Goal: Task Accomplishment & Management: Manage account settings

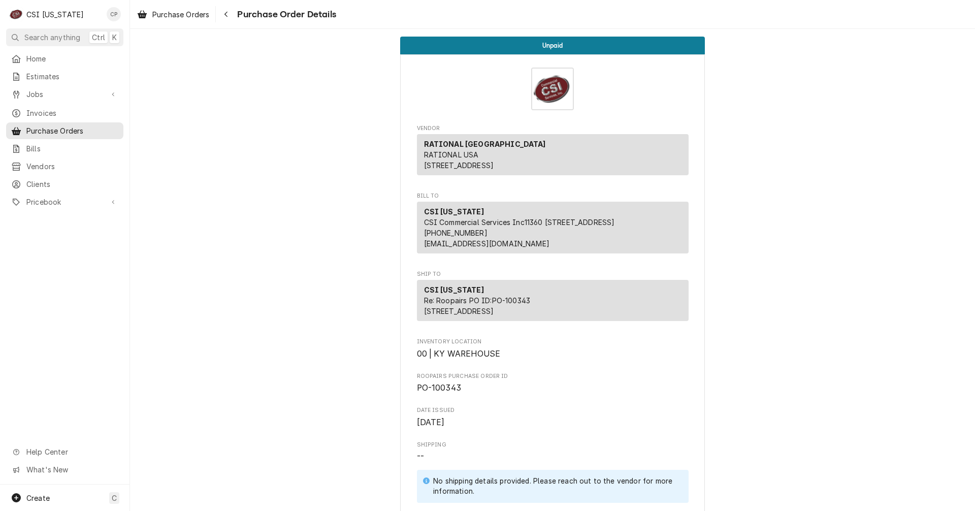
scroll to position [254, 0]
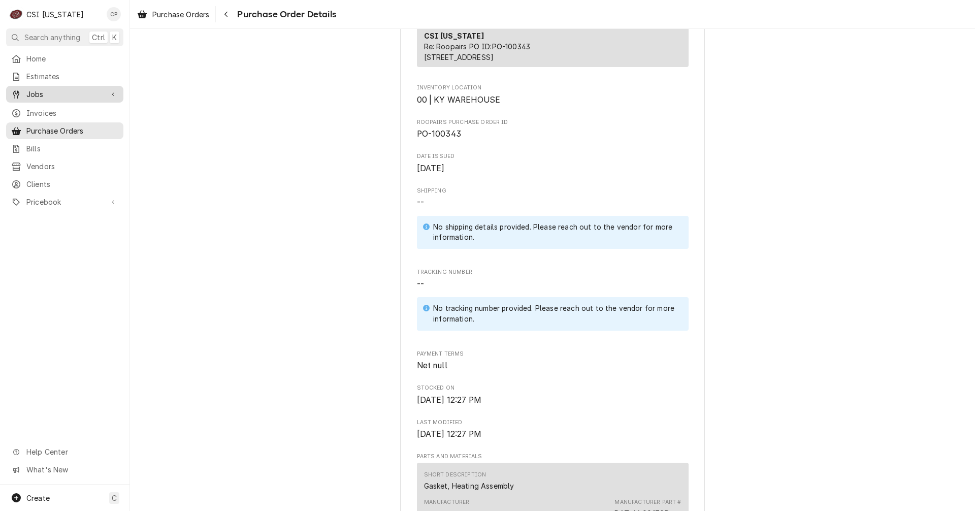
click at [50, 91] on span "Jobs" at bounding box center [64, 94] width 77 height 11
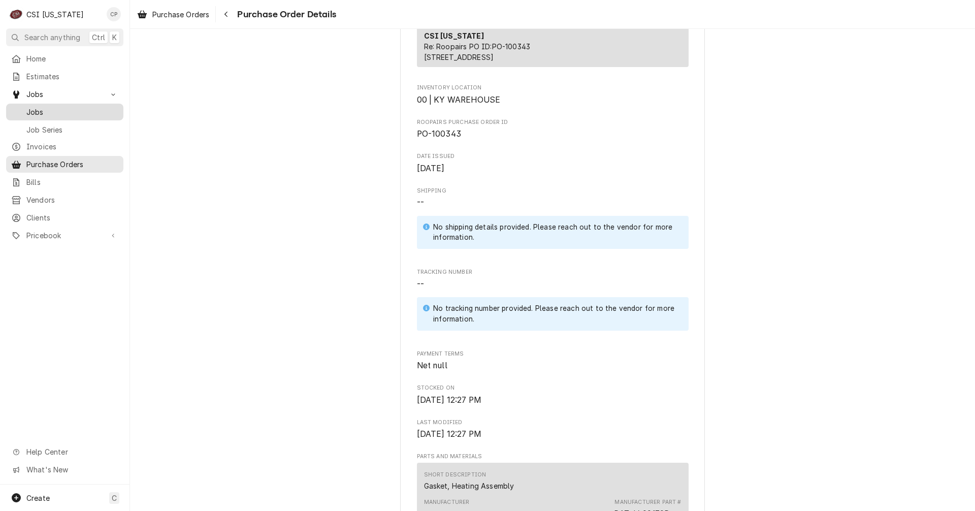
click at [45, 109] on span "Jobs" at bounding box center [72, 112] width 92 height 11
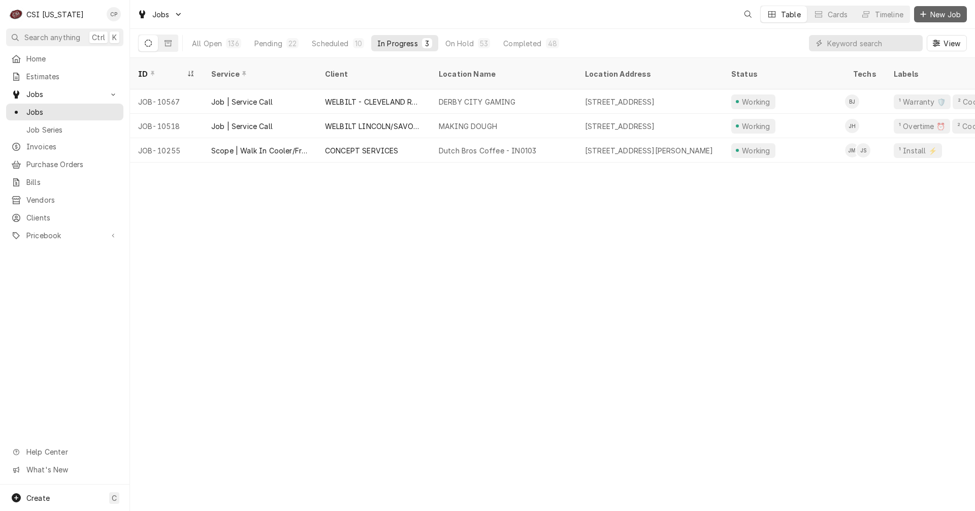
click at [946, 15] on span "New Job" at bounding box center [946, 14] width 35 height 11
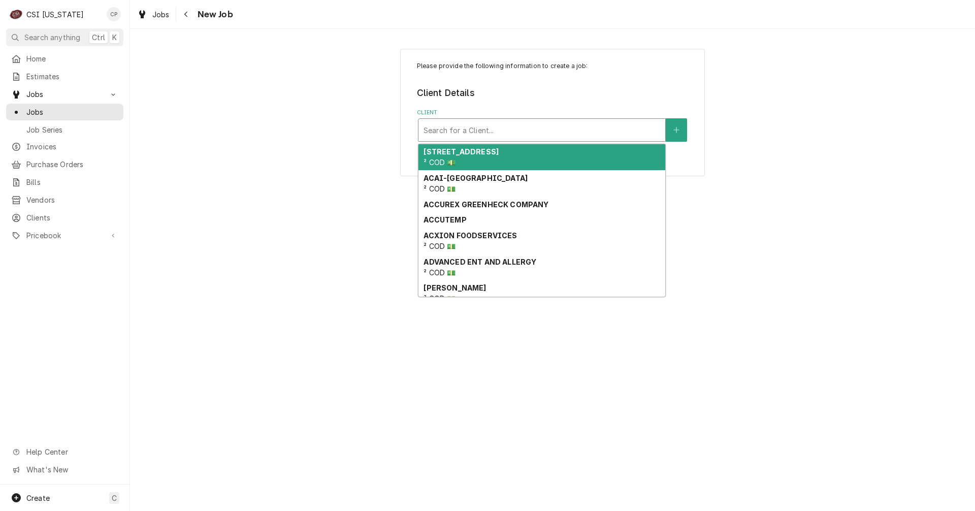
click at [474, 132] on div "Client" at bounding box center [542, 130] width 237 height 18
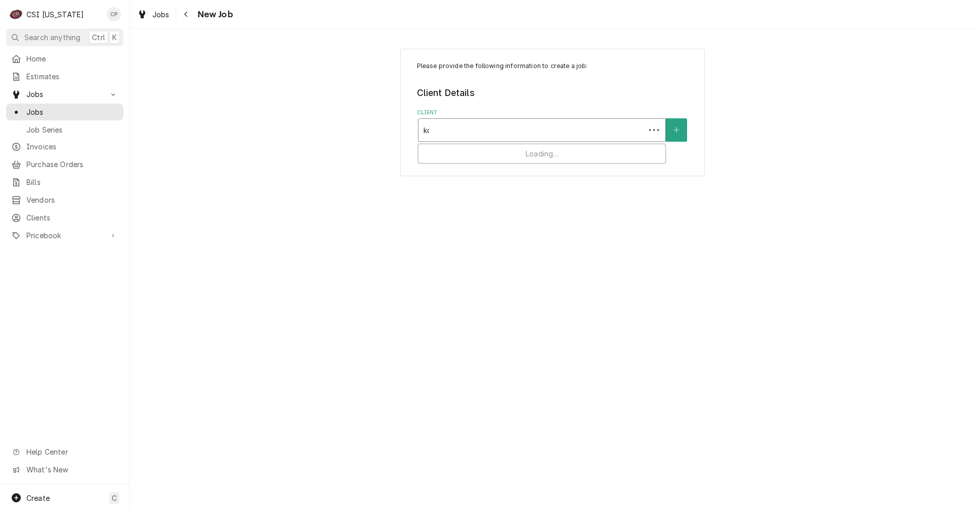
type input "kol"
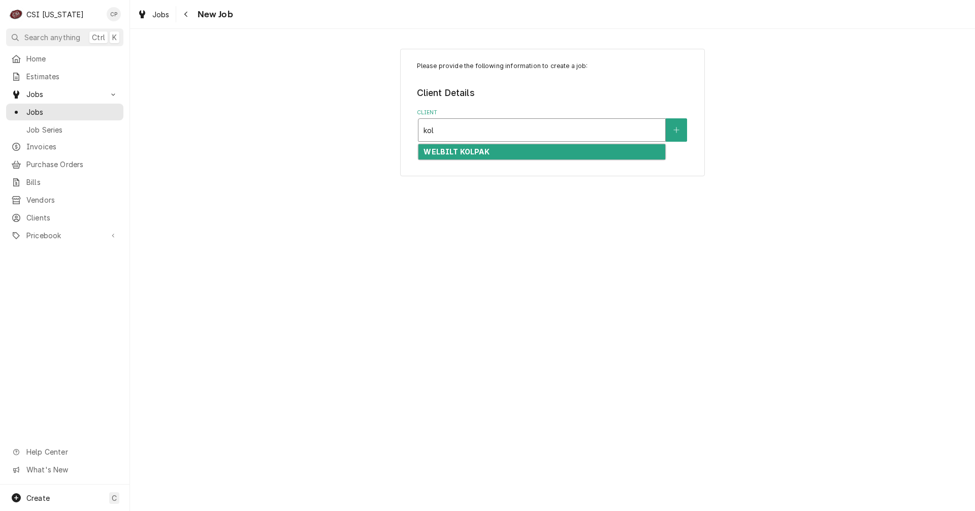
click at [473, 151] on strong "WELBILT KOLPAK" at bounding box center [457, 151] width 66 height 9
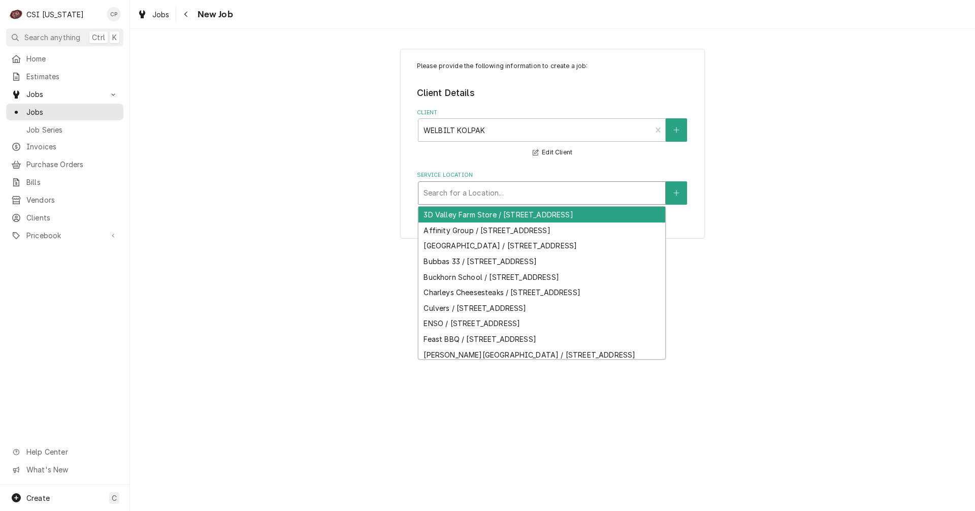
click at [503, 197] on div "Service Location" at bounding box center [542, 193] width 237 height 18
click at [500, 196] on div "Service Location" at bounding box center [542, 193] width 237 height 18
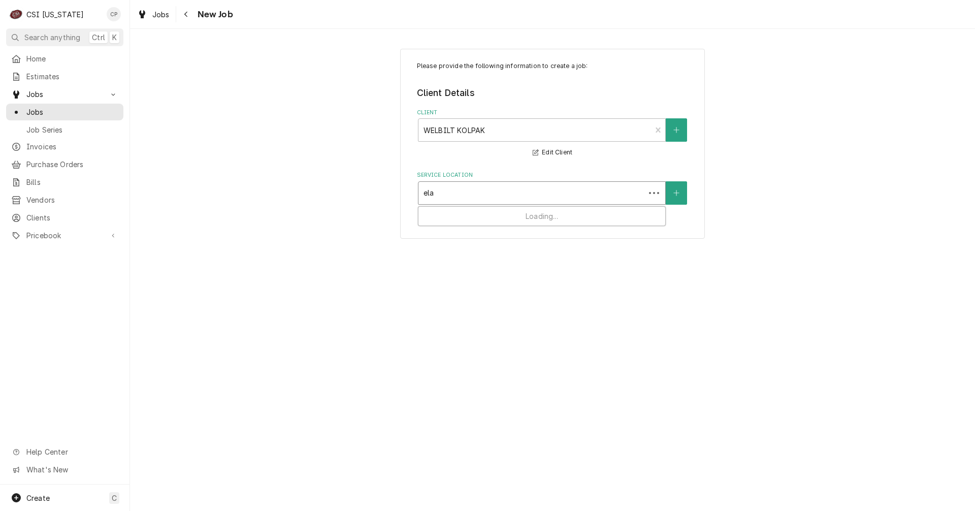
type input "elan"
click at [500, 196] on div "Service Location" at bounding box center [542, 193] width 237 height 18
click at [681, 190] on button "Service Location" at bounding box center [676, 192] width 21 height 23
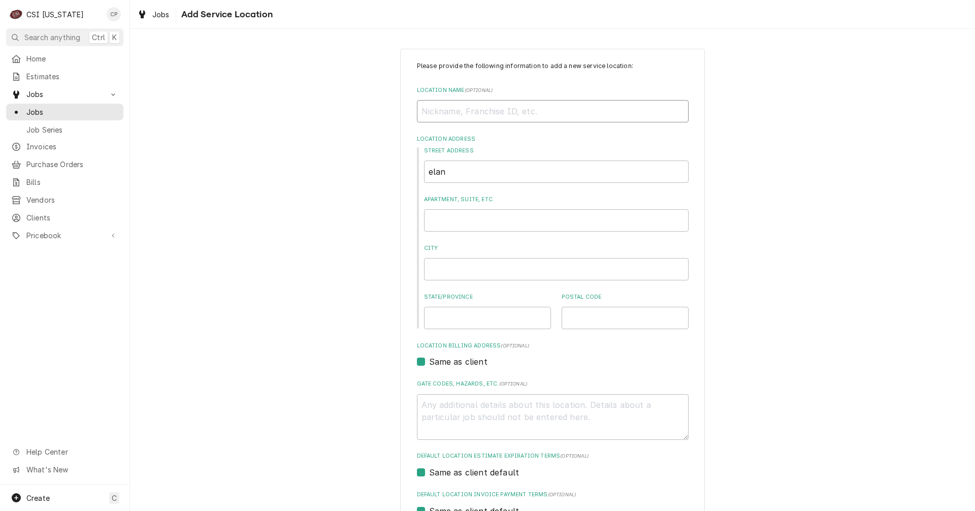
click at [481, 114] on input "Location Name ( optional )" at bounding box center [553, 111] width 272 height 22
type textarea "x"
type input "E"
type textarea "x"
type input "El"
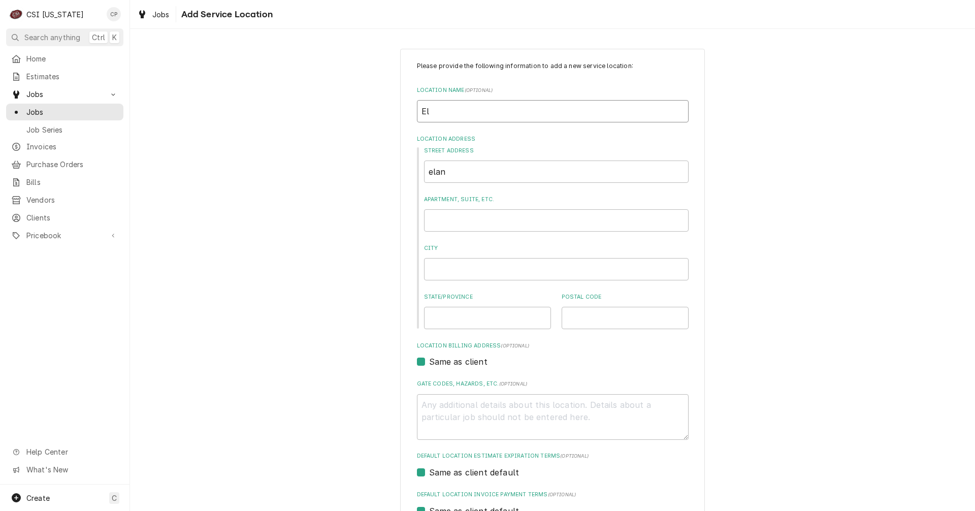
type textarea "x"
type input "Ela"
type textarea "x"
type input "Elan"
type textarea "x"
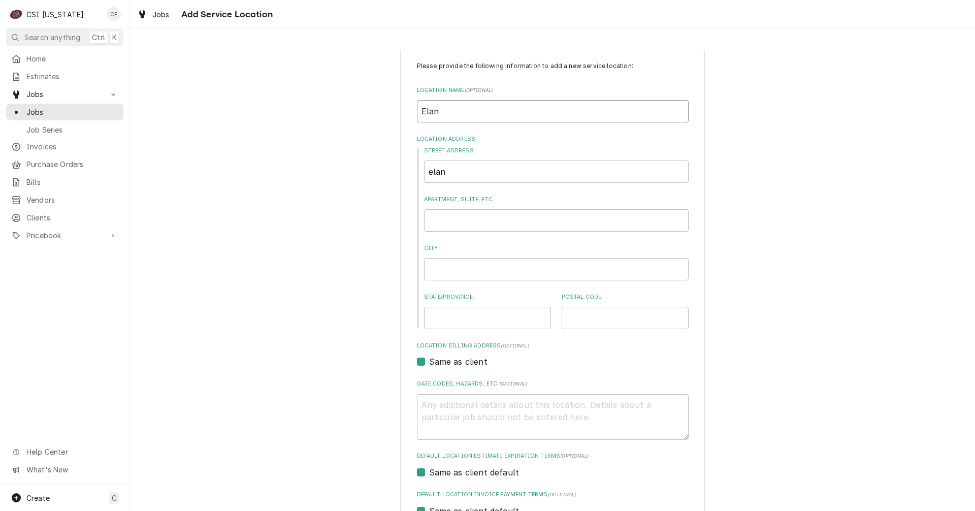
type input "Elanc"
type textarea "x"
type input "Elanco"
type textarea "x"
type input "Elanco"
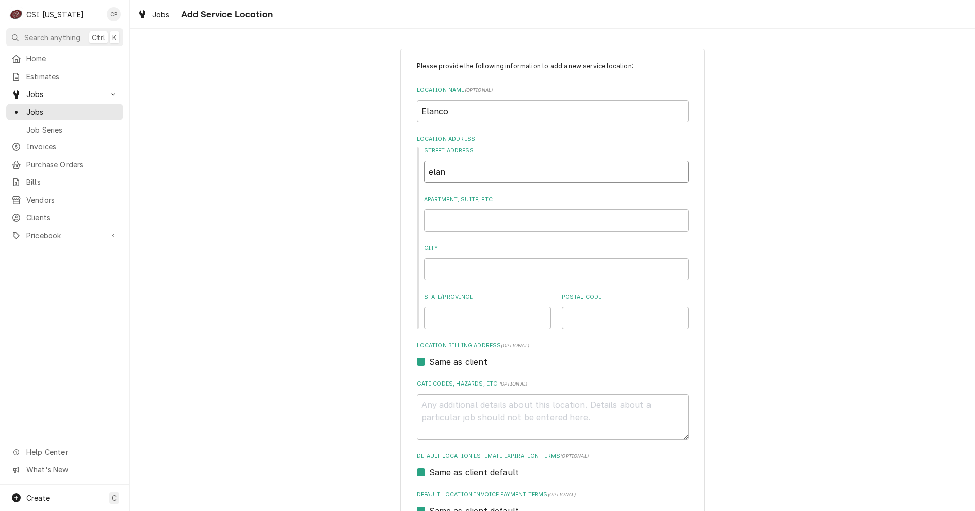
type textarea "x"
click at [36, 110] on span "Jobs" at bounding box center [72, 112] width 92 height 11
click at [458, 170] on input "Street Address" at bounding box center [556, 172] width 265 height 22
click at [475, 168] on input "Street Address" at bounding box center [556, 172] width 265 height 22
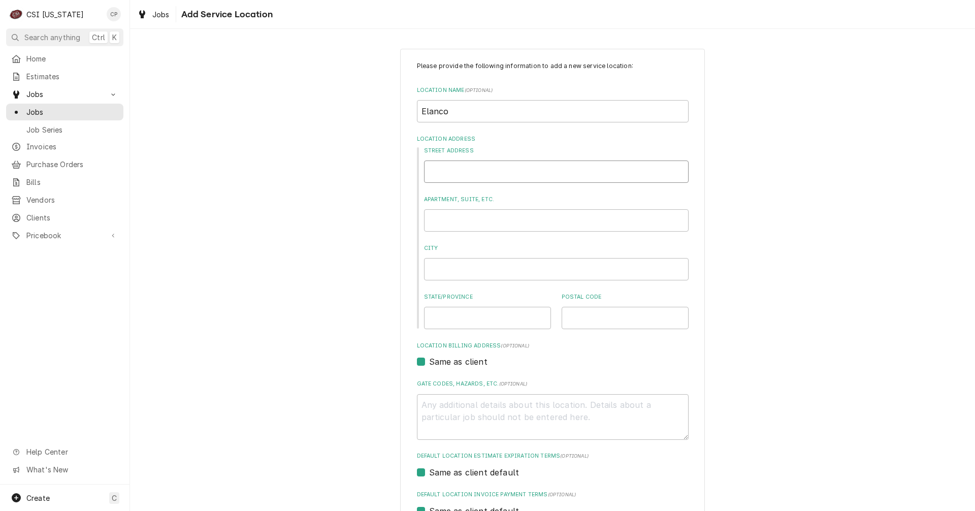
type textarea "x"
type input "3"
type textarea "x"
type input "34"
type textarea "x"
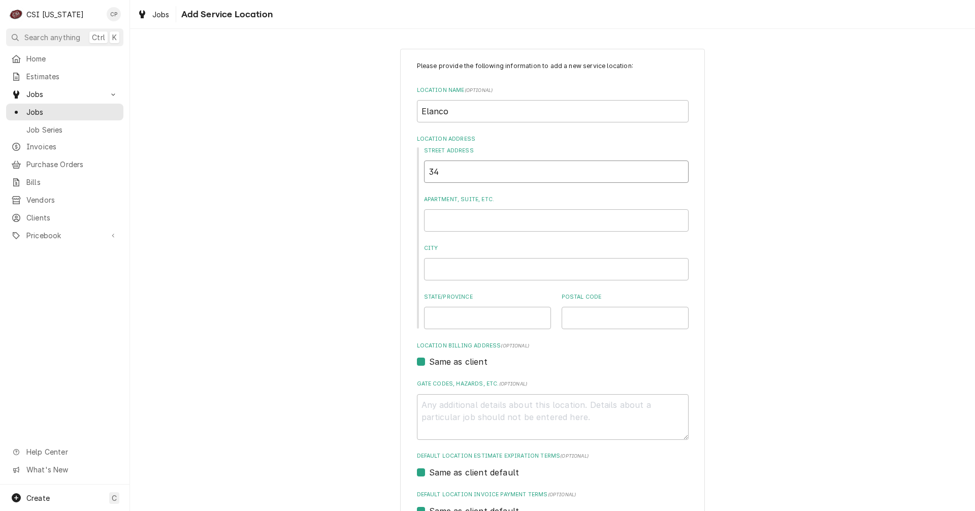
type input "340"
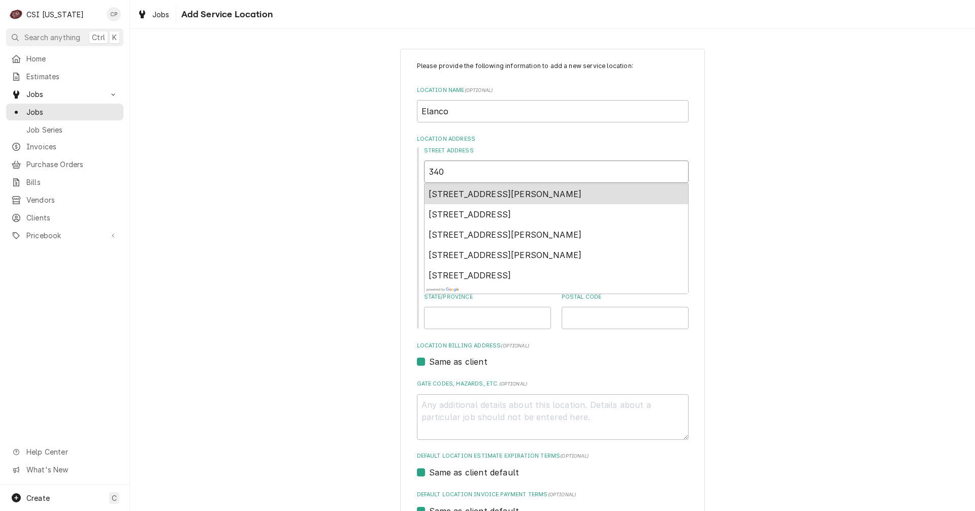
type textarea "x"
type input "340"
type textarea "x"
type input "340 s"
type textarea "x"
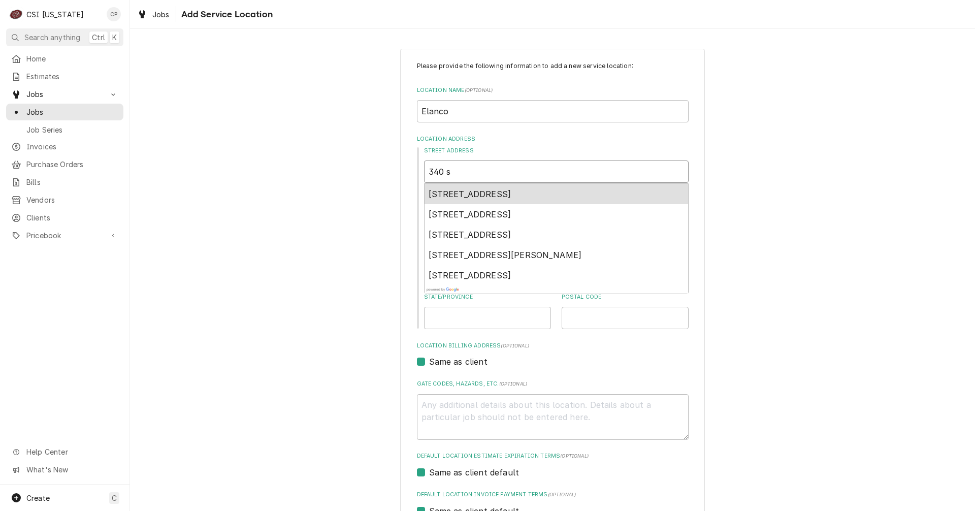
type input "340 so"
type textarea "x"
type input "340 sou"
type textarea "x"
type input "340 sout"
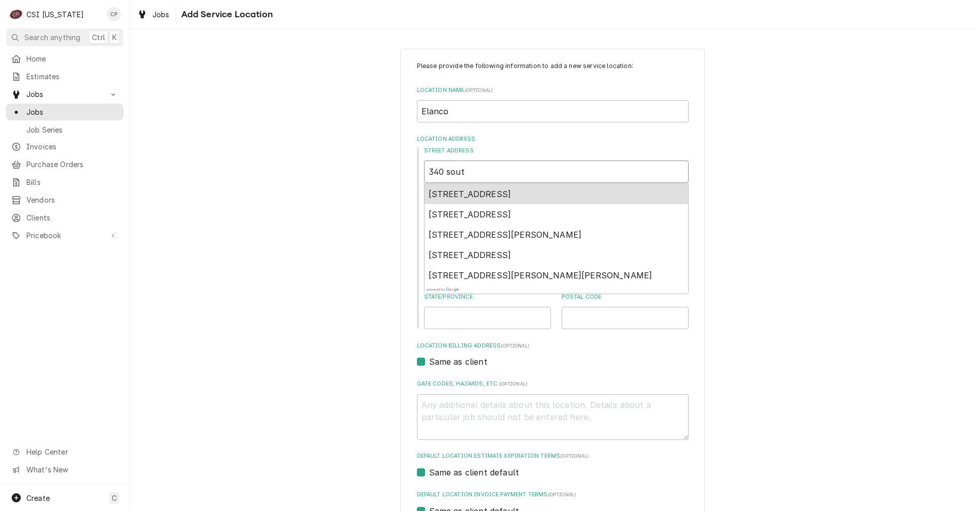
type textarea "x"
type input "340 south"
type textarea "x"
type input "340 south"
type textarea "x"
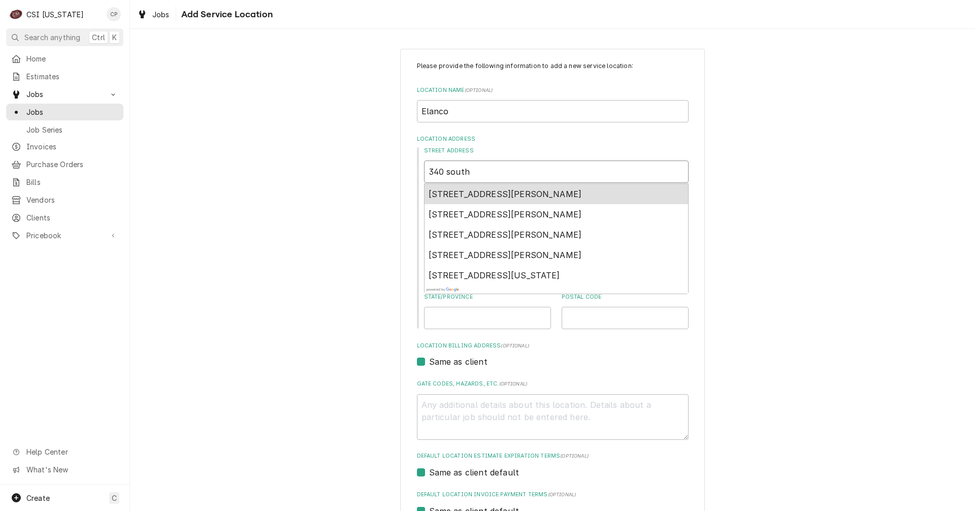
type input "340 south w"
type textarea "x"
type input "340 south wh"
type textarea "x"
type input "340 south whi"
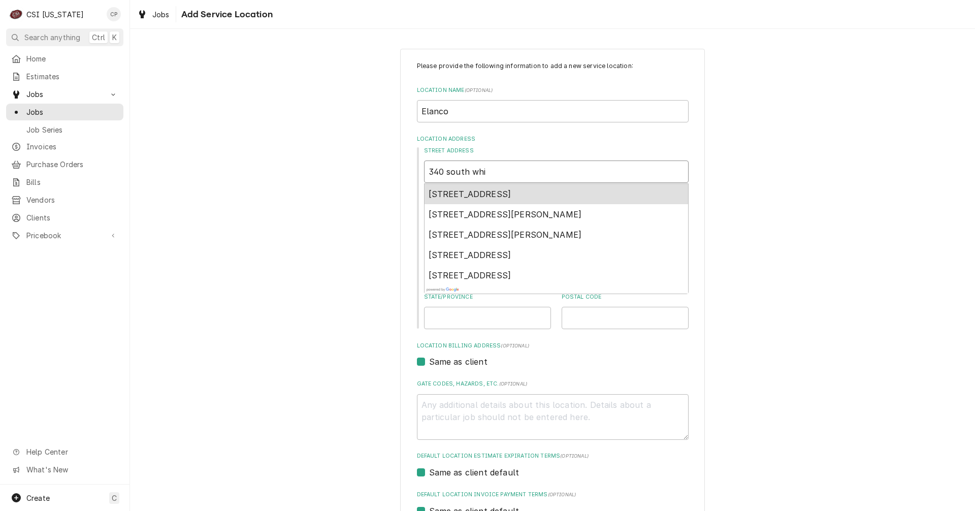
type textarea "x"
type input "340 south whit"
type textarea "x"
type input "340 south white"
type textarea "x"
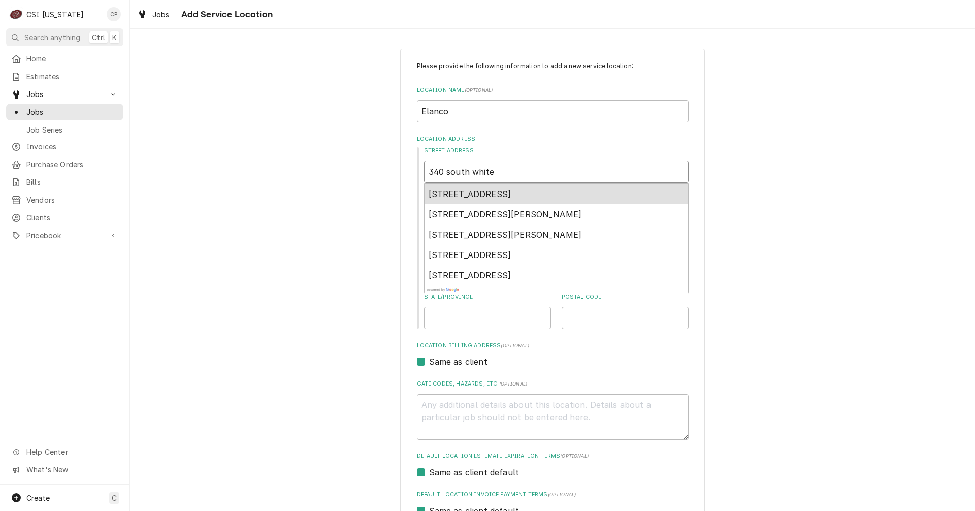
type input "340 south white"
click at [512, 197] on span "340 South White River Parkway Drive West, Indianapolis, IN, USA" at bounding box center [470, 194] width 83 height 10
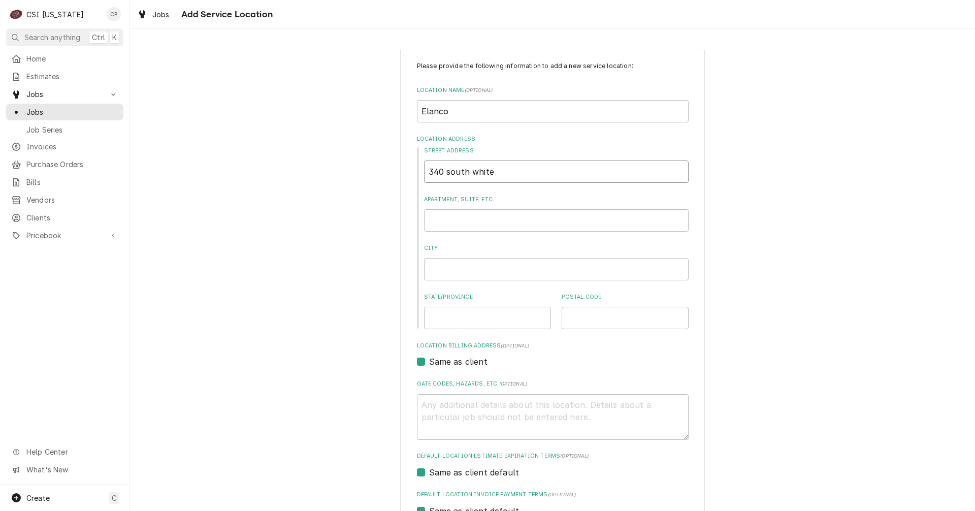
type textarea "x"
type input "340 S White River Pkwy Dr W"
type textarea "x"
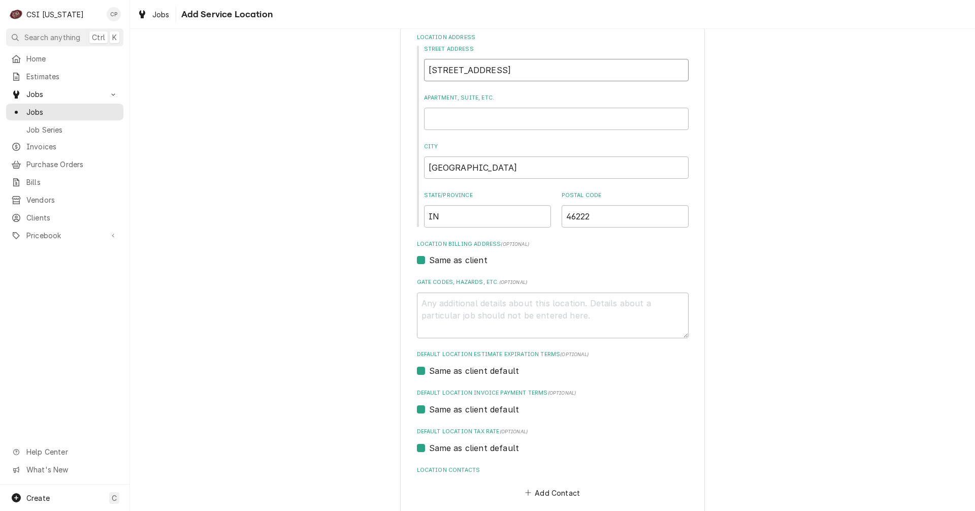
scroll to position [152, 0]
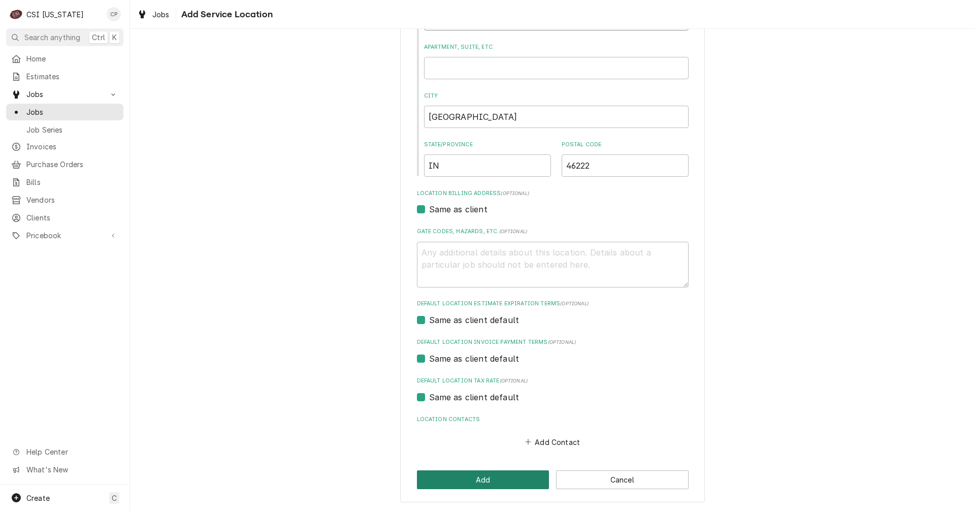
type input "340 S White River Pkwy Dr W"
click at [505, 481] on button "Add" at bounding box center [483, 479] width 133 height 19
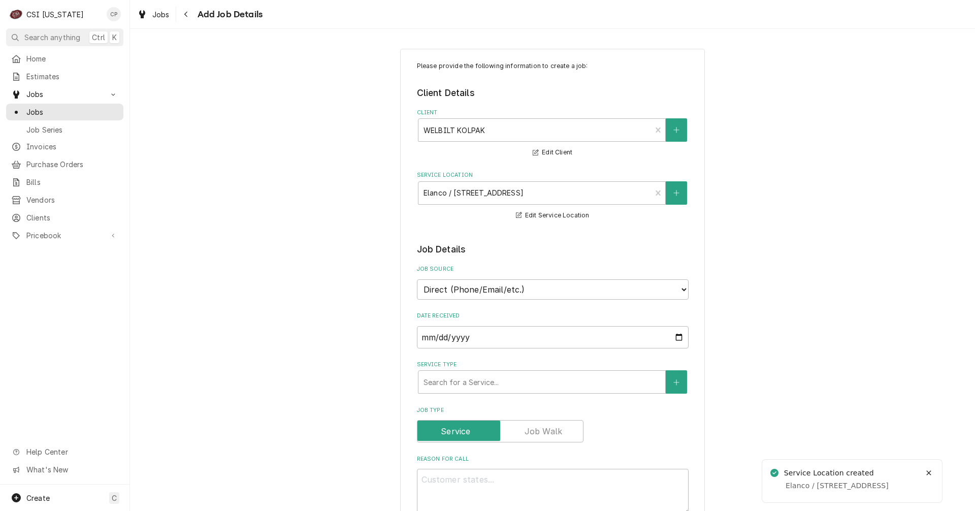
type textarea "x"
click at [546, 291] on select "Direct (Phone/Email/etc.) Service Channel Corrigo Ecotrak Other" at bounding box center [553, 289] width 272 height 20
click at [558, 289] on select "Direct (Phone/Email/etc.) Service Channel Corrigo Ecotrak Other" at bounding box center [553, 289] width 272 height 20
select select "100"
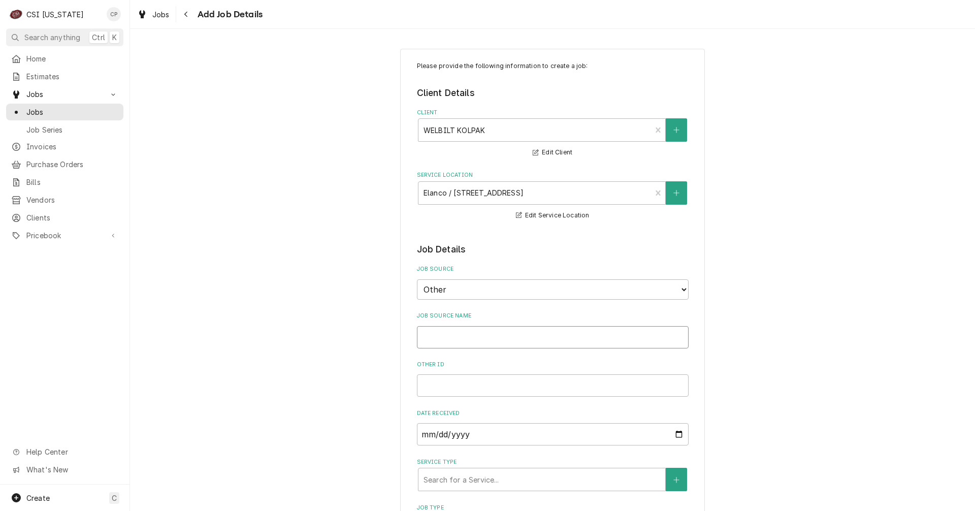
click at [485, 338] on input "Job Source Name" at bounding box center [553, 337] width 272 height 22
type textarea "x"
type input "e"
type textarea "x"
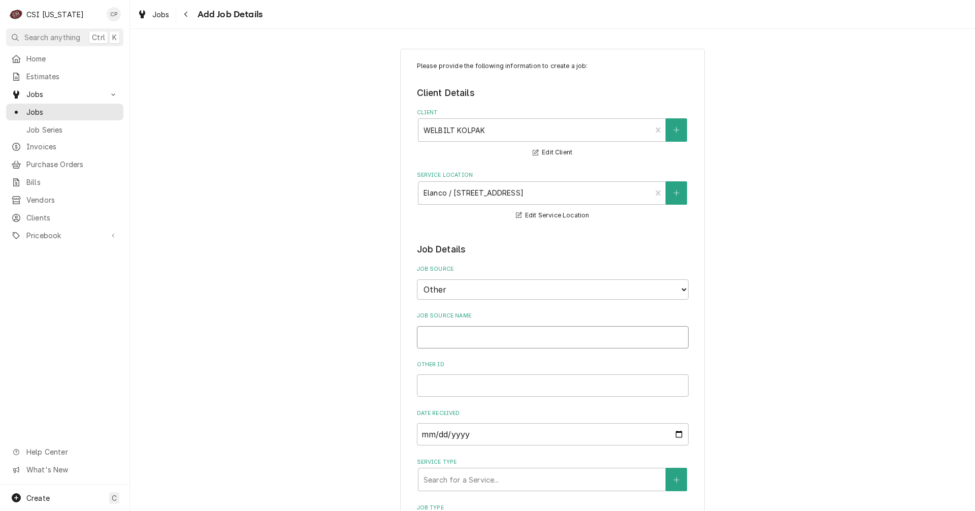
type input "E"
type textarea "x"
type input "El"
type textarea "x"
type input "Ela"
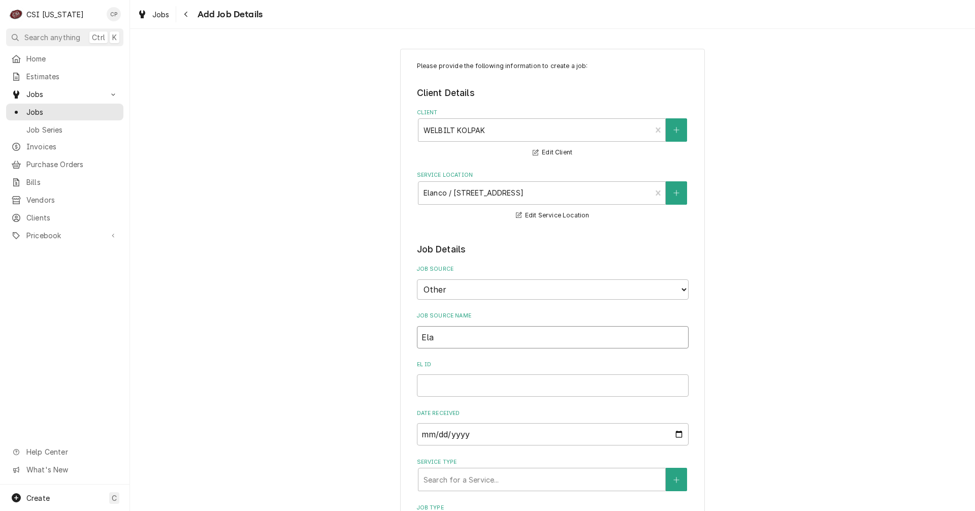
type textarea "x"
type input "Elan"
type textarea "x"
type input "Elanc"
type textarea "x"
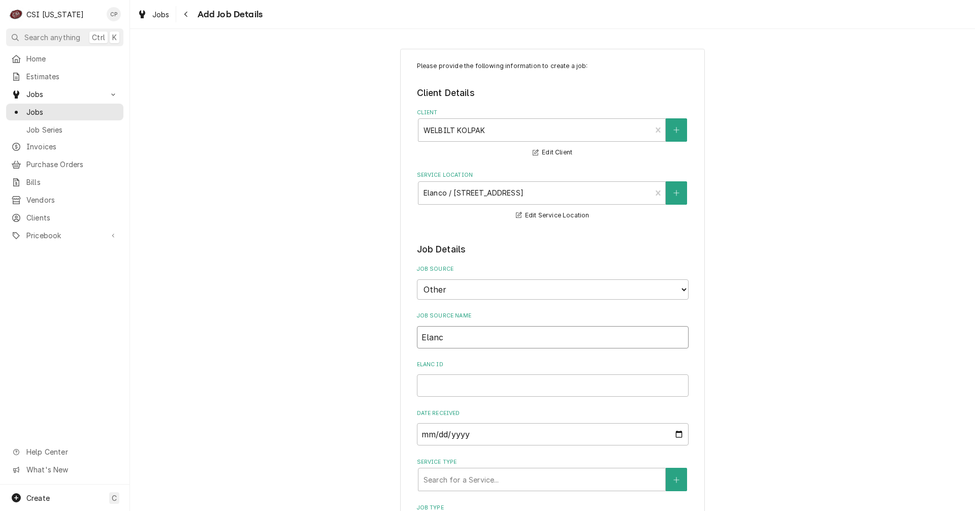
type input "Elanco"
type textarea "x"
type input "Elanco"
type textarea "x"
type input "Elanco D"
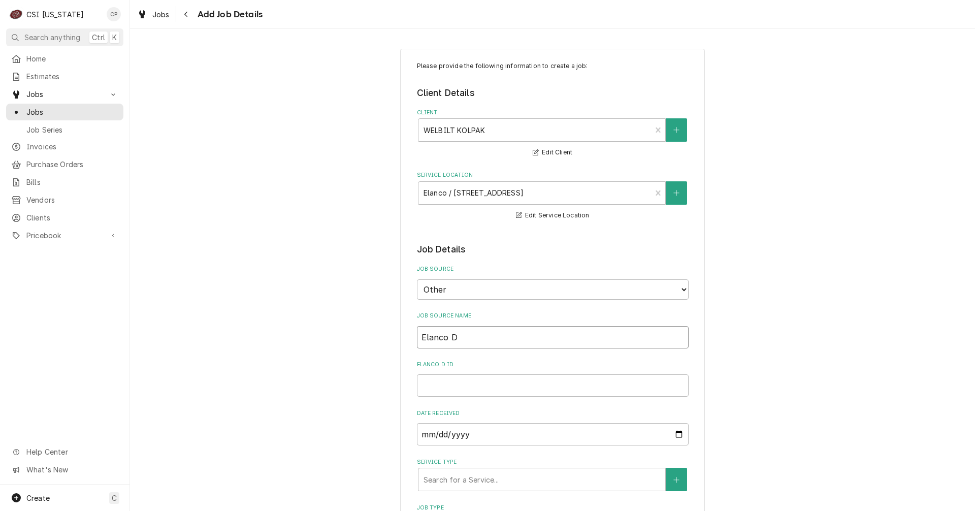
type textarea "x"
type input "Elanco"
type textarea "x"
type input "Elanco i"
type textarea "x"
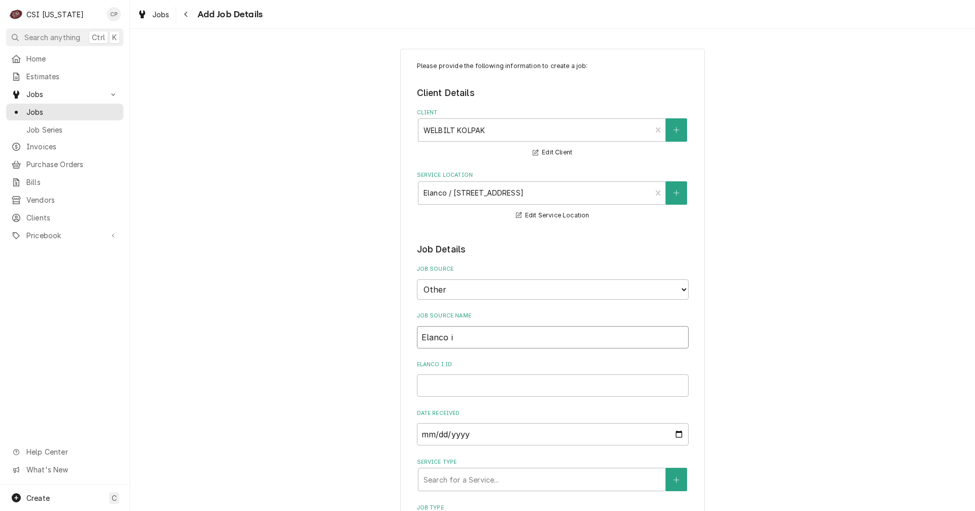
type input "Elanco"
type textarea "x"
type input "Elanco S"
type textarea "x"
type input "Elanco Si"
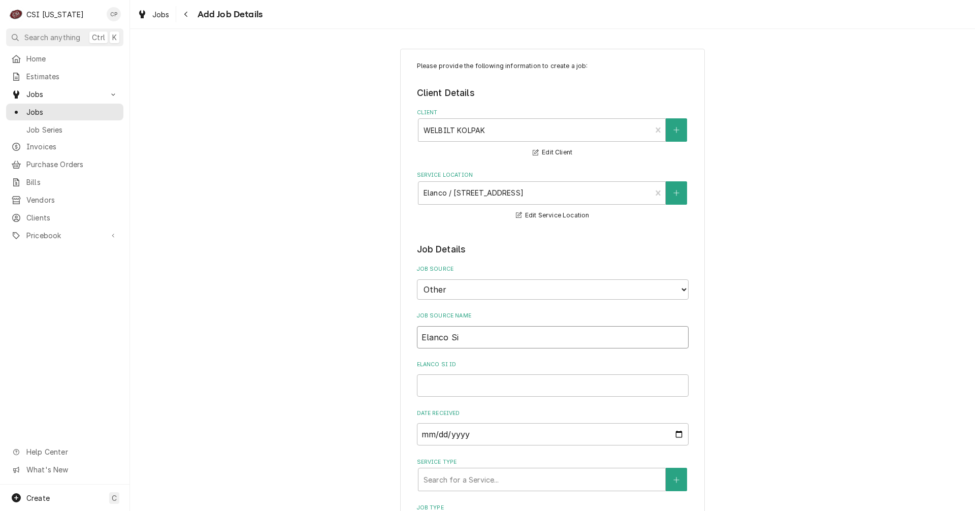
type textarea "x"
type input "Elanco Sin"
type textarea "x"
type input "Elanco Sing"
type textarea "x"
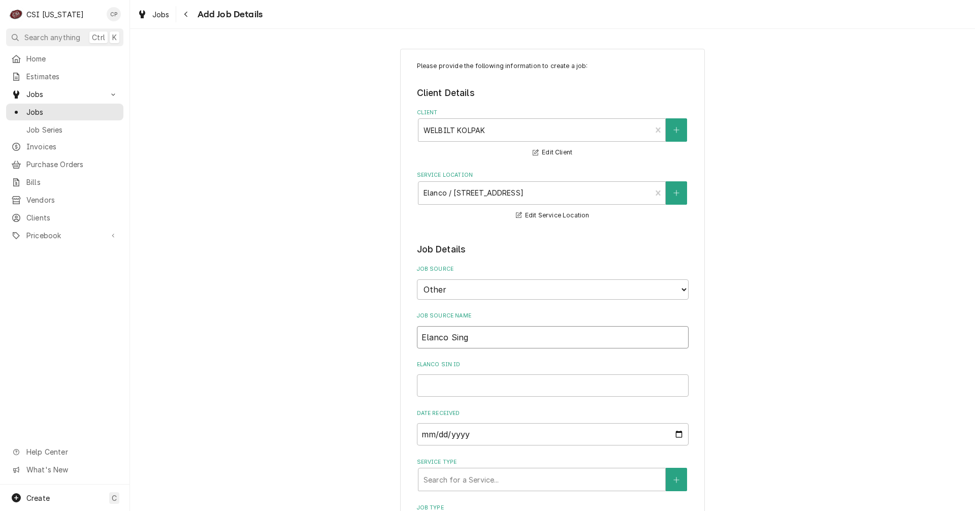
type input "Elanco Singl"
type textarea "x"
type input "Elanco Single"
type textarea "x"
type input "Elanco Single"
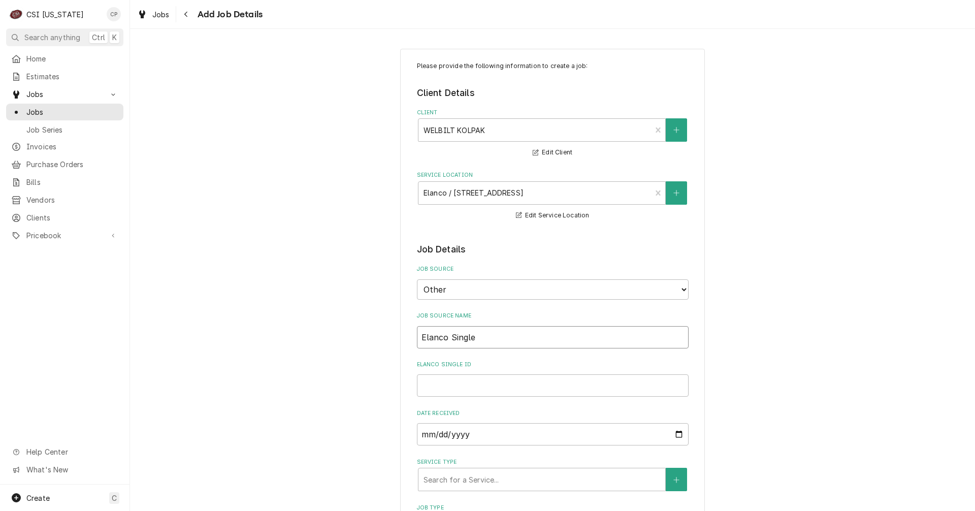
type textarea "x"
type input "Elanco Single"
type textarea "x"
type input "Elanco Singl"
type textarea "x"
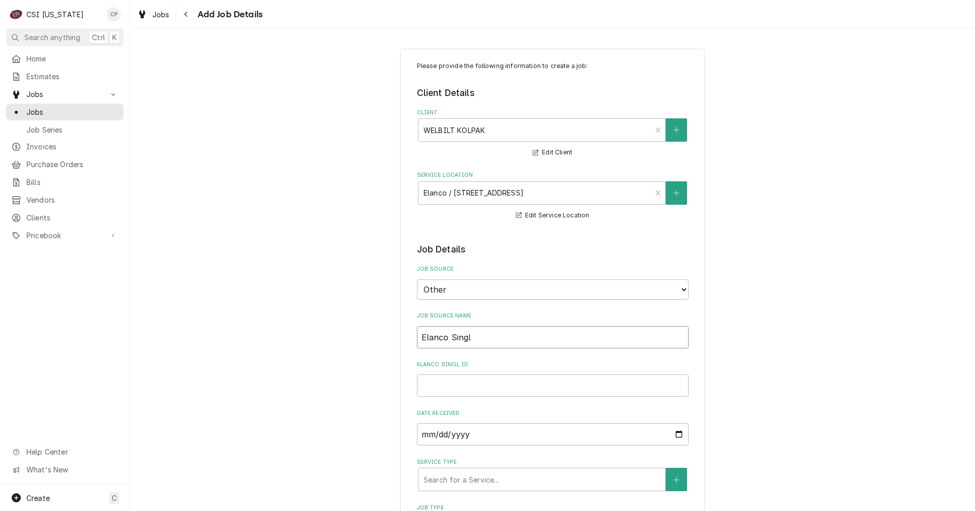
type input "Elanco Sing"
type textarea "x"
type input "Elanco Sin"
type textarea "x"
type input "Elanco Si"
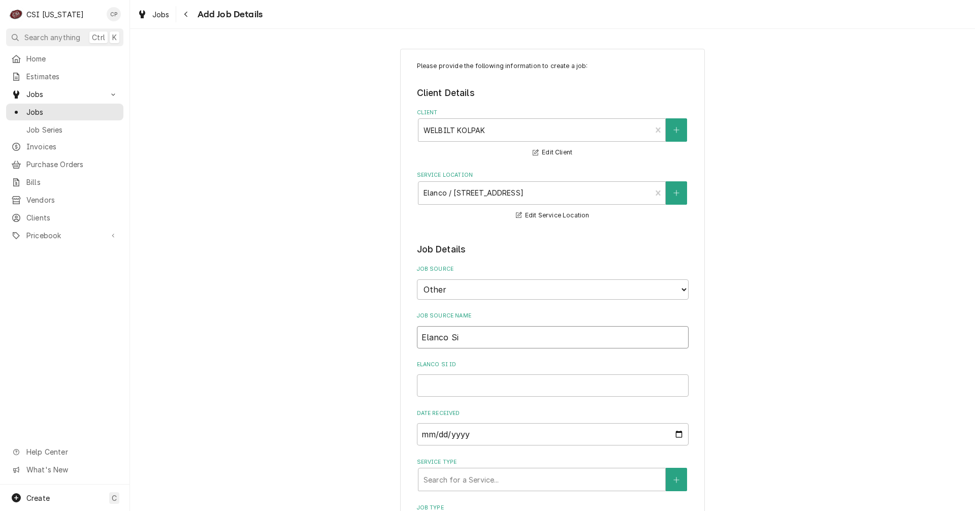
type textarea "x"
type input "Elanco S"
type textarea "x"
type input "Elanco"
type textarea "x"
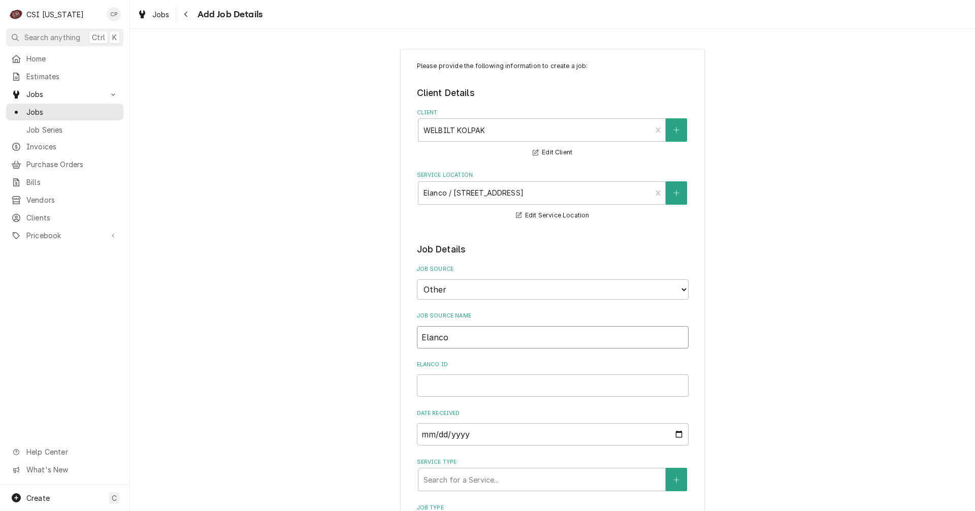
type input "Elanco s"
type textarea "x"
type input "Elanco si"
type textarea "x"
type input "Elanco sin"
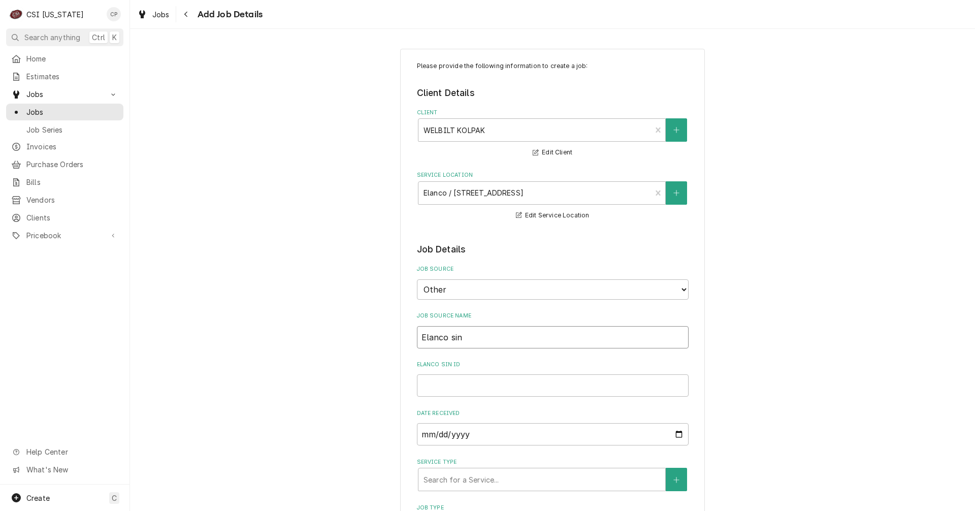
type textarea "x"
type input "Elanco sing"
type textarea "x"
type input "Elanco singl"
type textarea "x"
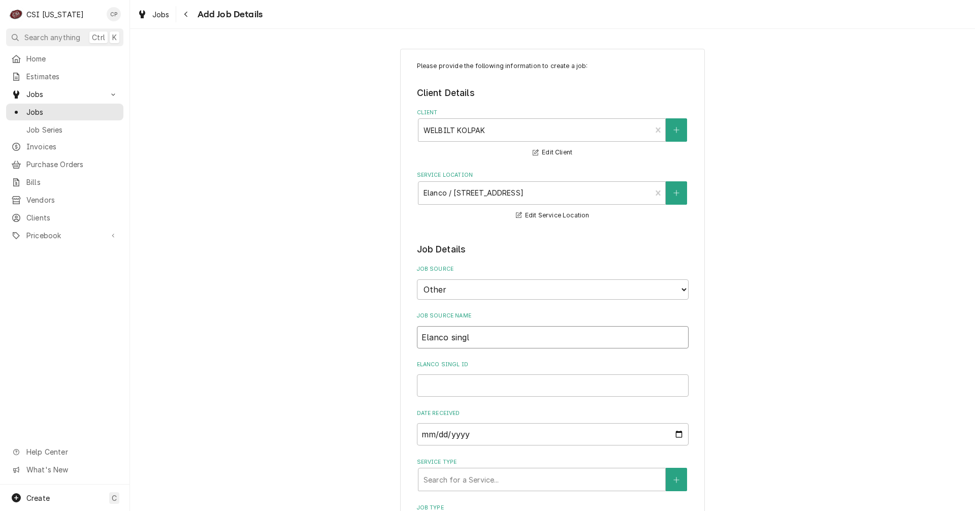
type input "Elanco single"
type textarea "x"
type input "Elanco single"
type textarea "x"
type input "Elanco single c"
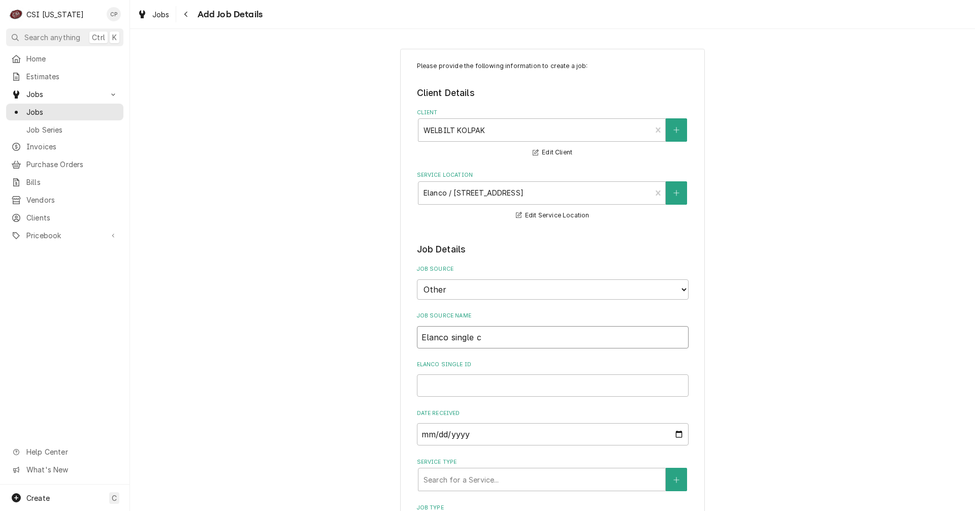
type textarea "x"
type input "Elanco single co"
type textarea "x"
type input "Elanco single coo"
type textarea "x"
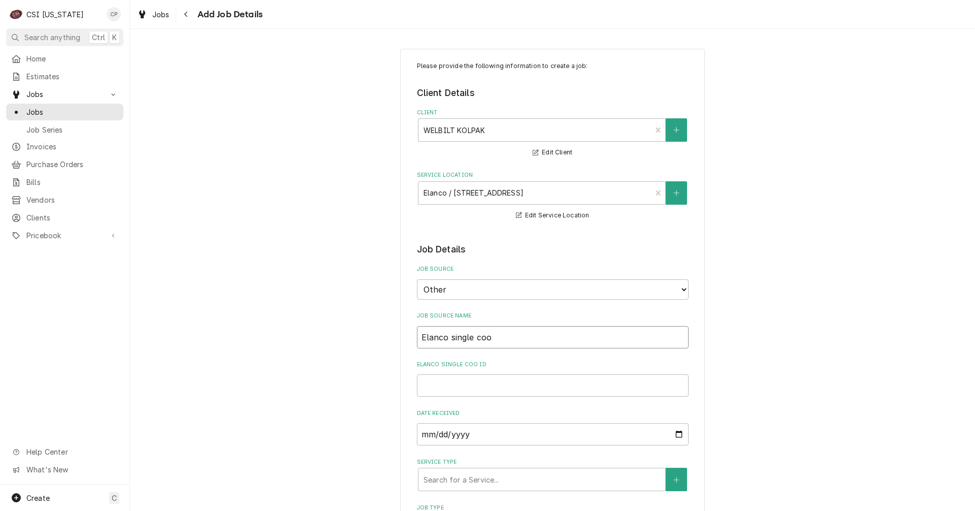
type input "Elanco single co"
type textarea "x"
type input "Elanco single coo"
type textarea "x"
type input "Elanco single cool"
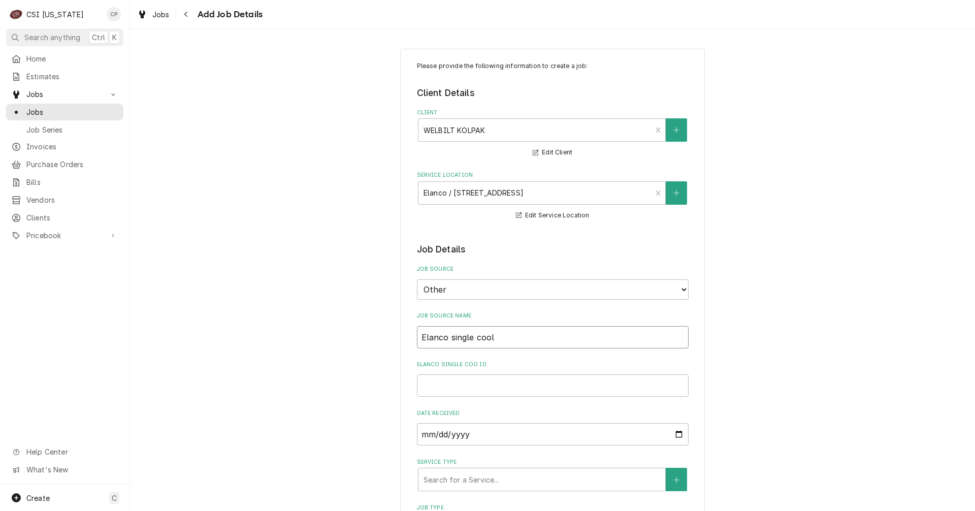
type textarea "x"
type input "Elanco single coole"
type textarea "x"
type input "Elanco single cooler"
type textarea "x"
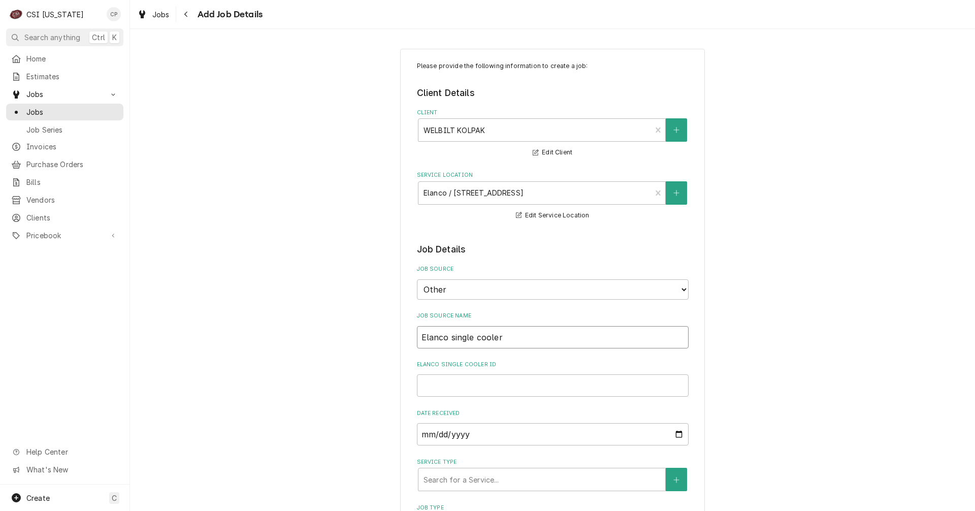
type input "Elanco single cooler"
type textarea "x"
type input "Elanco single cooler u"
type textarea "x"
type input "Elanco single cooler up"
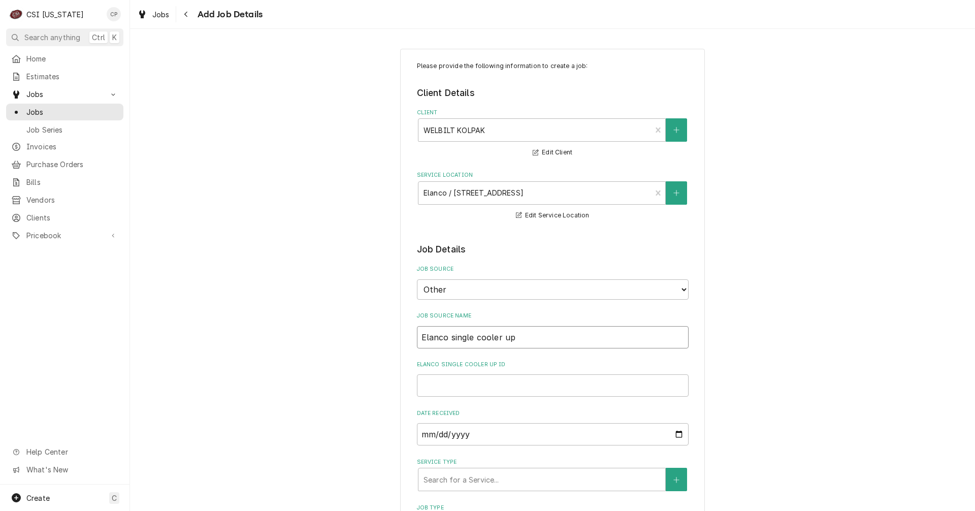
type textarea "x"
type input "Elanco single cooler ups"
type textarea "x"
type input "Elanco single cooler upst"
type textarea "x"
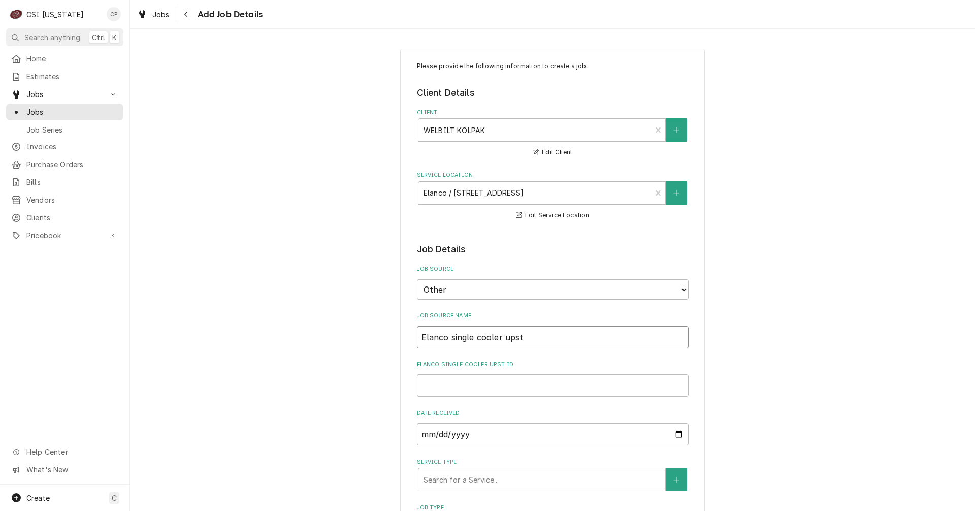
type input "Elanco single cooler upsta"
type textarea "x"
type input "Elanco single cooler upstai"
type textarea "x"
type input "Elanco single cooler upstair"
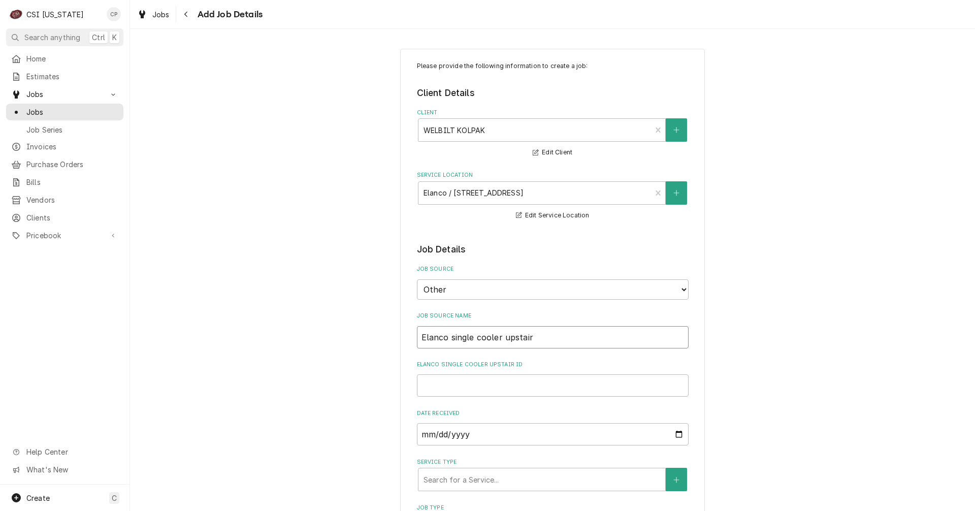
type textarea "x"
type input "Elanco single cooler upstairs"
type textarea "x"
type input "Elanco single cooler upstairs"
type textarea "x"
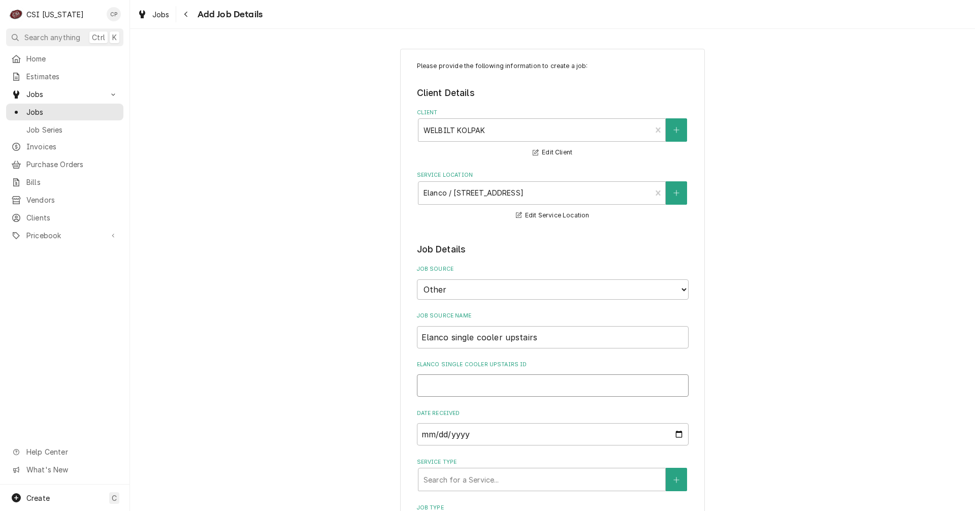
type input "w"
type textarea "x"
type input "wa"
type textarea "x"
type input "war"
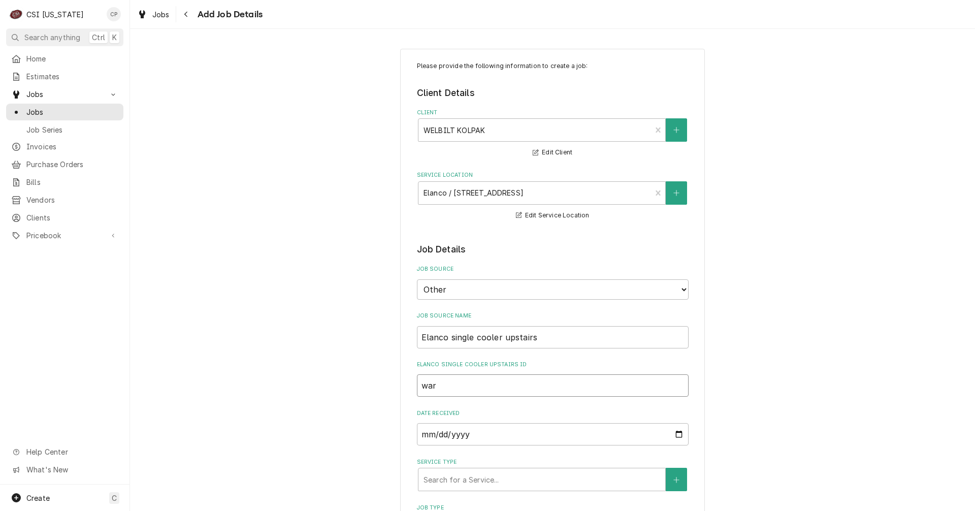
type textarea "x"
type input "warr"
type textarea "x"
type input "warra"
type textarea "x"
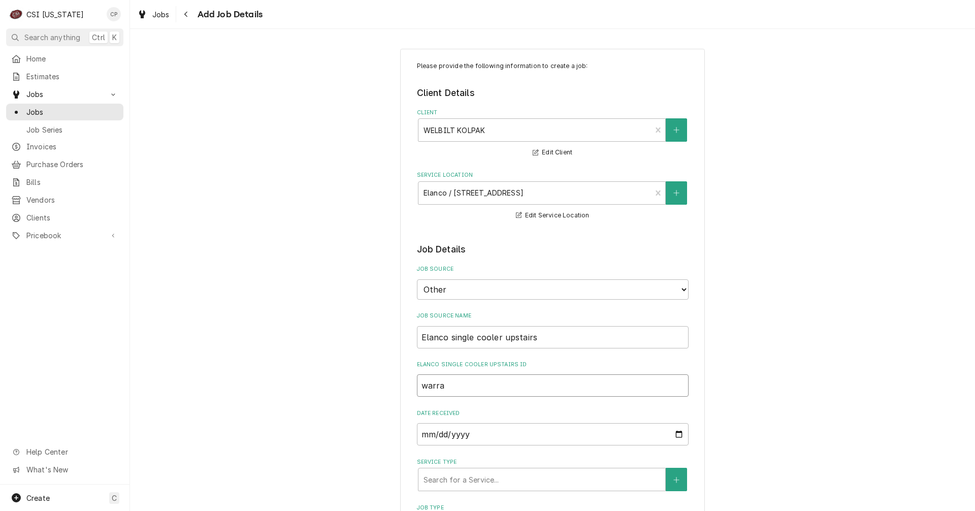
type input "warran"
type textarea "x"
type input "warrant"
type textarea "x"
type input "warranty"
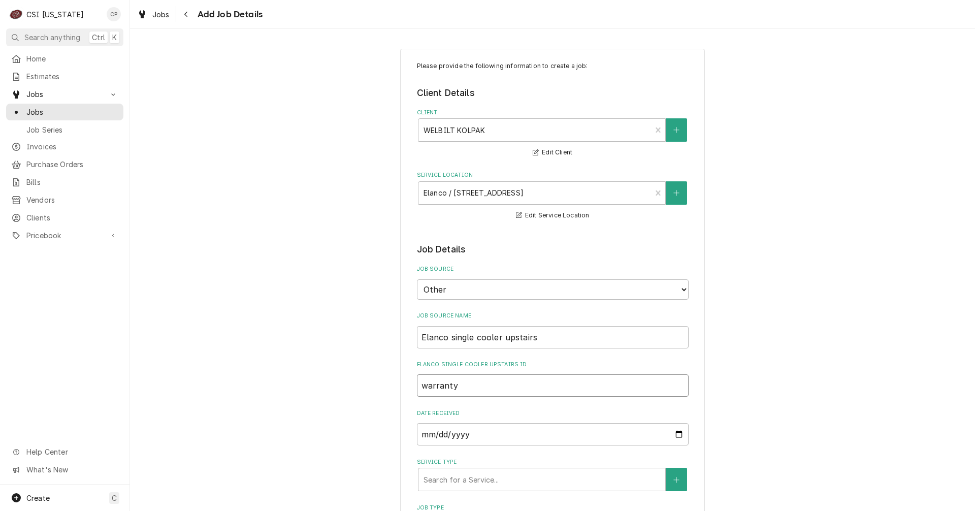
type textarea "x"
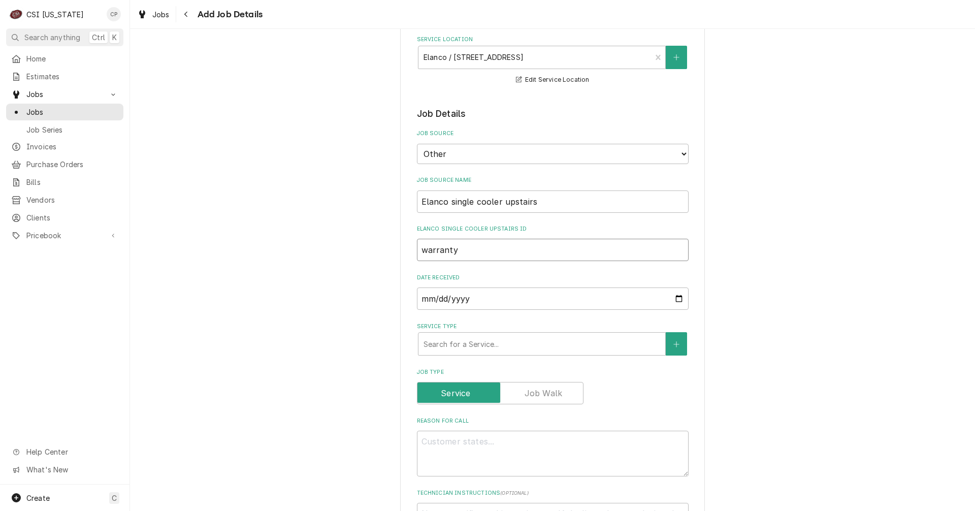
scroll to position [102, 0]
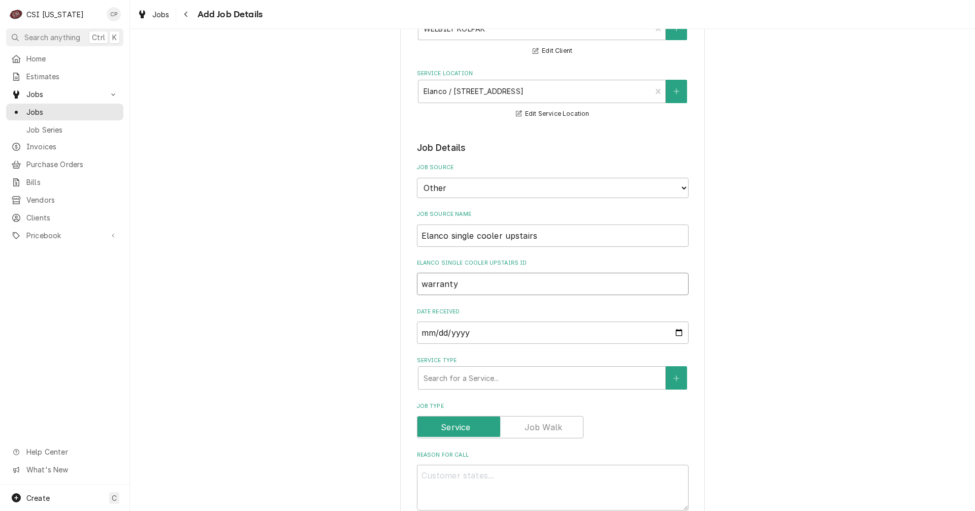
type input "warranty"
click at [446, 237] on input "Elanco single cooler upstairs" at bounding box center [553, 236] width 272 height 22
drag, startPoint x: 494, startPoint y: 239, endPoint x: 325, endPoint y: 246, distance: 169.3
click at [325, 246] on div "Please provide the following information to create a job: Client Details Client…" at bounding box center [552, 510] width 845 height 1144
type textarea "x"
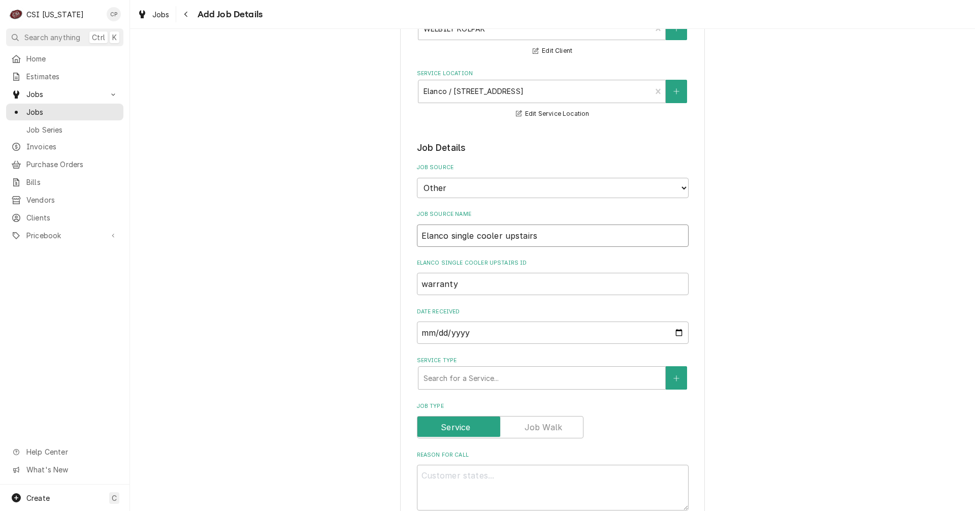
type input "Ds"
type textarea "x"
type input "Dus"
type textarea "x"
type input "Duts"
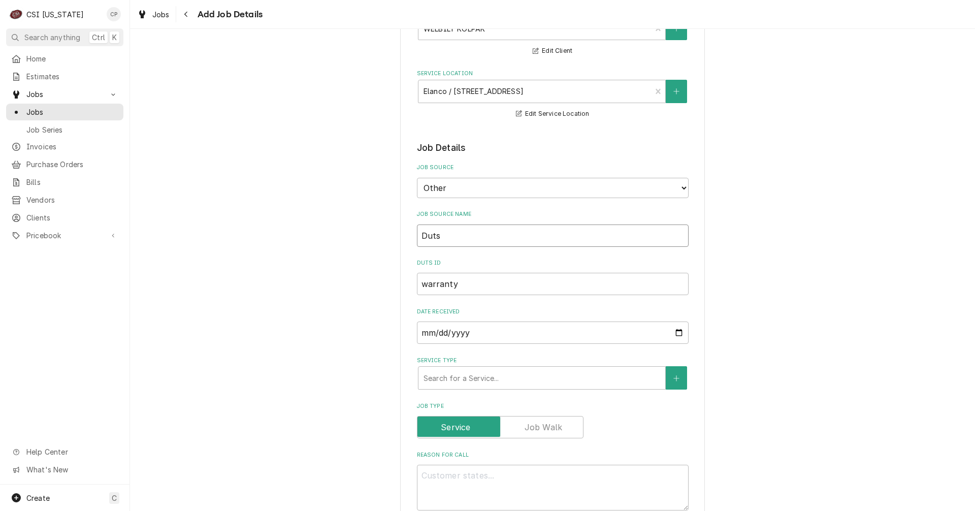
type textarea "x"
type input "Dutcs"
type textarea "x"
type input "Dutchs"
type textarea "x"
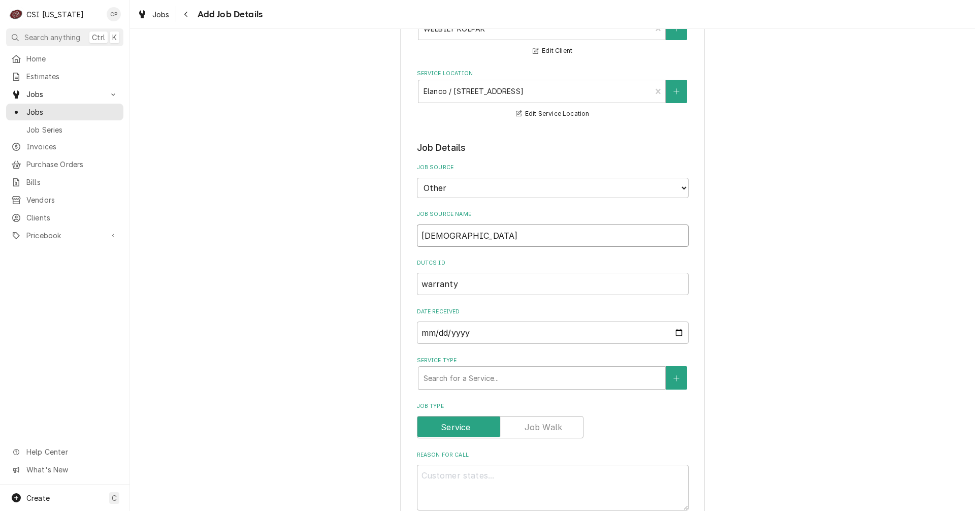
type input "Dutch s"
type textarea "x"
type input "Dutch bs"
type textarea "x"
type input "Dutch brs"
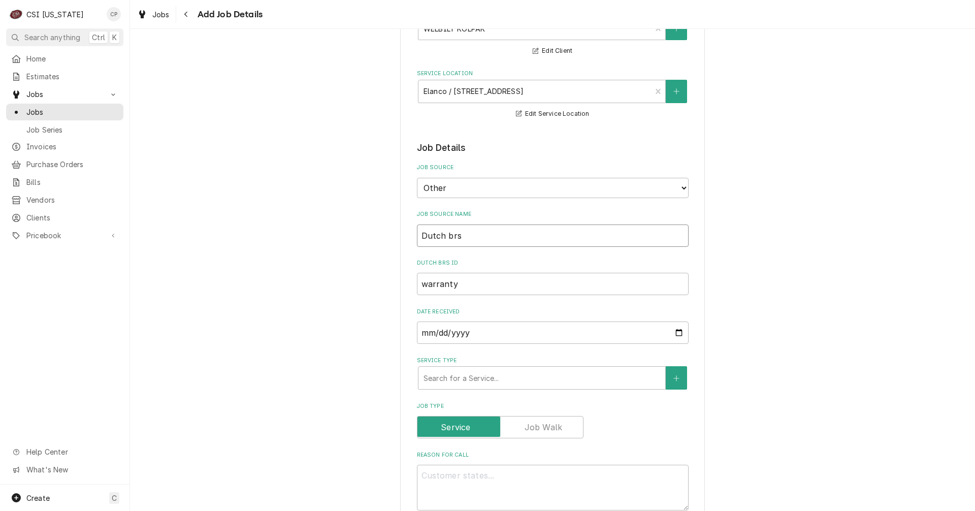
type textarea "x"
type input "Dutch bros"
click at [469, 284] on input "Warranty" at bounding box center [553, 284] width 272 height 22
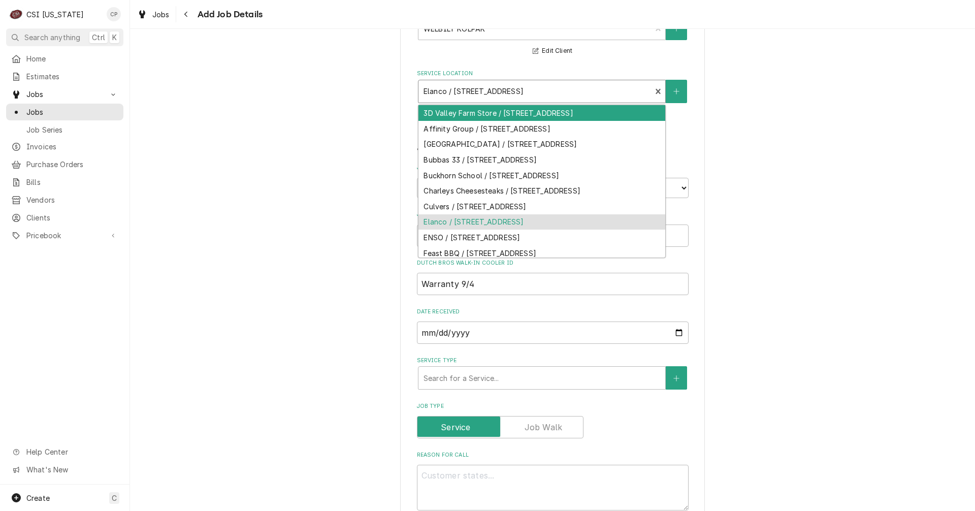
click at [608, 93] on div "Service Location" at bounding box center [535, 91] width 223 height 18
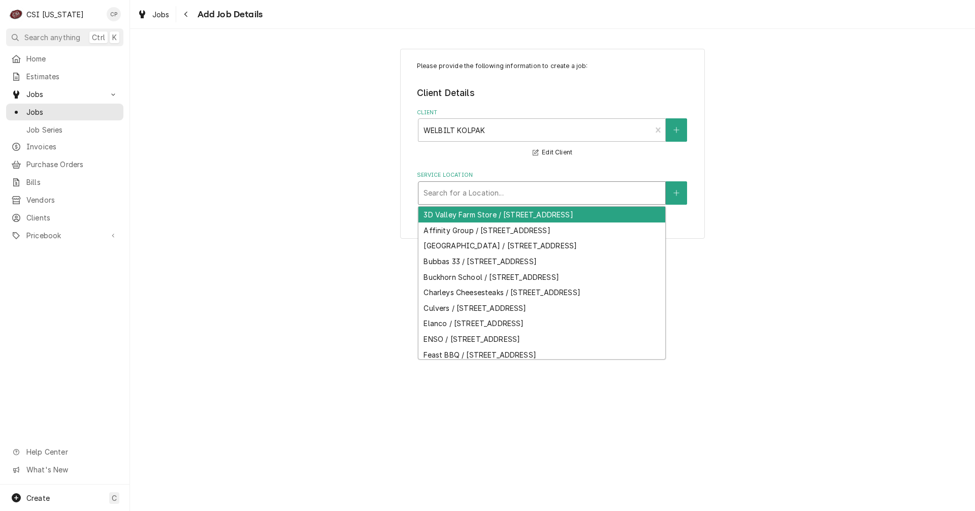
scroll to position [0, 0]
click at [540, 186] on div "Service Location" at bounding box center [542, 193] width 237 height 18
click at [679, 193] on icon "Create New Location" at bounding box center [677, 192] width 6 height 7
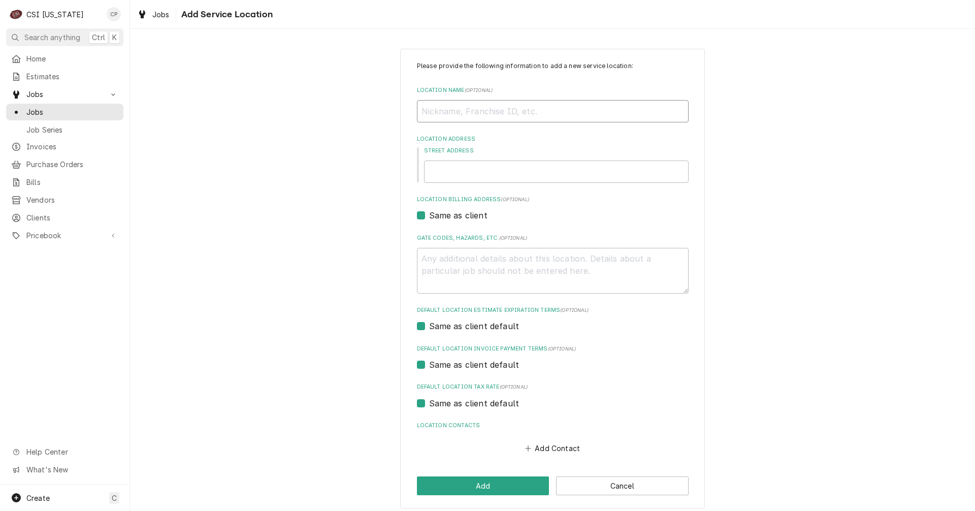
click at [455, 117] on input "Location Name ( optional )" at bounding box center [553, 111] width 272 height 22
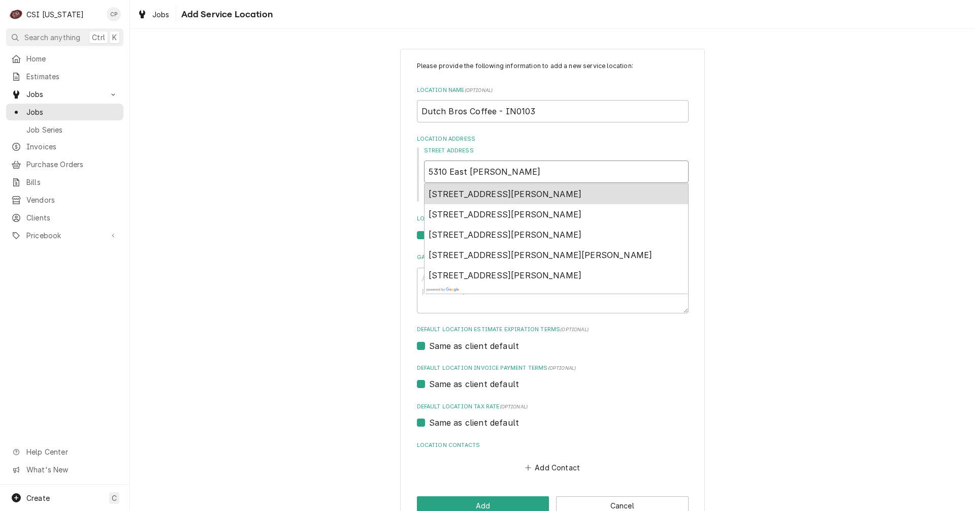
click at [547, 194] on span "5310 East Thompson Road, Indianapolis, IN, USA" at bounding box center [505, 194] width 153 height 10
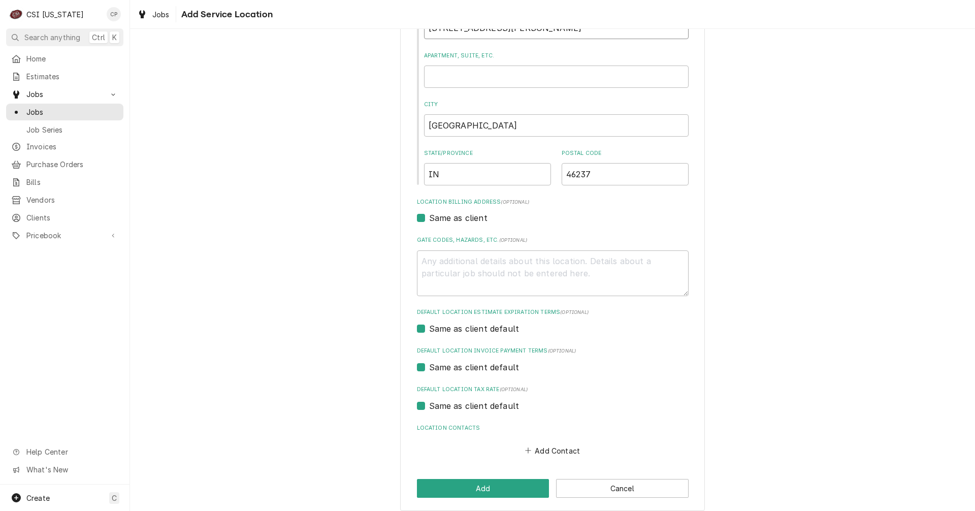
scroll to position [152, 0]
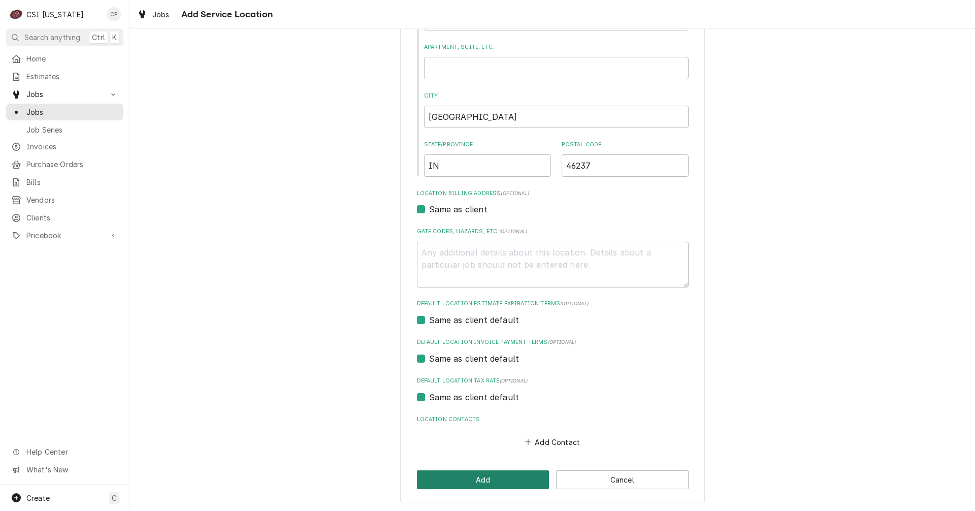
click at [482, 478] on button "Add" at bounding box center [483, 479] width 133 height 19
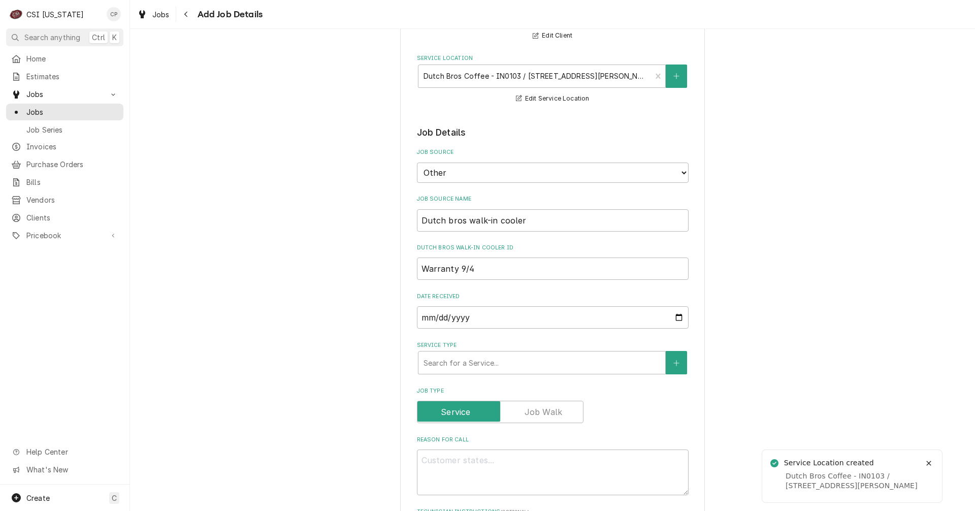
scroll to position [152, 0]
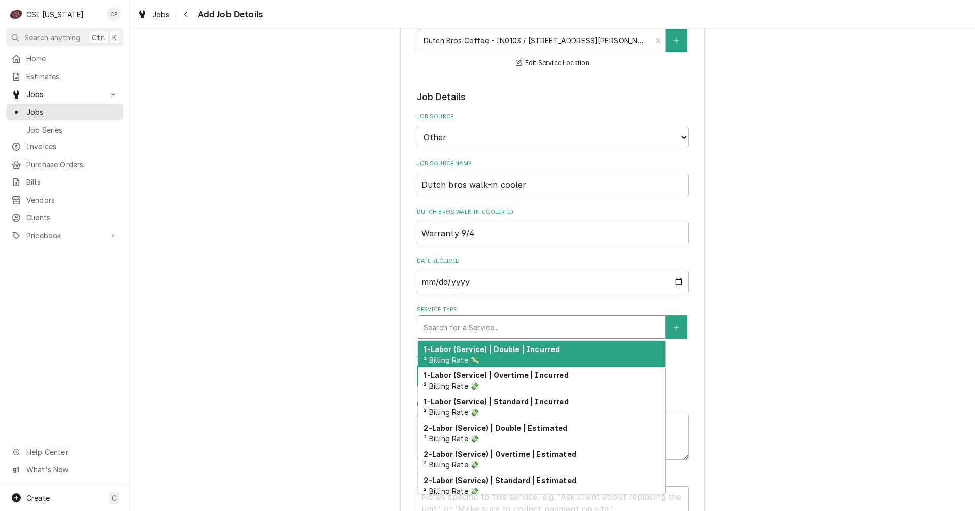
click at [450, 327] on div "Service Type" at bounding box center [542, 327] width 237 height 18
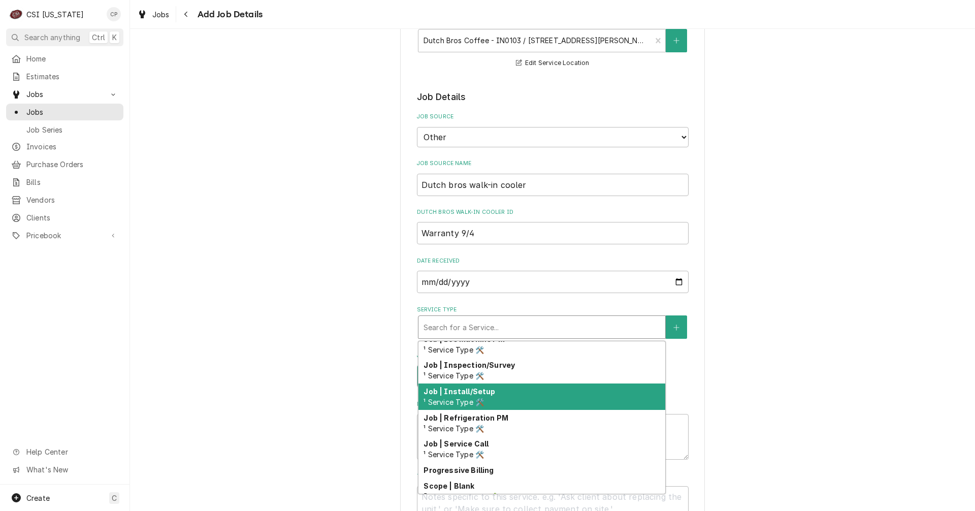
scroll to position [544, 0]
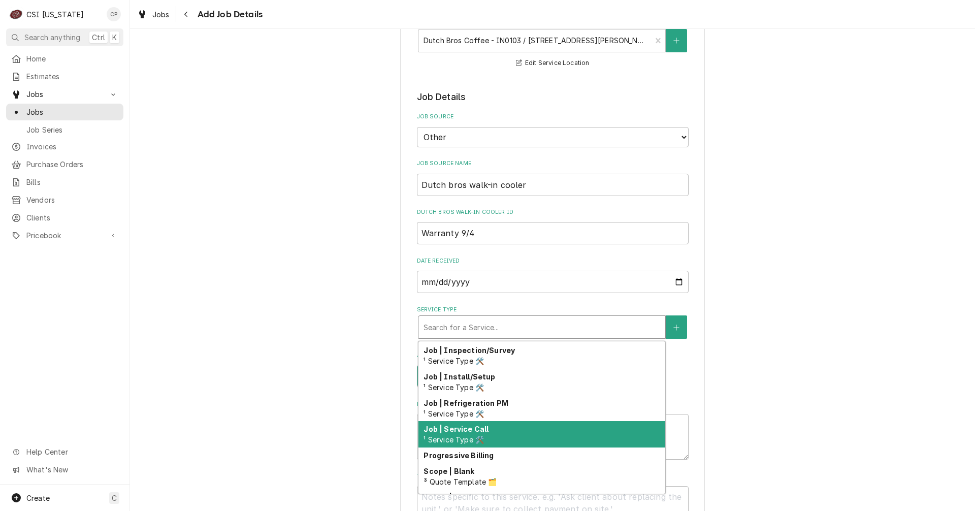
click at [476, 437] on span "¹ Service Type 🛠️" at bounding box center [454, 439] width 60 height 9
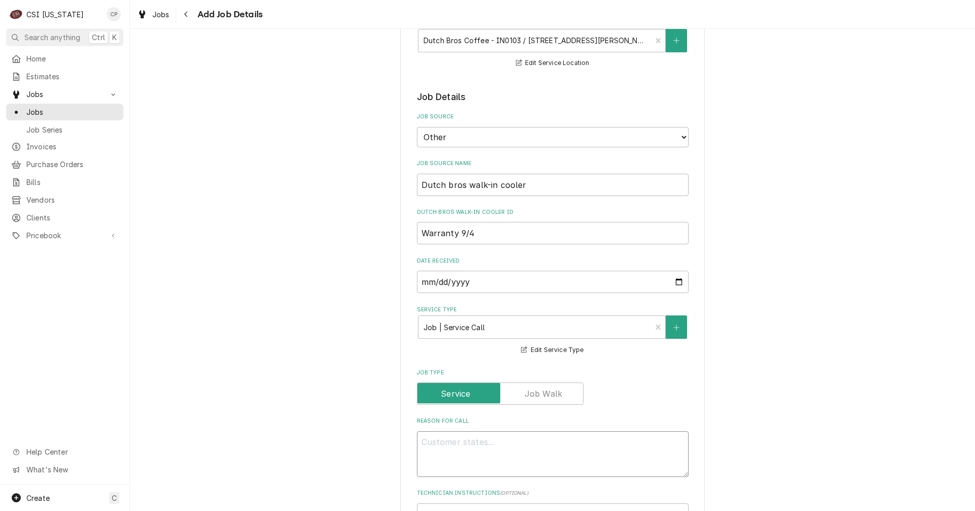
click at [473, 445] on textarea "Reason For Call" at bounding box center [553, 454] width 272 height 46
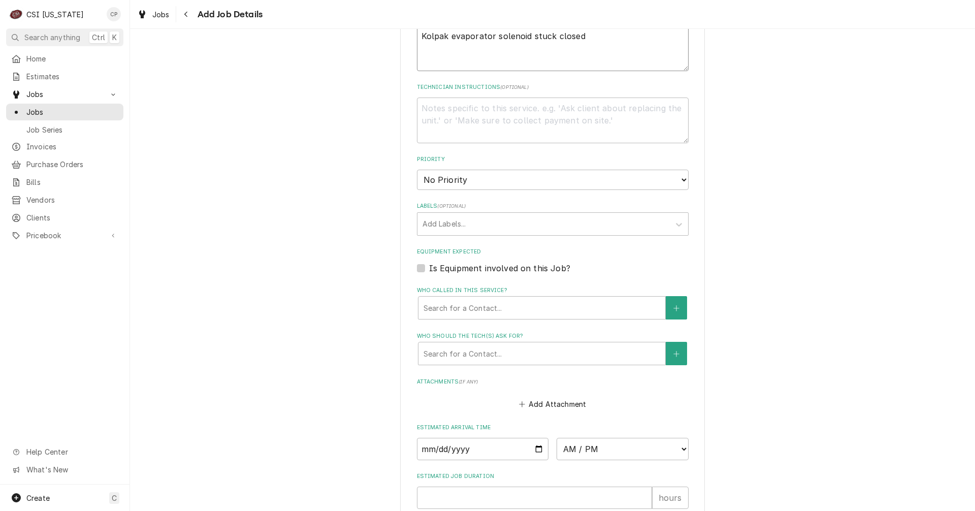
scroll to position [574, 0]
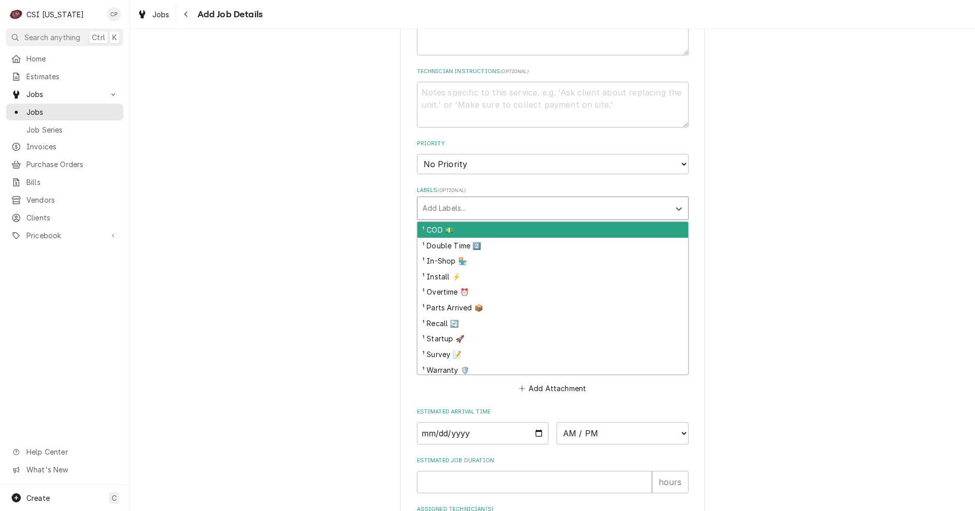
click at [468, 210] on div "Labels" at bounding box center [544, 208] width 242 height 18
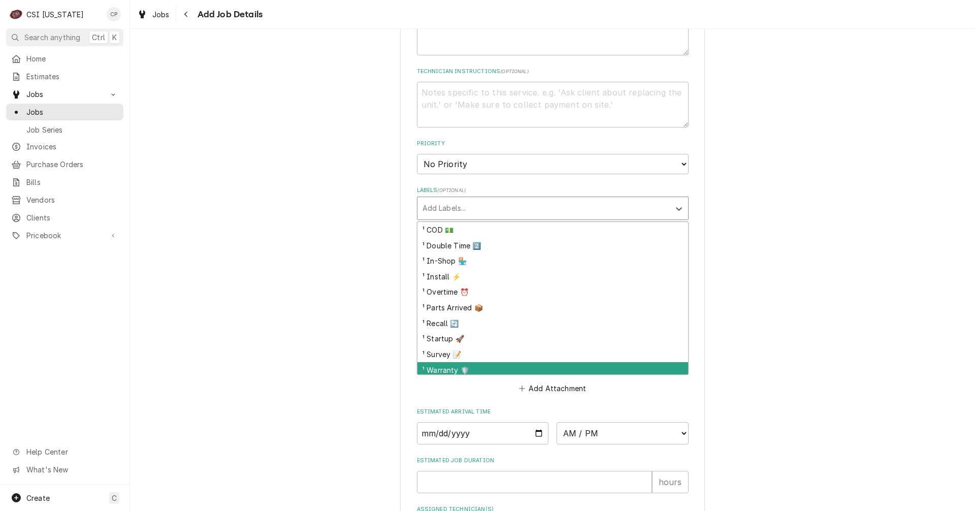
click at [444, 368] on div "¹ Warranty 🛡️" at bounding box center [553, 370] width 271 height 16
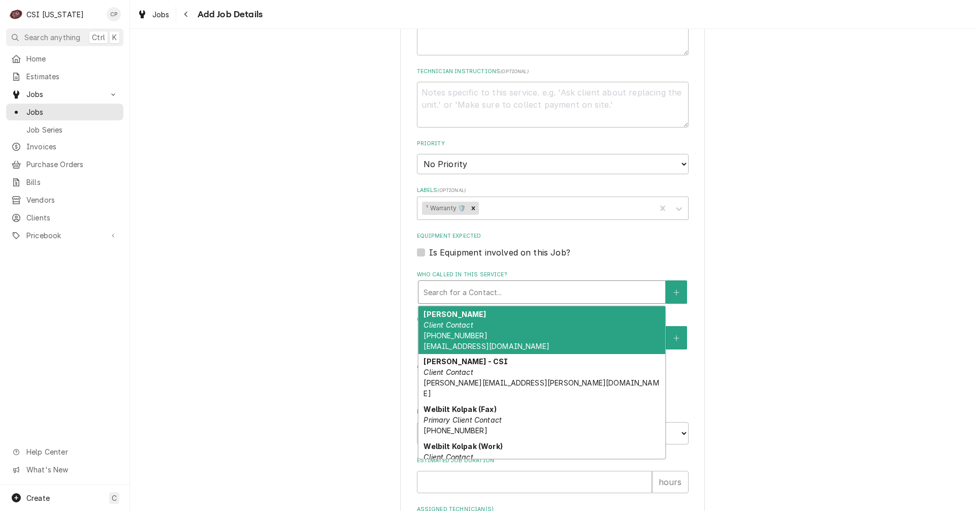
click at [464, 289] on div "Who called in this service?" at bounding box center [542, 292] width 237 height 18
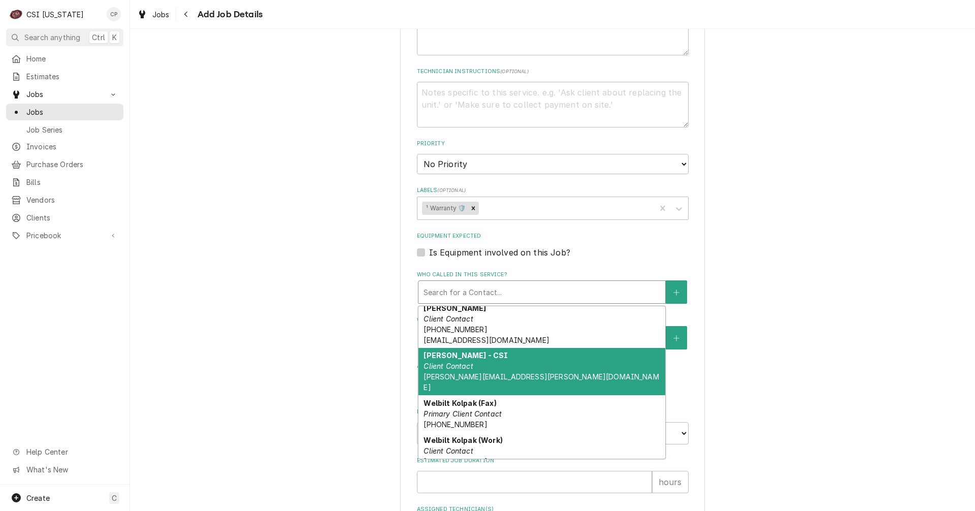
scroll to position [0, 0]
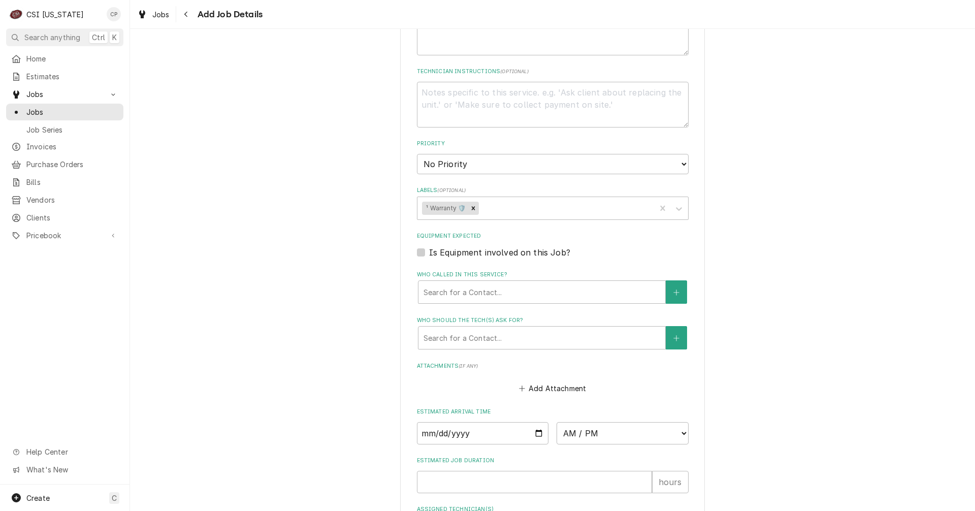
click at [359, 329] on div "Please provide the following information to create a job: Client Details Client…" at bounding box center [552, 46] width 845 height 1161
click at [534, 433] on input "Date" at bounding box center [483, 433] width 132 height 22
click at [676, 437] on select "AM / PM 6:00 AM 6:15 AM 6:30 AM 6:45 AM 7:00 AM 7:15 AM 7:30 AM 7:45 AM 8:00 AM…" at bounding box center [623, 433] width 132 height 22
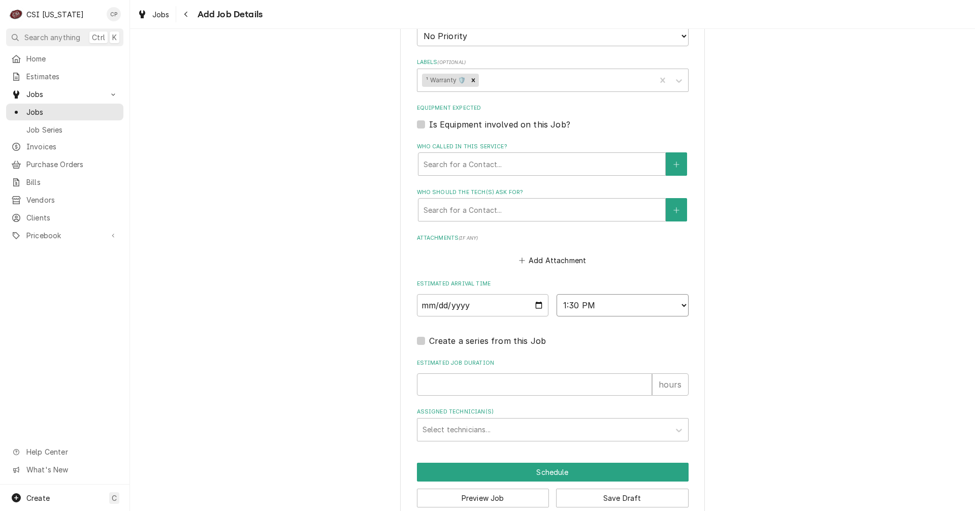
scroll to position [720, 0]
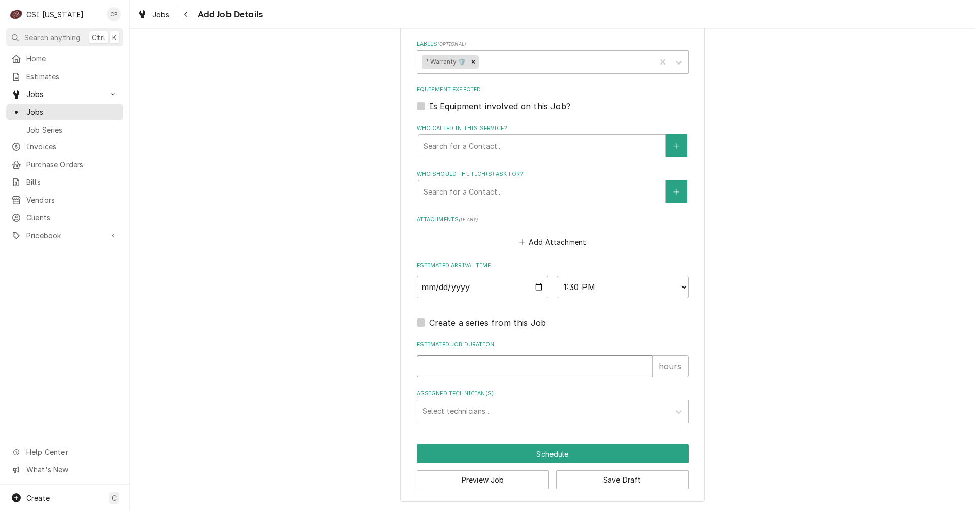
click at [460, 365] on input "Estimated Job Duration" at bounding box center [534, 366] width 235 height 22
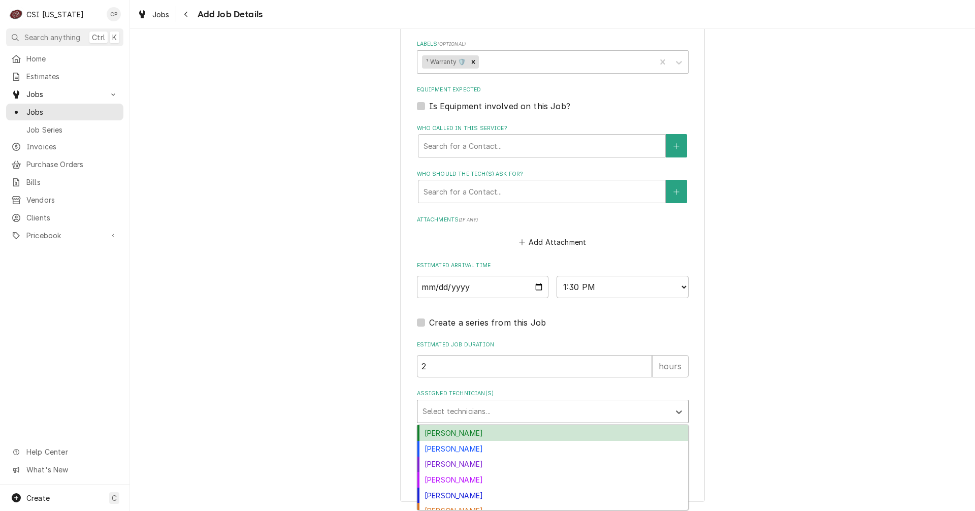
click at [450, 407] on div "Assigned Technician(s)" at bounding box center [544, 411] width 242 height 18
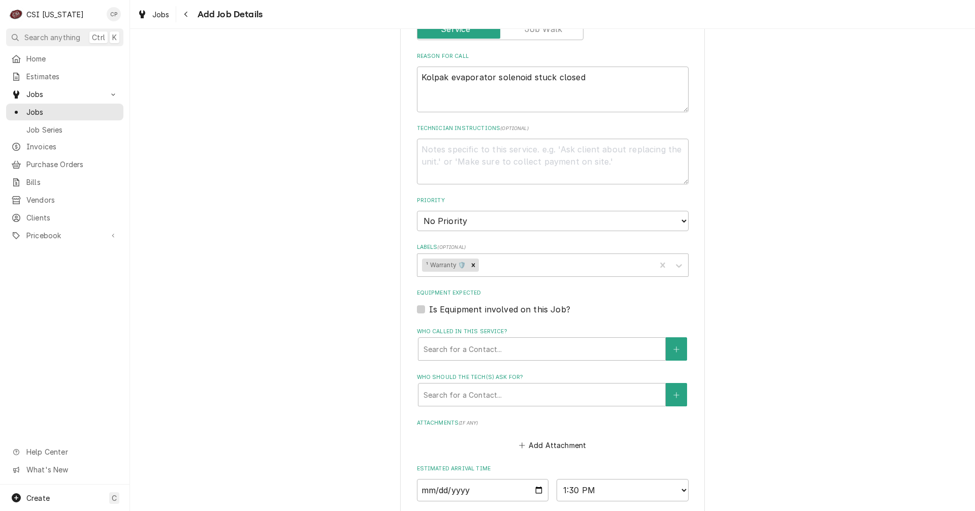
scroll to position [466, 0]
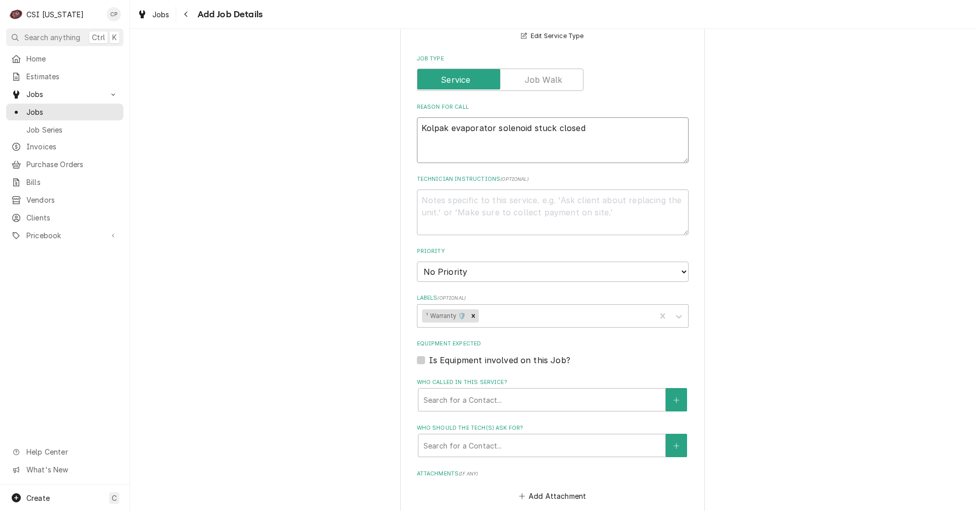
click at [421, 142] on textarea "Kolpak evaporator solenoid stuck closed" at bounding box center [553, 140] width 272 height 46
click at [600, 128] on textarea "Kolpak evaporator solenoid stuck closed" at bounding box center [553, 140] width 272 height 46
click at [509, 213] on textarea "Technician Instructions ( optional )" at bounding box center [553, 212] width 272 height 46
click at [611, 274] on select "No Priority Urgent High Medium Low" at bounding box center [553, 272] width 272 height 20
click at [373, 308] on div "Please provide the following information to create a job: Client Details Client…" at bounding box center [552, 169] width 845 height 1192
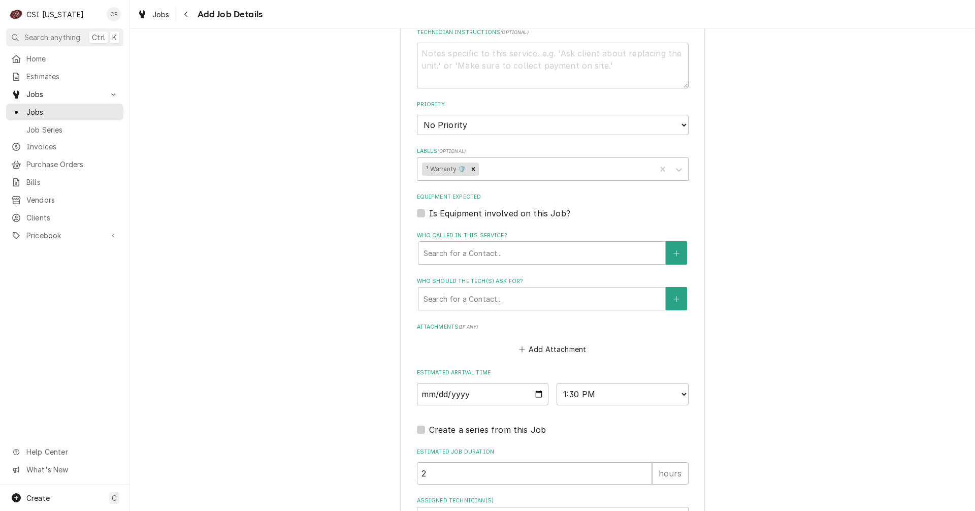
scroll to position [720, 0]
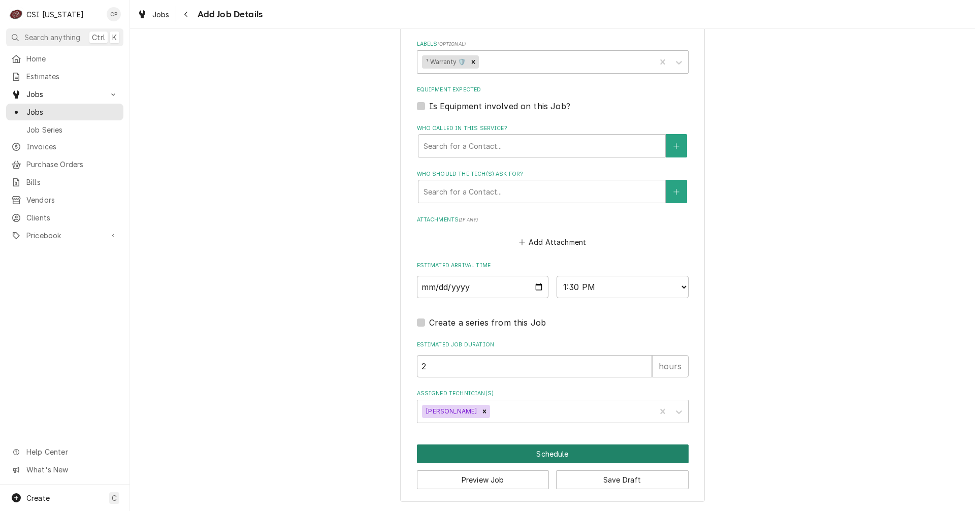
click at [552, 456] on button "Schedule" at bounding box center [553, 454] width 272 height 19
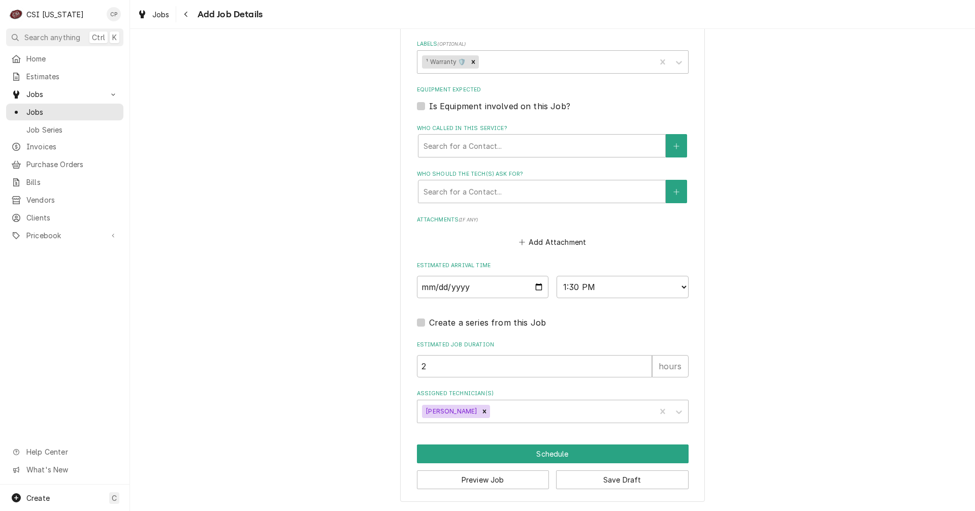
scroll to position [711, 0]
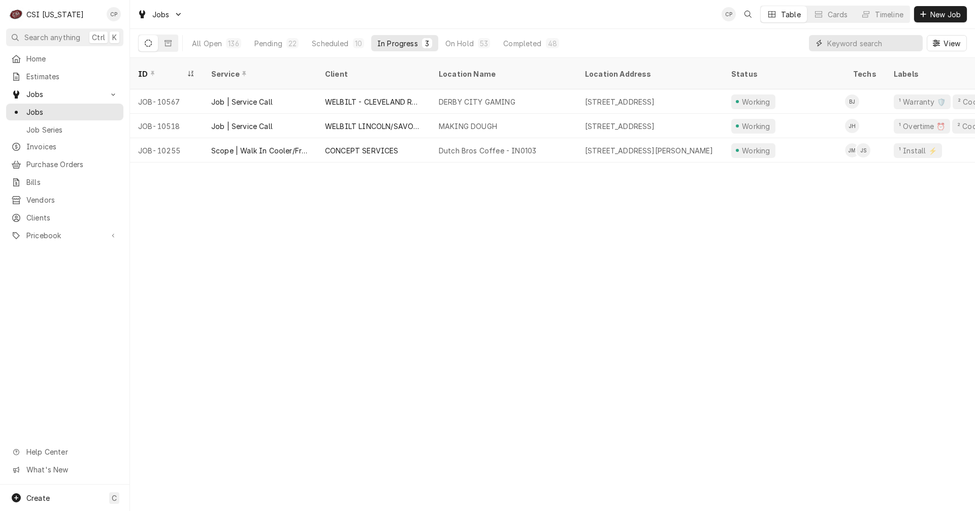
click at [876, 47] on input "Dynamic Content Wrapper" at bounding box center [873, 43] width 90 height 16
type input "e"
click at [838, 43] on input "Dynamic Content Wrapper" at bounding box center [873, 43] width 90 height 16
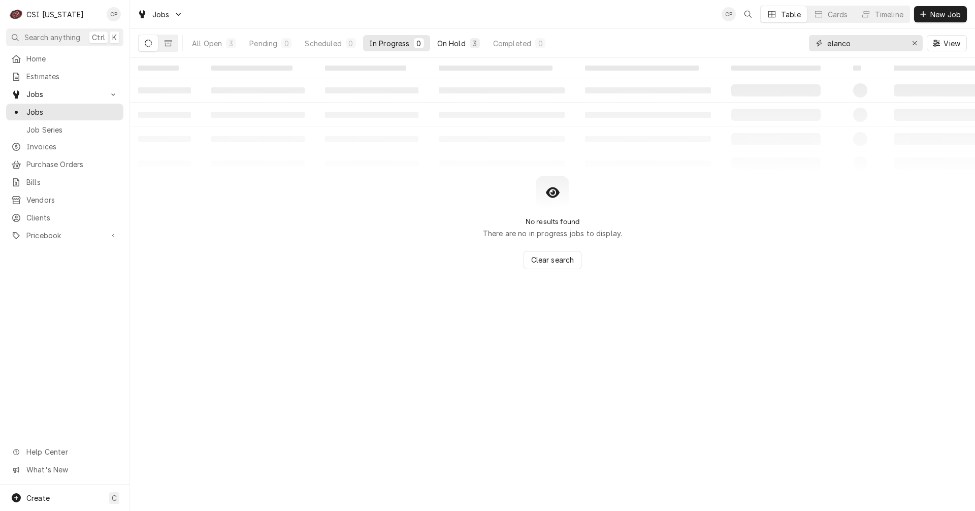
type input "elanco"
click at [453, 43] on div "On Hold" at bounding box center [451, 43] width 28 height 11
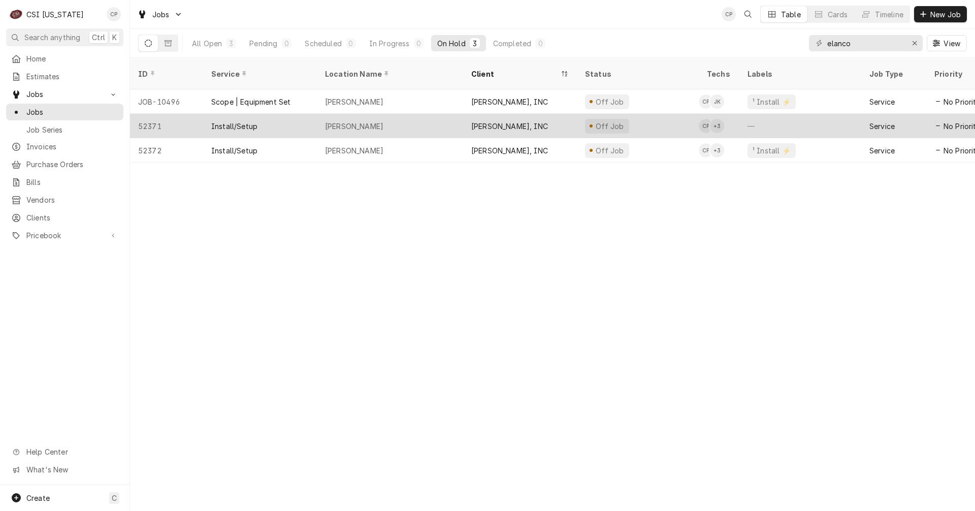
click at [496, 121] on div "[PERSON_NAME], INC" at bounding box center [509, 126] width 77 height 11
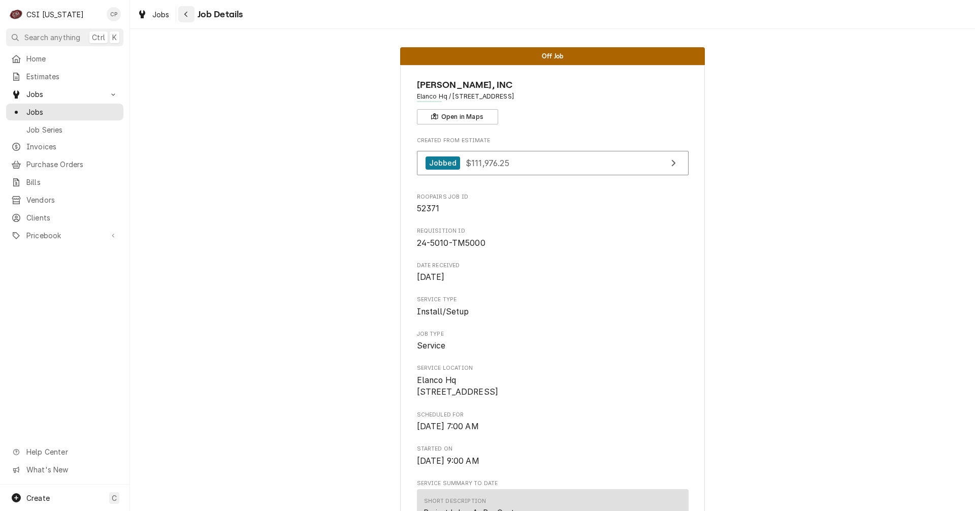
click at [189, 14] on div "Navigate back" at bounding box center [186, 14] width 10 height 10
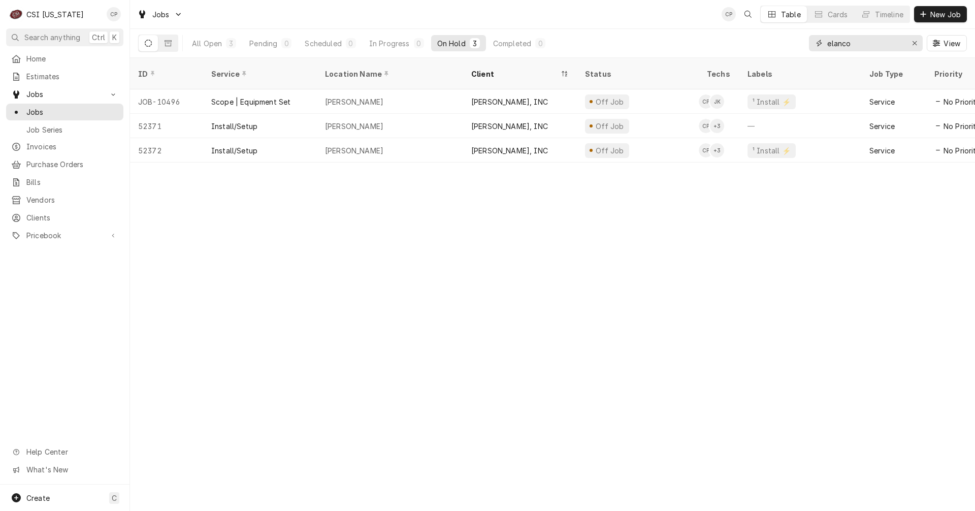
click at [916, 44] on icon "Erase input" at bounding box center [915, 43] width 6 height 7
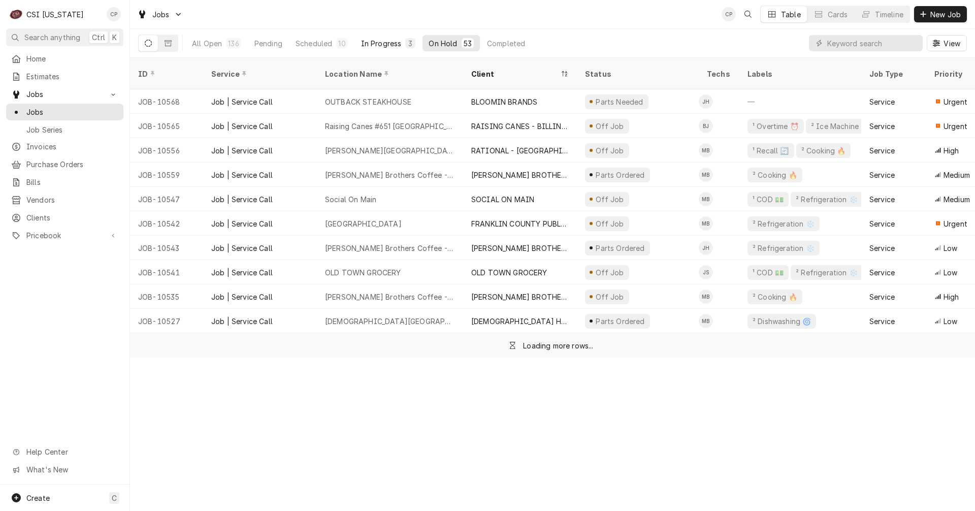
click at [377, 42] on div "In Progress" at bounding box center [381, 43] width 41 height 11
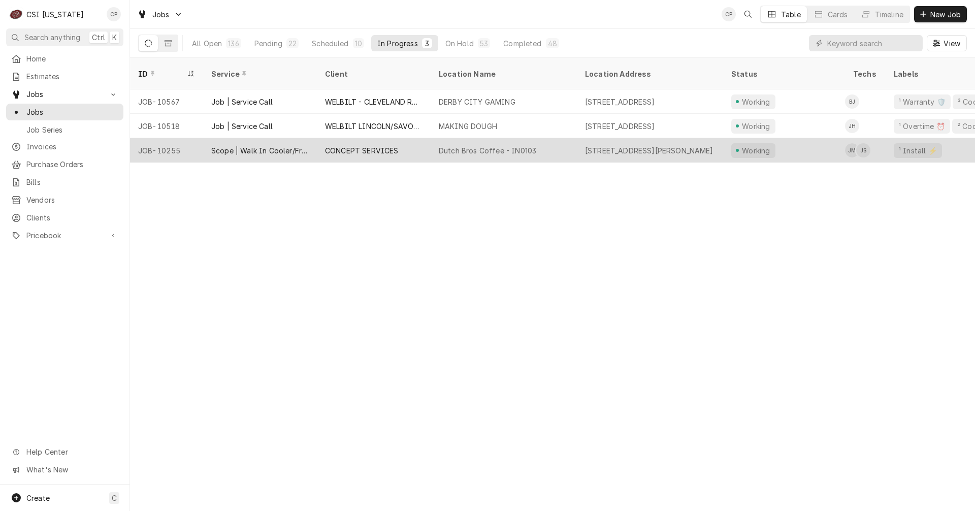
click at [464, 145] on div "Dutch Bros Coffee - IN0103" at bounding box center [488, 150] width 98 height 11
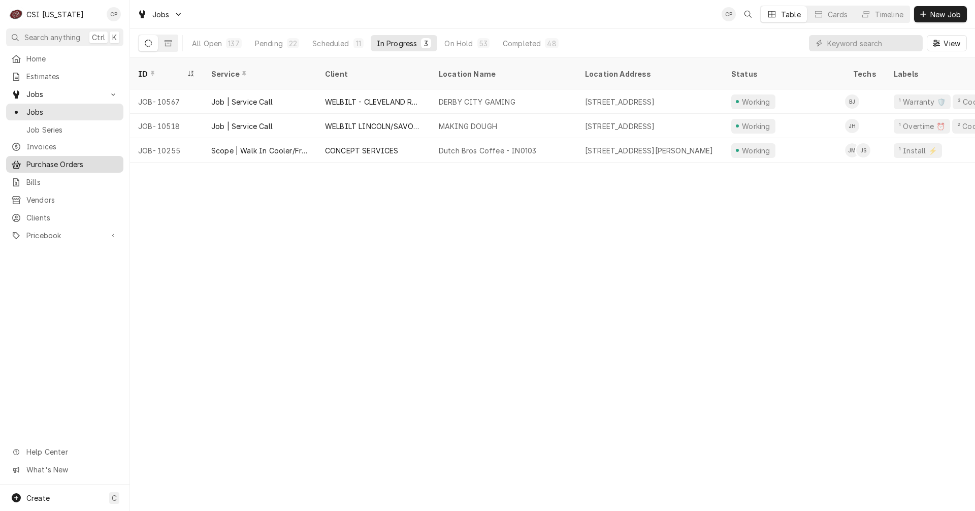
click at [61, 159] on span "Purchase Orders" at bounding box center [72, 164] width 92 height 11
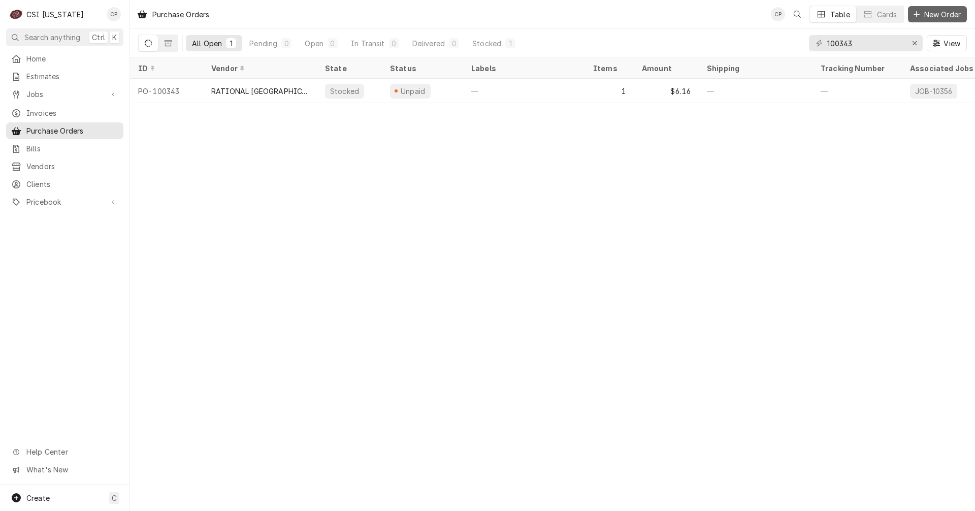
click at [934, 13] on span "New Order" at bounding box center [943, 14] width 41 height 11
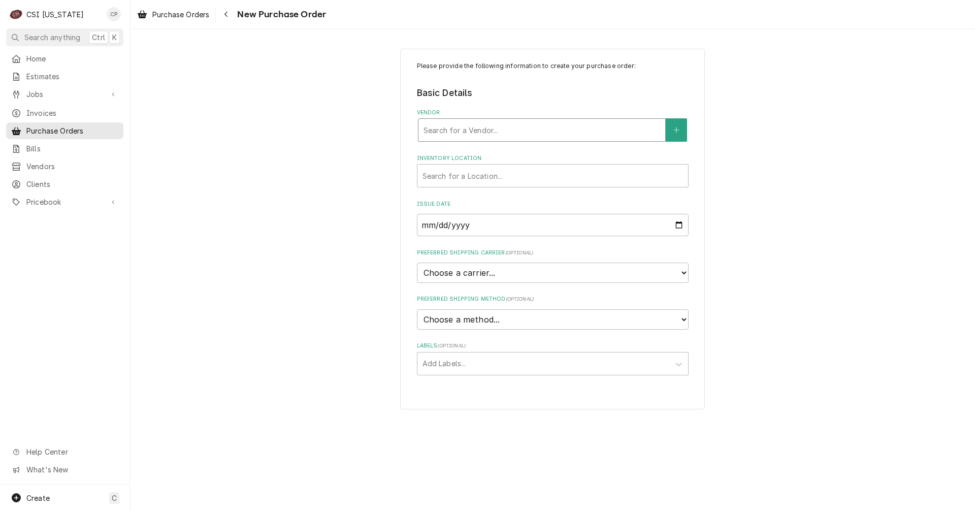
click at [476, 131] on div "Vendor" at bounding box center [542, 130] width 237 height 18
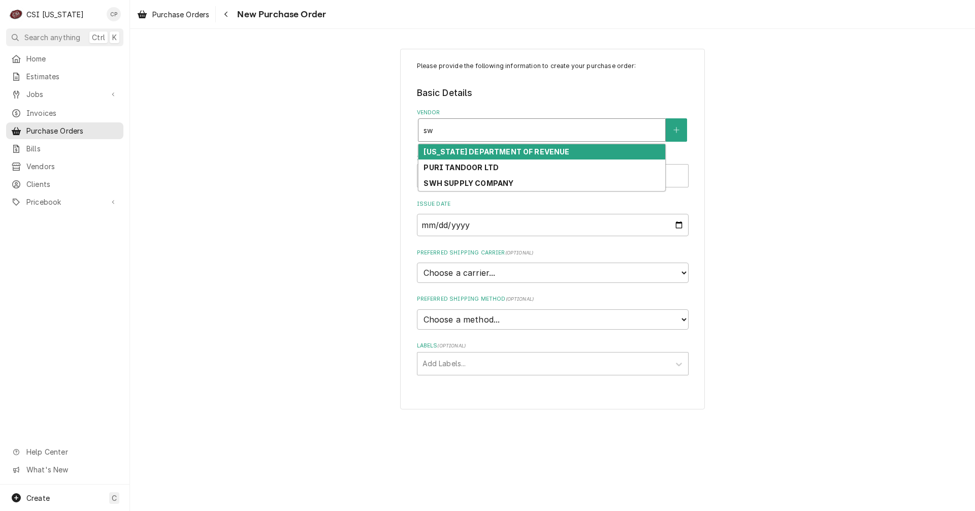
type input "s"
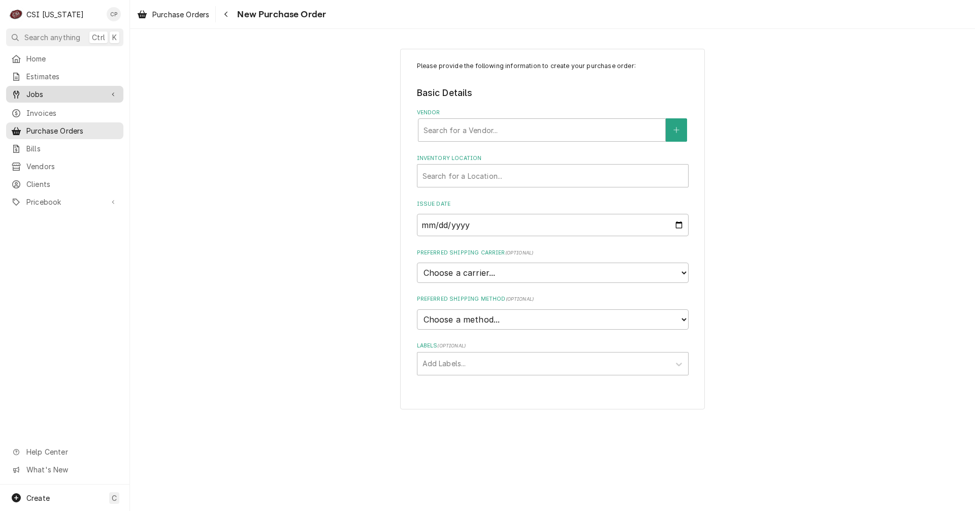
click at [41, 97] on div "Jobs" at bounding box center [64, 94] width 113 height 13
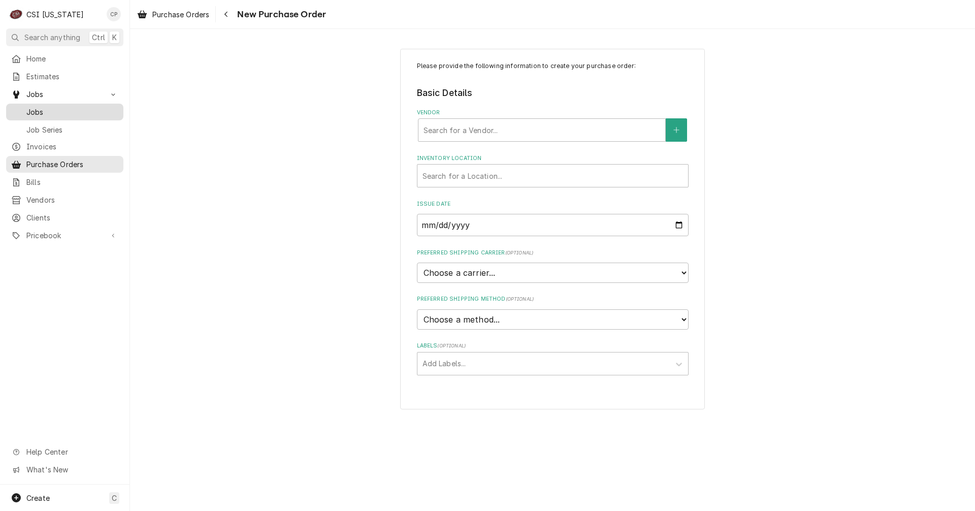
click at [47, 108] on span "Jobs" at bounding box center [72, 112] width 92 height 11
click at [475, 130] on div "Vendor" at bounding box center [542, 130] width 237 height 18
type input "united"
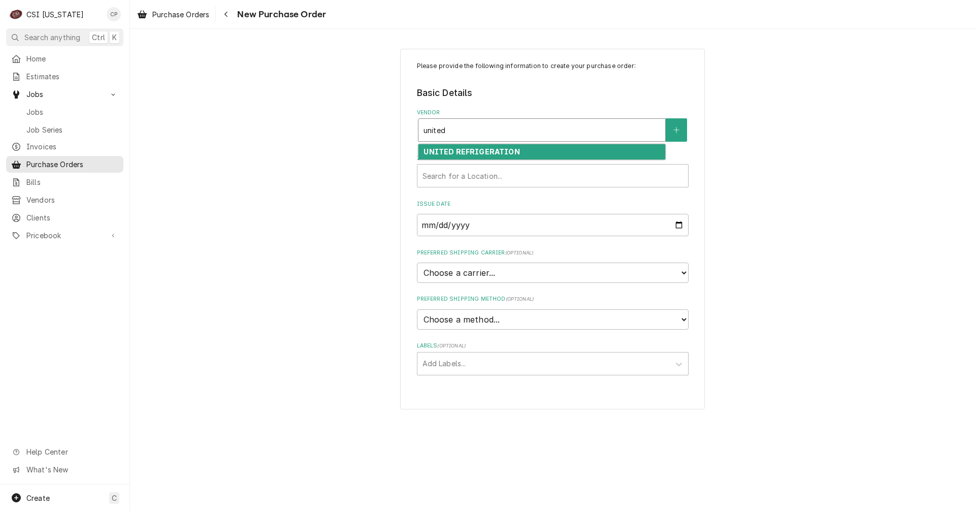
click at [475, 150] on strong "UNITED REFRIGERATION" at bounding box center [472, 151] width 96 height 9
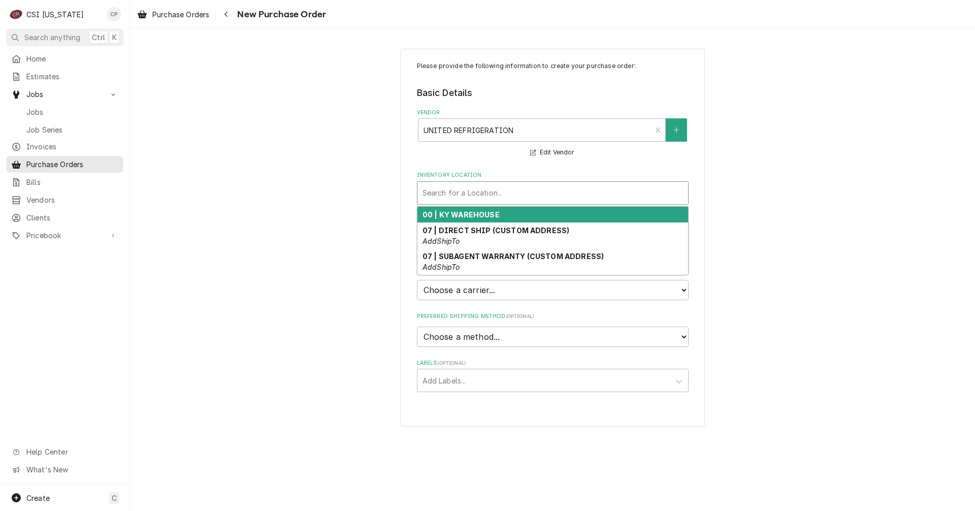
click at [477, 194] on div "Inventory Location" at bounding box center [553, 193] width 261 height 18
click at [474, 215] on strong "00 | KY WAREHOUSE" at bounding box center [461, 214] width 77 height 9
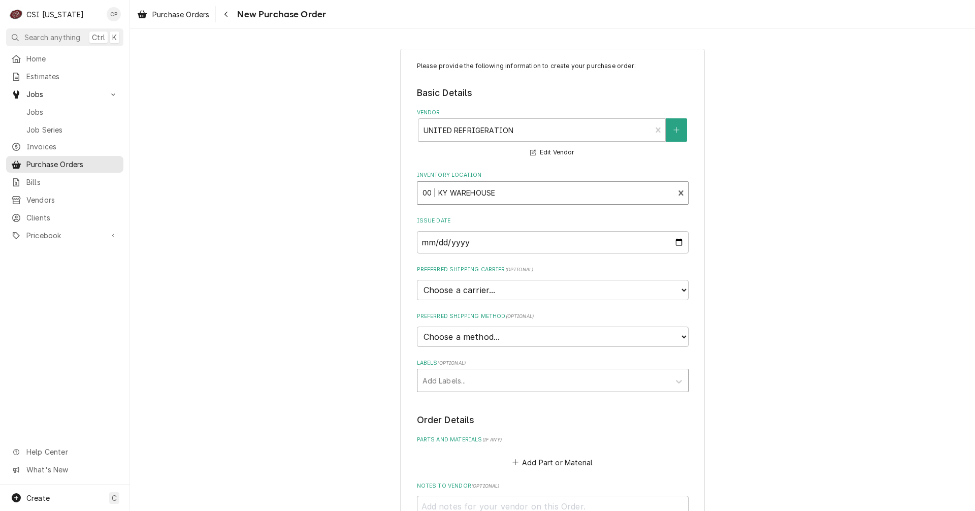
click at [440, 382] on div "Labels" at bounding box center [544, 380] width 242 height 18
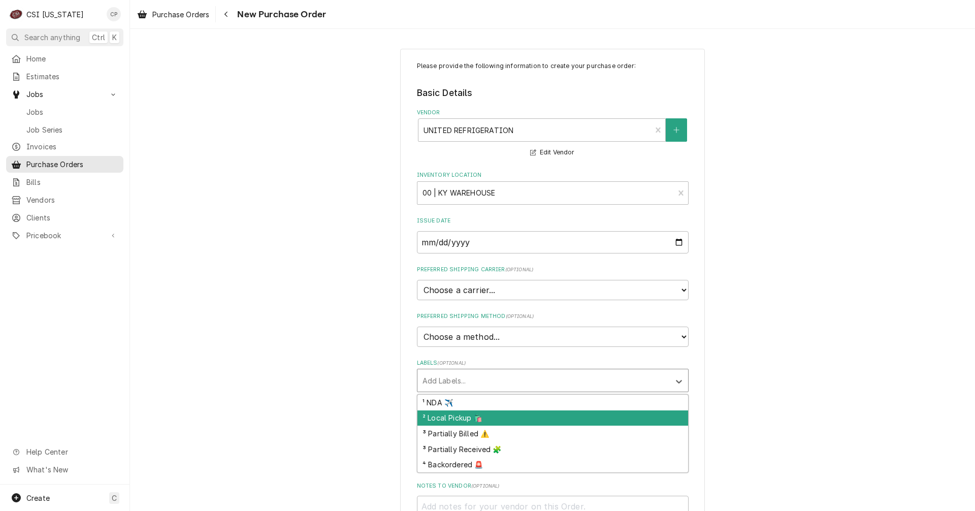
click at [451, 419] on div "² Local Pickup 🛍️" at bounding box center [553, 418] width 271 height 16
type textarea "x"
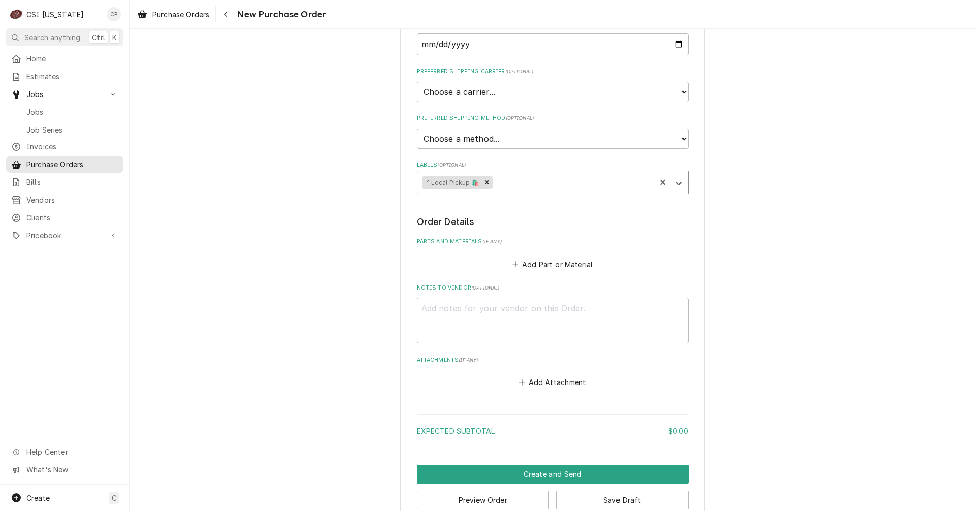
scroll to position [218, 0]
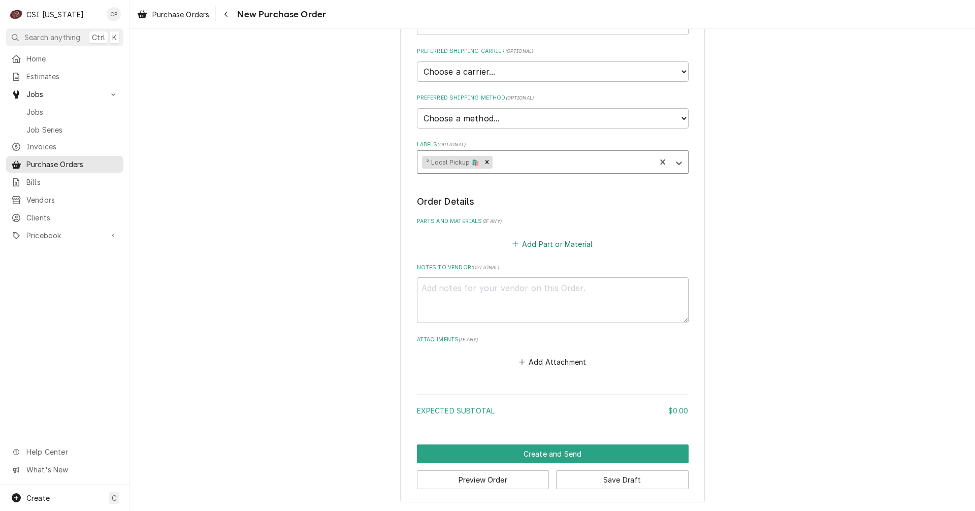
click at [559, 245] on button "Add Part or Material" at bounding box center [553, 244] width 84 height 14
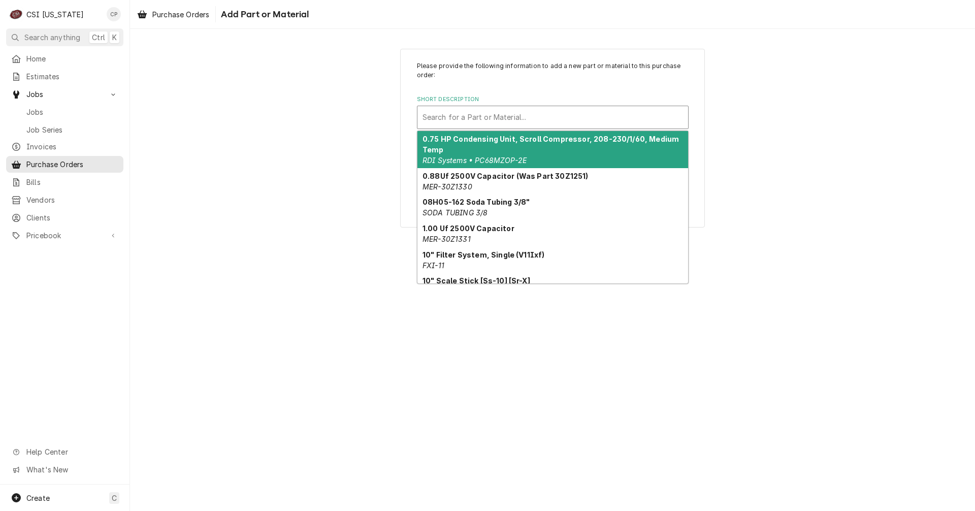
click at [478, 111] on div "Short Description" at bounding box center [553, 117] width 261 height 18
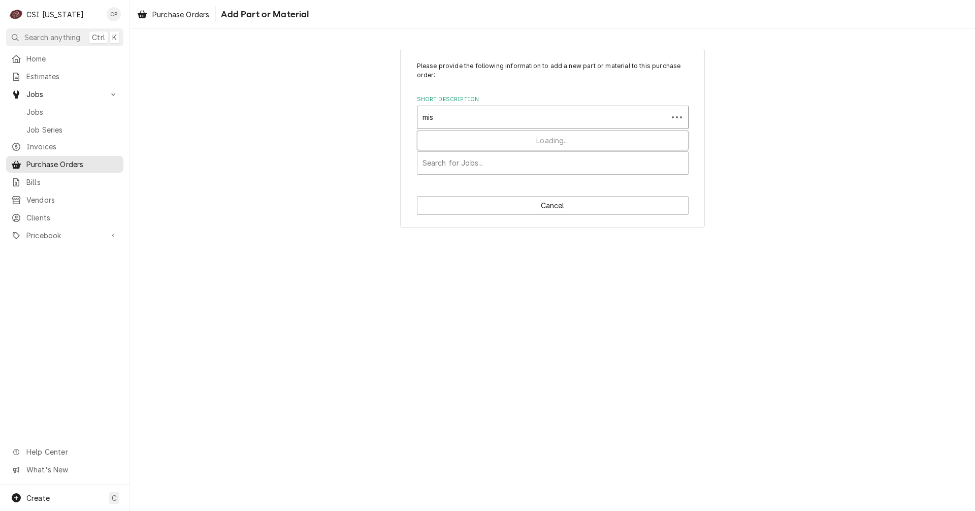
type input "mis"
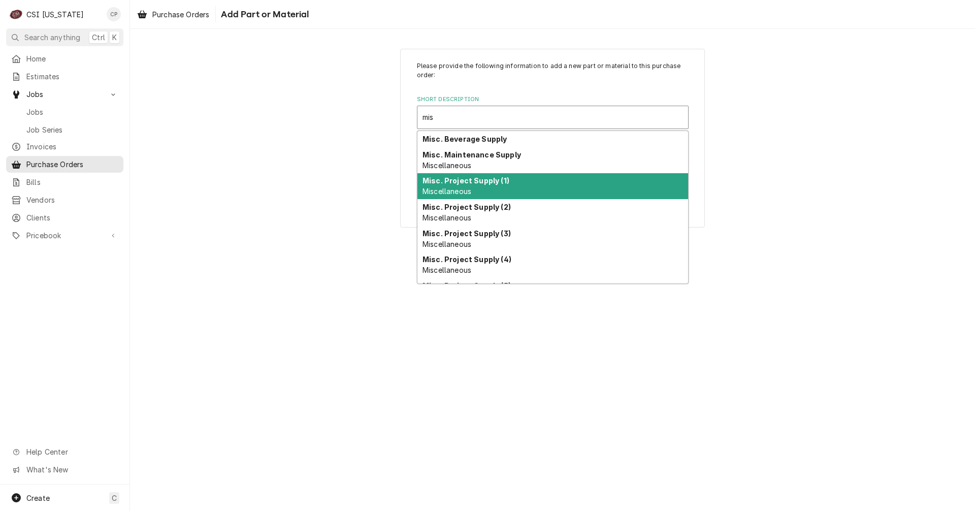
click at [466, 189] on span "Miscellaneous" at bounding box center [447, 191] width 49 height 9
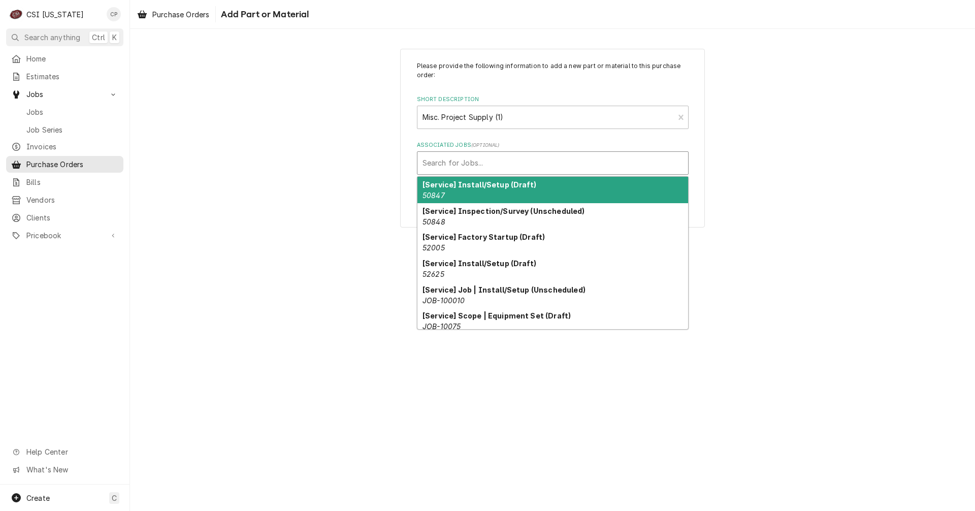
click at [468, 167] on div "Associated Jobs" at bounding box center [553, 163] width 261 height 18
type textarea "x"
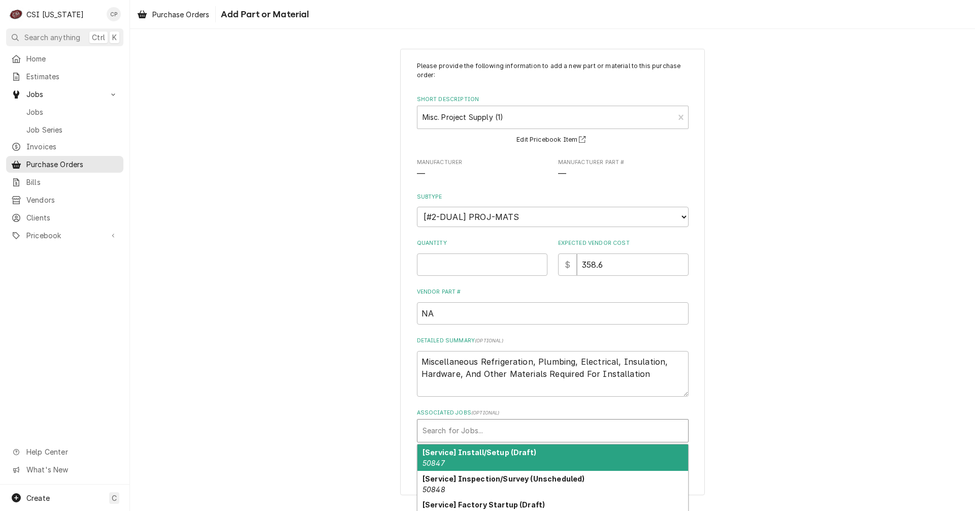
type input "1"
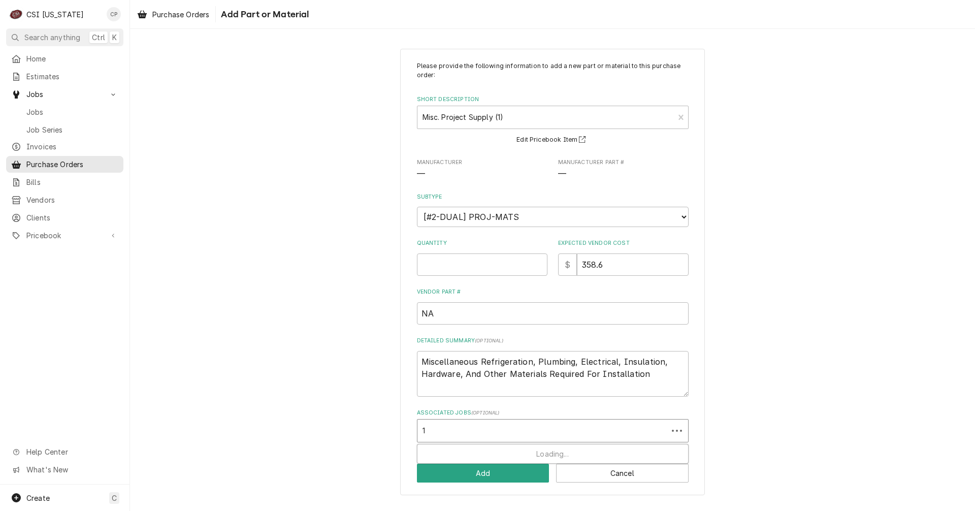
type textarea "x"
type input "10575"
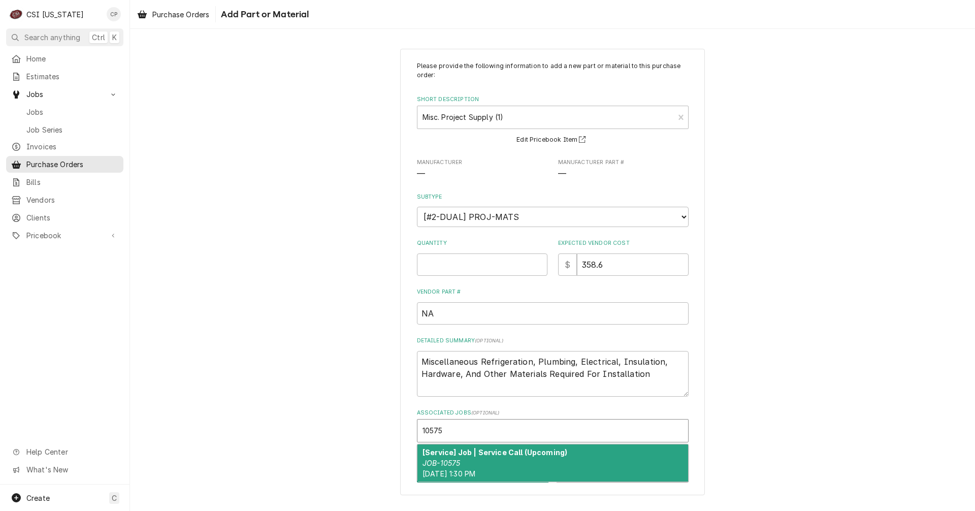
click at [504, 466] on div "[Service] Job | Service Call (Upcoming) JOB-10575 Thu, Sep 4th, 2025 - 1:30 PM" at bounding box center [553, 463] width 271 height 37
type textarea "x"
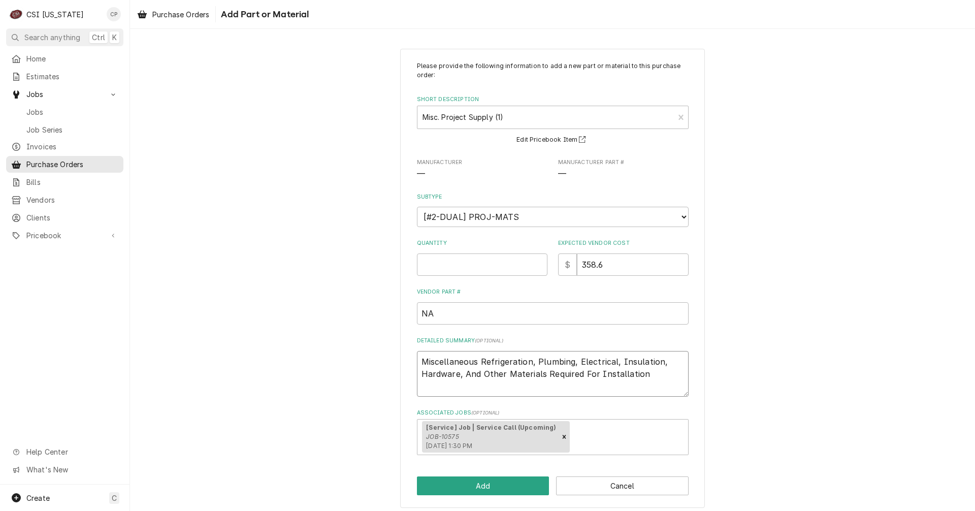
drag, startPoint x: 418, startPoint y: 361, endPoint x: 674, endPoint y: 370, distance: 256.2
click at [674, 370] on textarea "Miscellaneous Refrigeration, Plumbing, Electrical, Insulation, Hardware, And Ot…" at bounding box center [553, 374] width 272 height 46
type textarea "x"
type textarea "K"
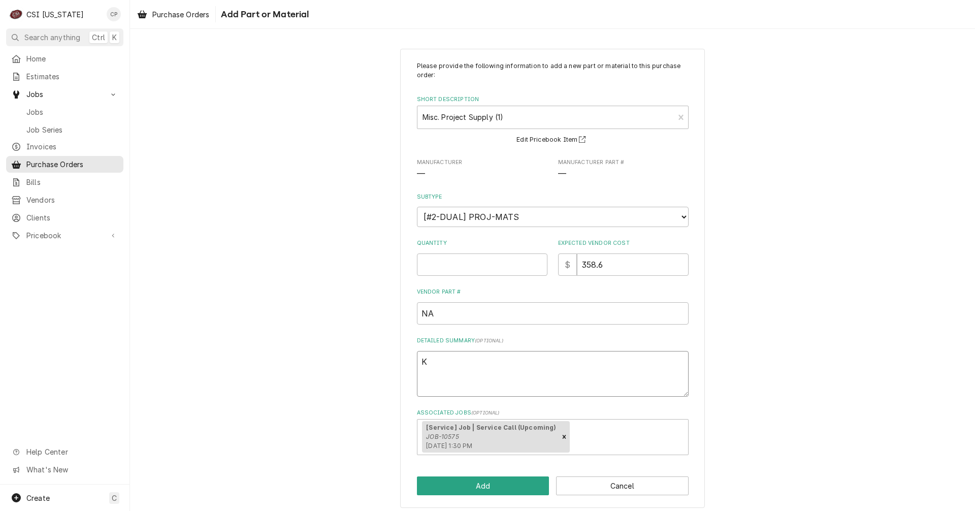
type textarea "x"
type textarea "Ko"
type textarea "x"
type textarea "Kol"
type textarea "x"
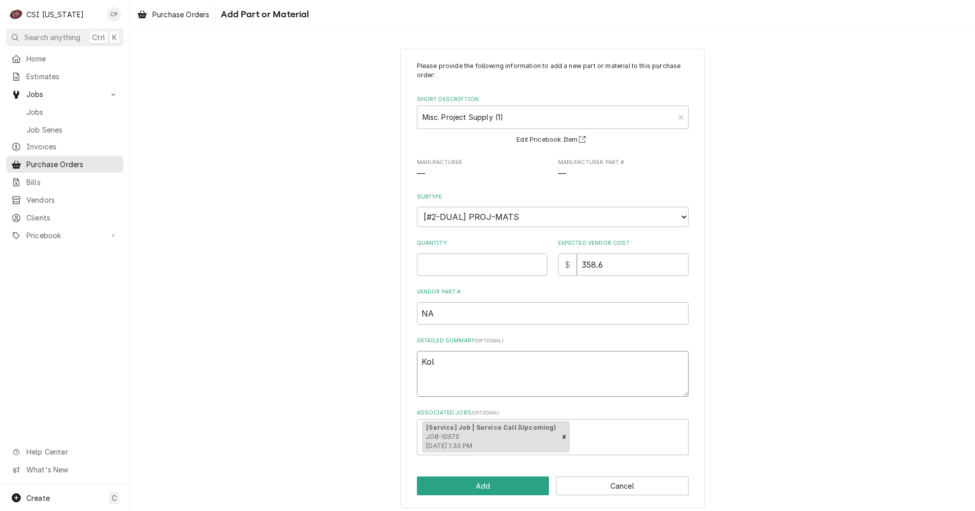
type textarea "Kolp"
type textarea "x"
type textarea "Kolpa"
type textarea "x"
type textarea "Kolpac"
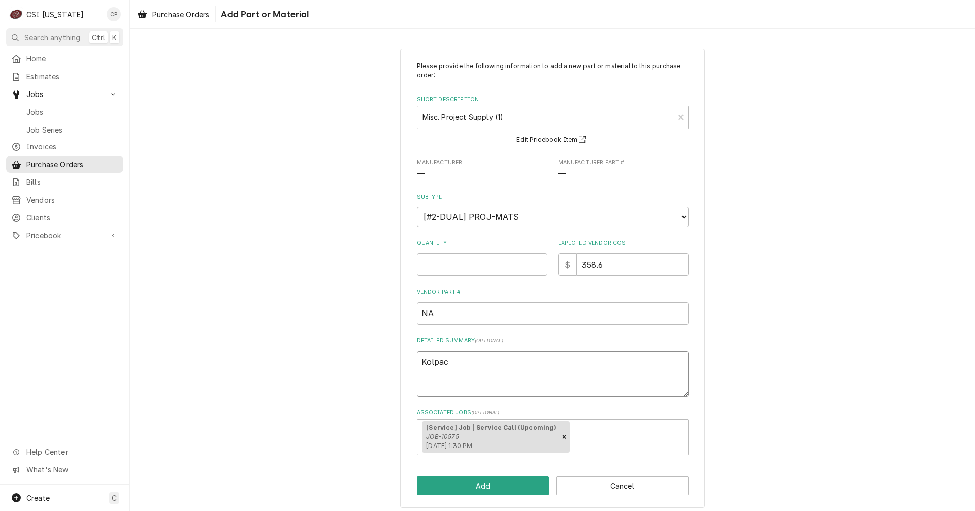
type textarea "x"
type textarea "Kolpa"
type textarea "x"
type textarea "Kolpak"
type textarea "x"
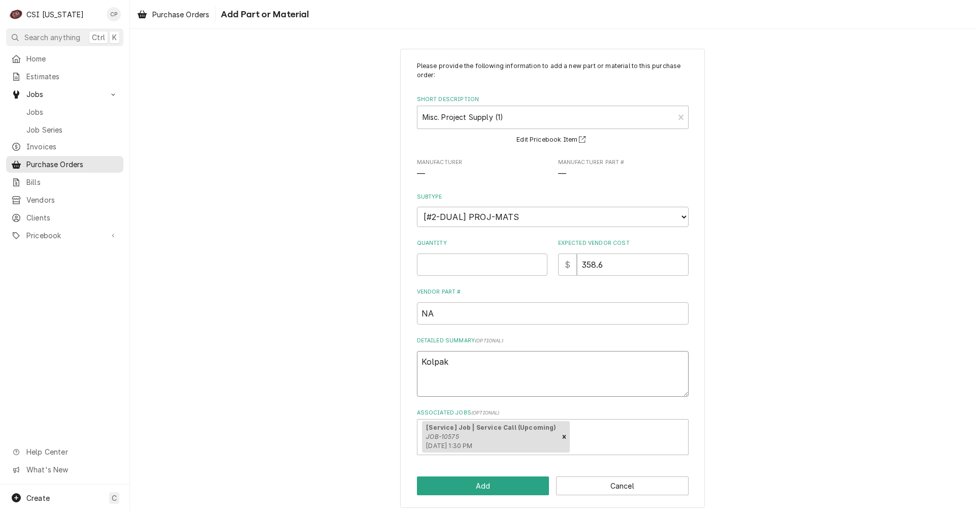
type textarea "Kolpak"
type textarea "x"
type textarea "Kolpak s"
type textarea "x"
type textarea "Kolpak si"
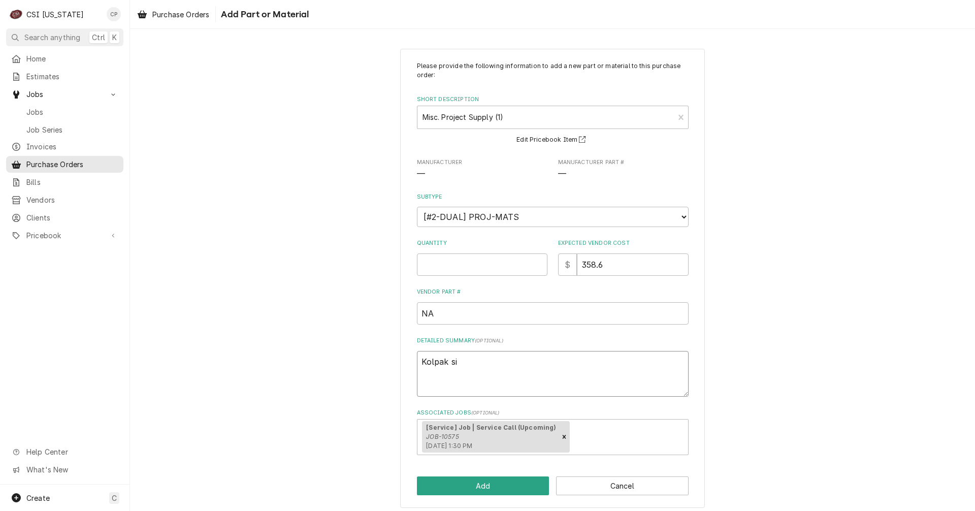
type textarea "x"
type textarea "Kolpak sil"
type textarea "x"
type textarea "Kolpak sile"
type textarea "x"
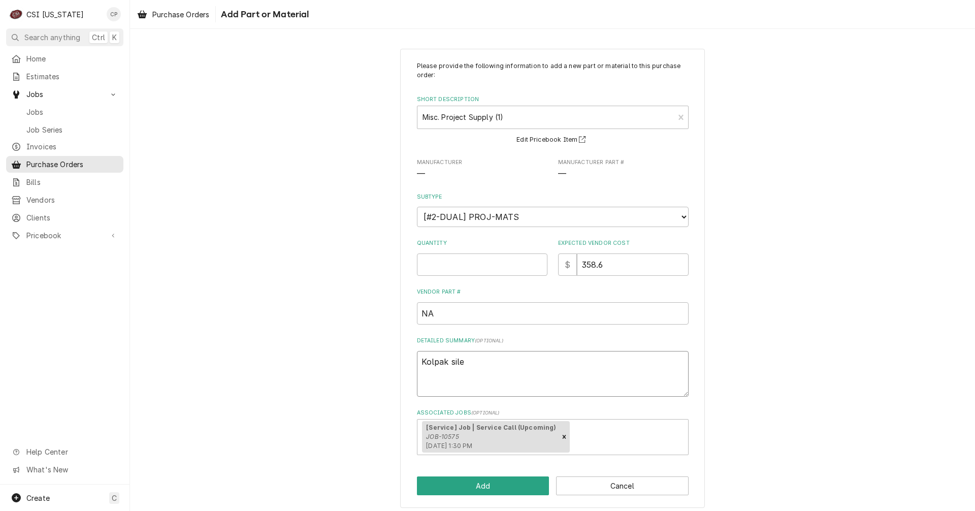
type textarea "Kolpak silen"
type textarea "x"
type textarea "Kolpak sileno"
type textarea "x"
type textarea "Kolpak silenoi"
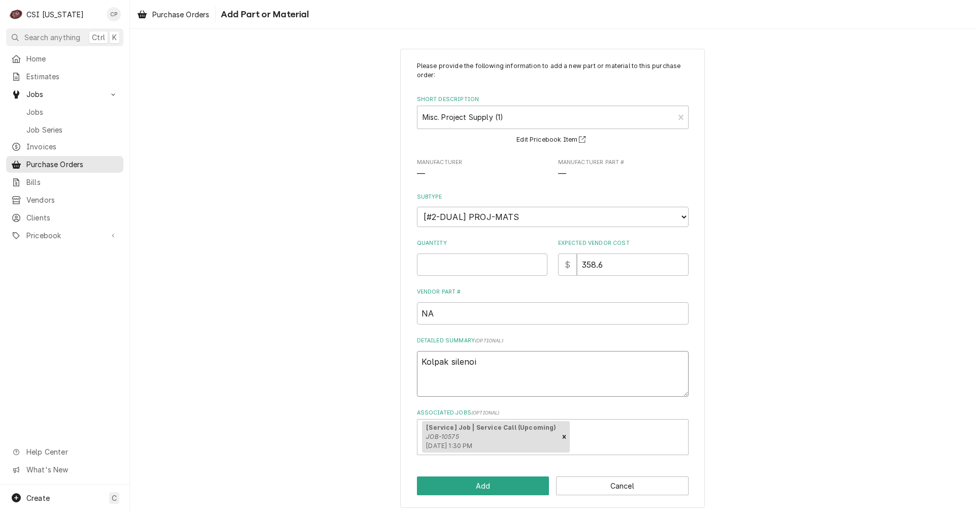
type textarea "x"
type textarea "Kolpak silenoid"
type textarea "x"
type textarea "Kolpak silenoid"
type textarea "x"
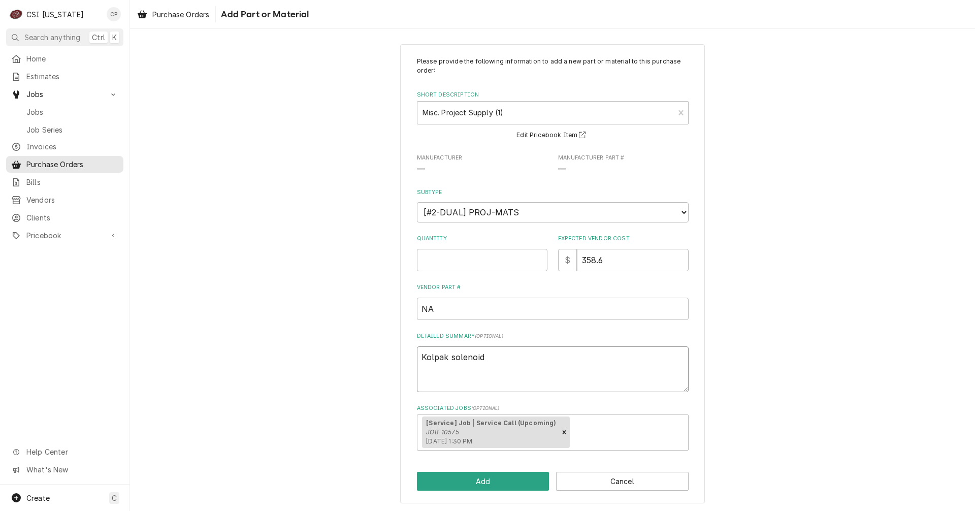
scroll to position [6, 0]
type textarea "Kolpak solenoid"
click at [483, 484] on button "Add" at bounding box center [483, 479] width 133 height 19
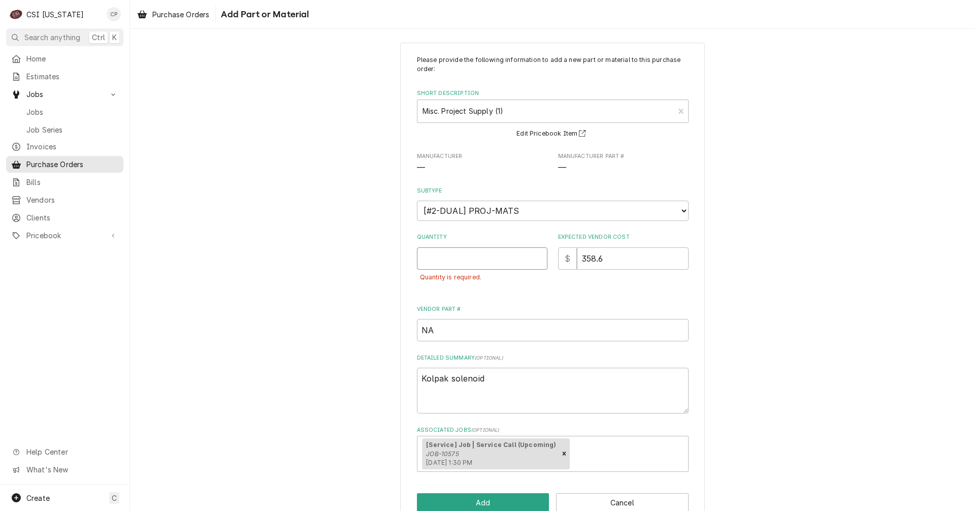
click at [456, 261] on input "Quantity" at bounding box center [482, 258] width 131 height 22
type textarea "x"
type input "1"
type textarea "x"
type input "0"
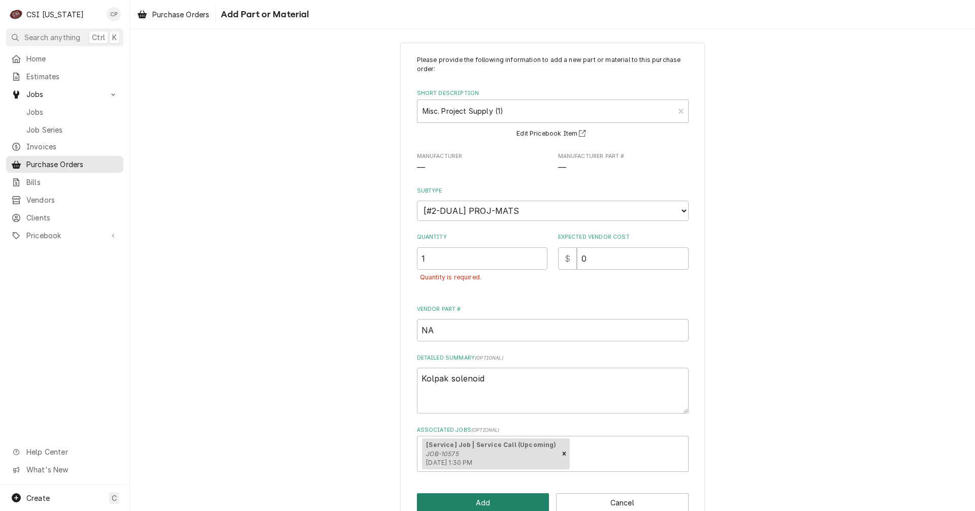
click at [496, 499] on button "Add" at bounding box center [483, 502] width 133 height 19
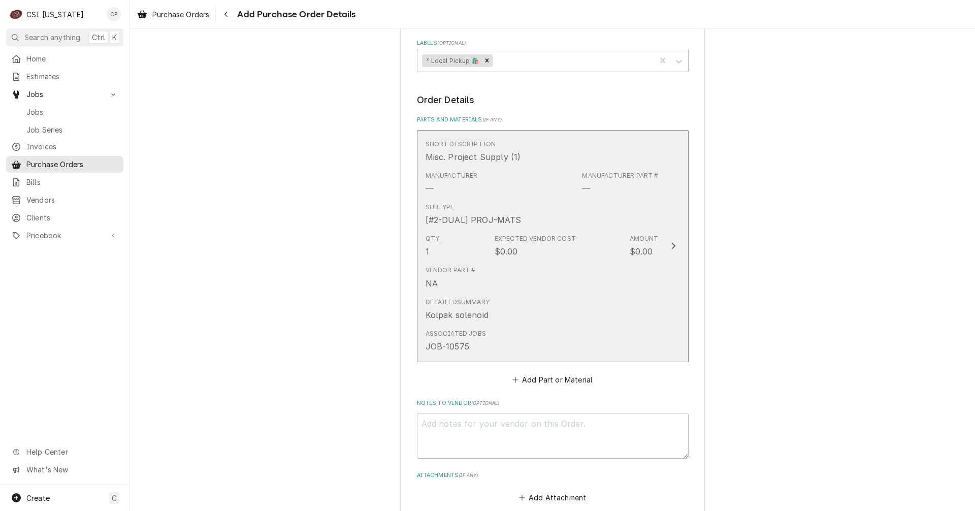
scroll to position [456, 0]
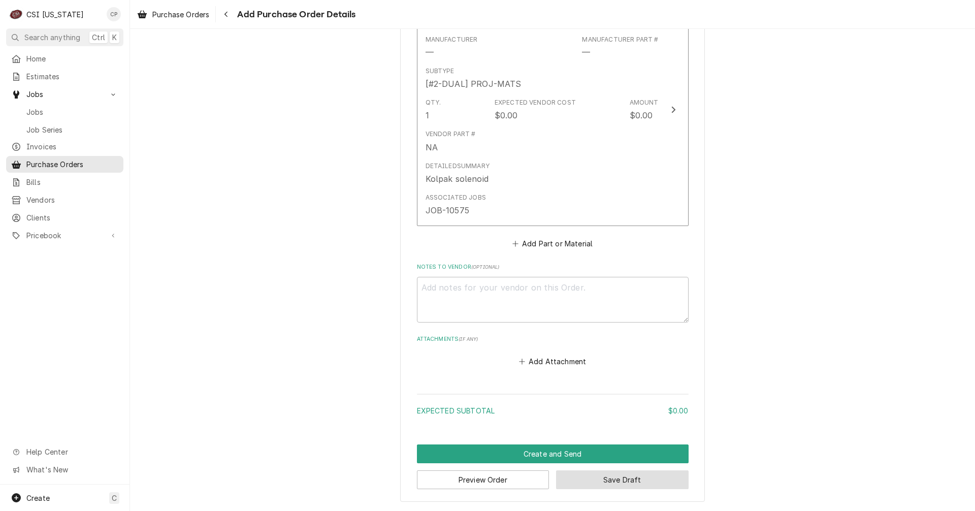
click at [631, 481] on button "Save Draft" at bounding box center [622, 479] width 133 height 19
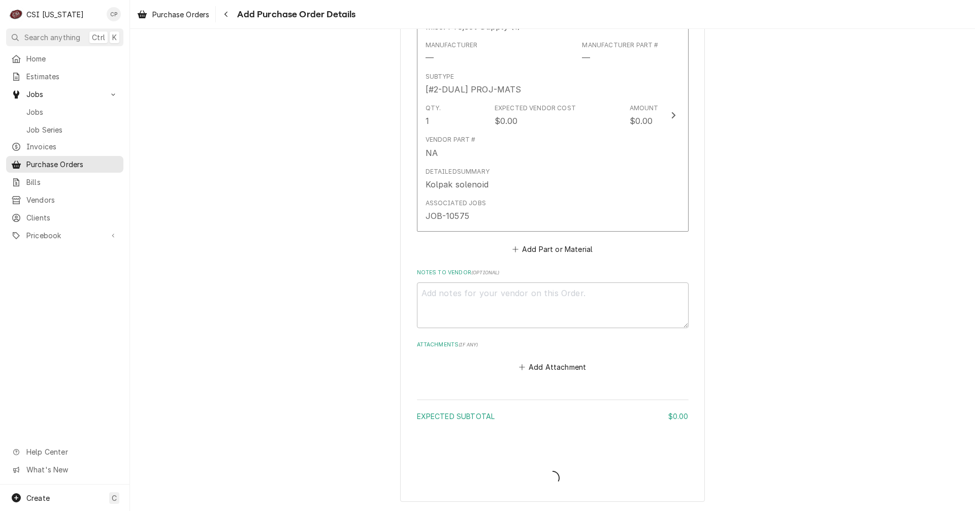
scroll to position [451, 0]
type textarea "x"
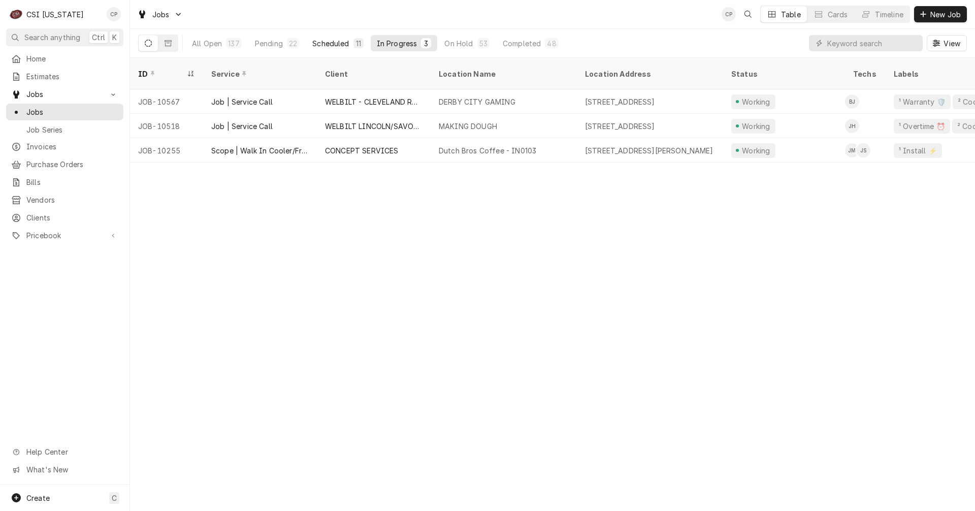
click at [325, 42] on div "Scheduled" at bounding box center [330, 43] width 37 height 11
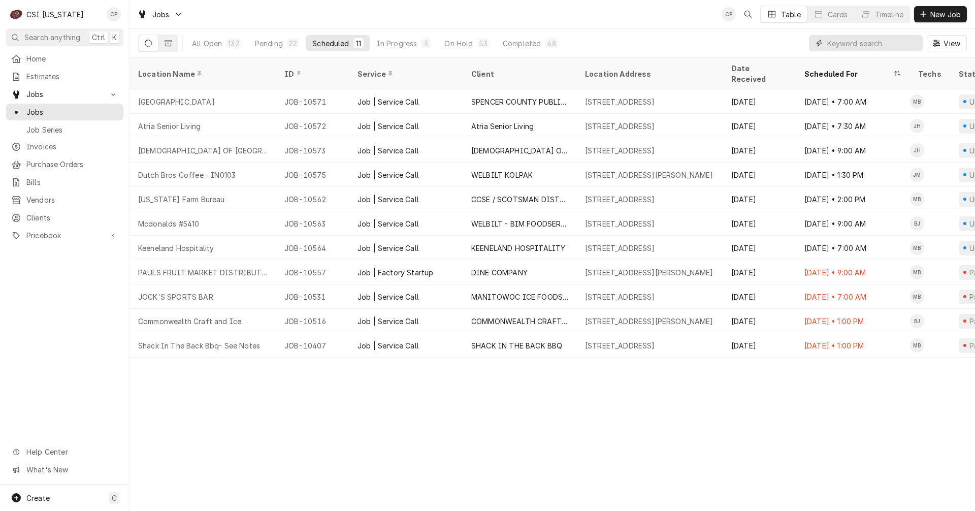
click at [850, 43] on input "Dynamic Content Wrapper" at bounding box center [873, 43] width 90 height 16
type input "Kol"
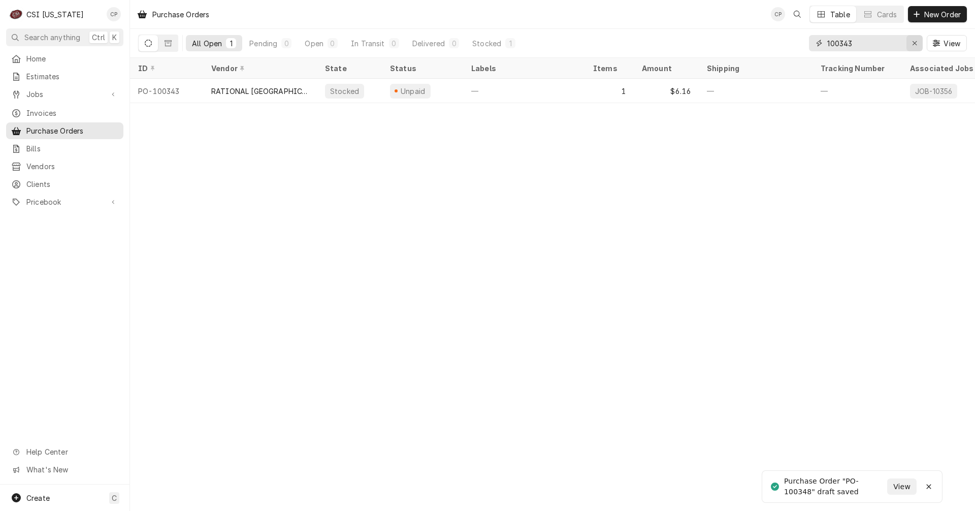
click at [917, 42] on div "Erase input" at bounding box center [915, 43] width 10 height 10
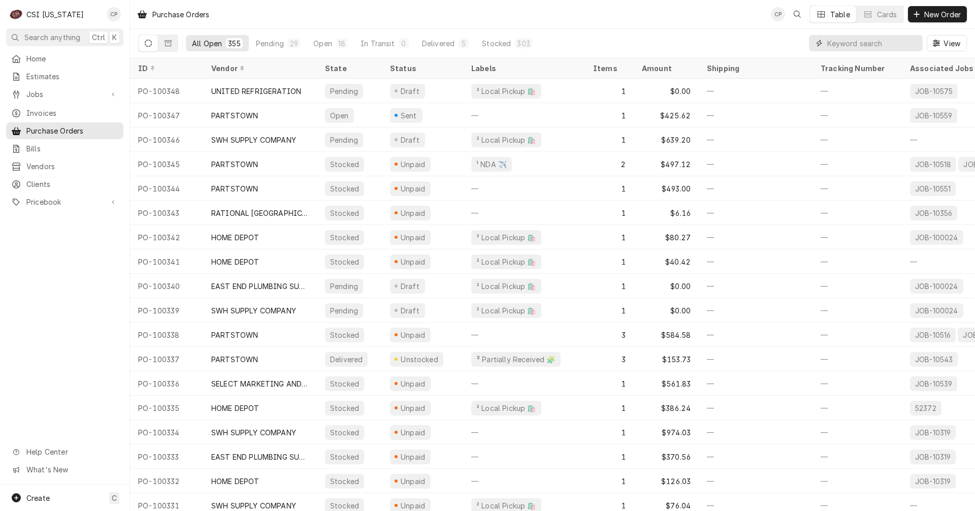
click at [850, 42] on input "Dynamic Content Wrapper" at bounding box center [873, 43] width 90 height 16
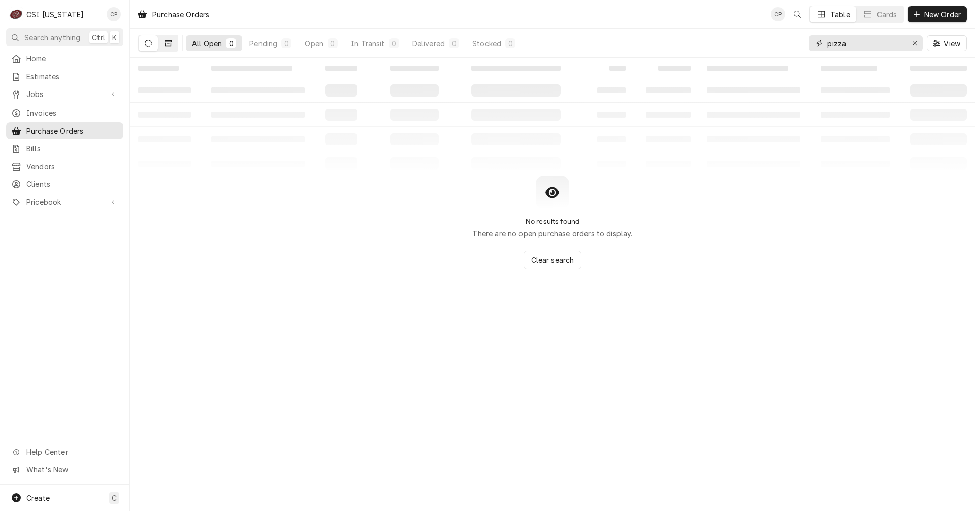
type input "pizza"
click at [170, 45] on icon "Dynamic Content Wrapper" at bounding box center [168, 43] width 7 height 7
click at [48, 89] on span "Jobs" at bounding box center [64, 94] width 77 height 11
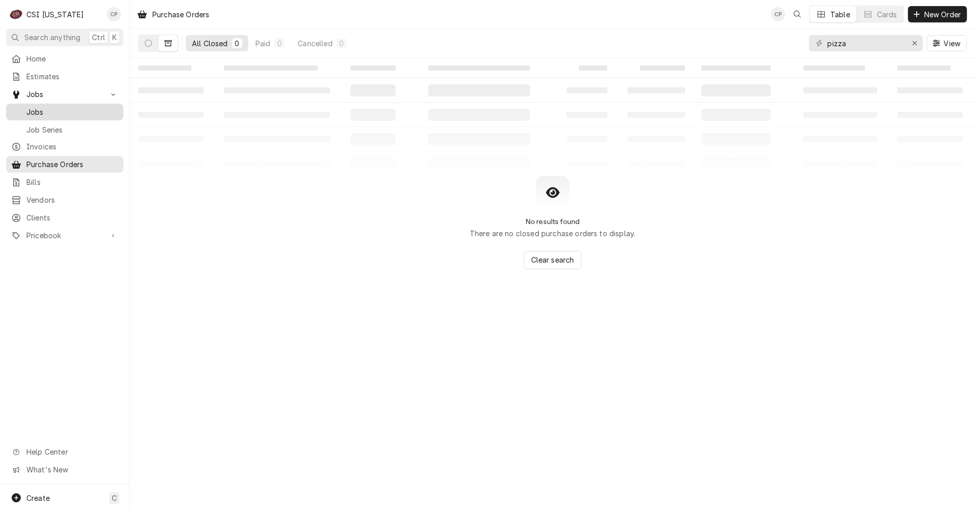
click at [42, 115] on link "Jobs" at bounding box center [64, 112] width 117 height 17
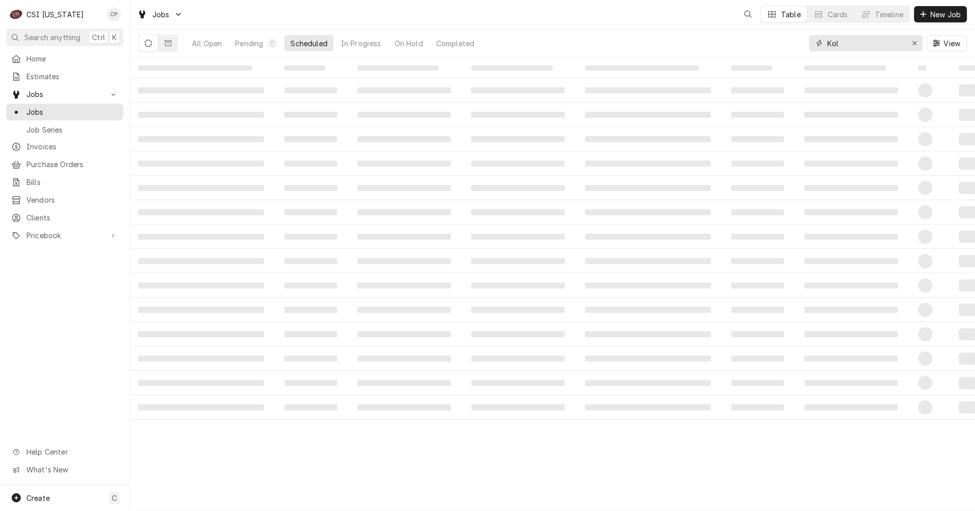
click at [858, 41] on input "Kol" at bounding box center [866, 43] width 76 height 16
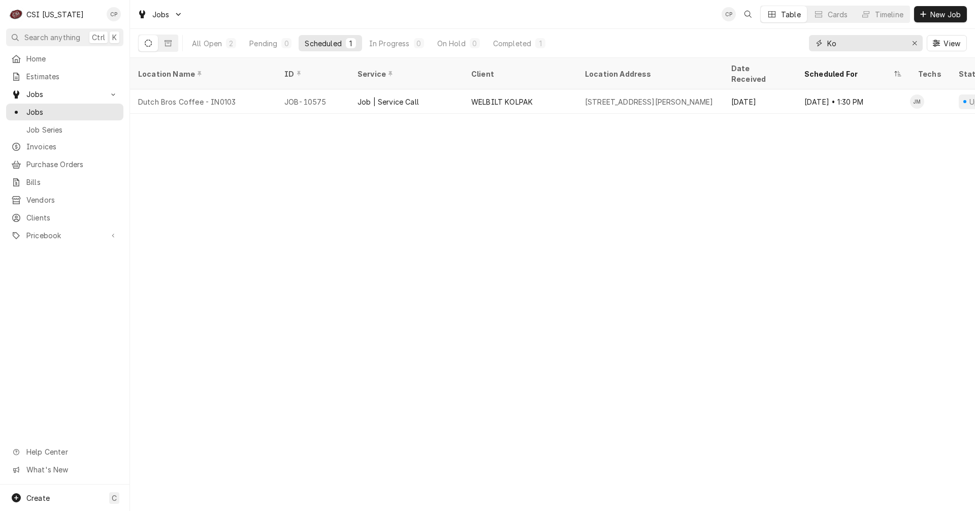
type input "K"
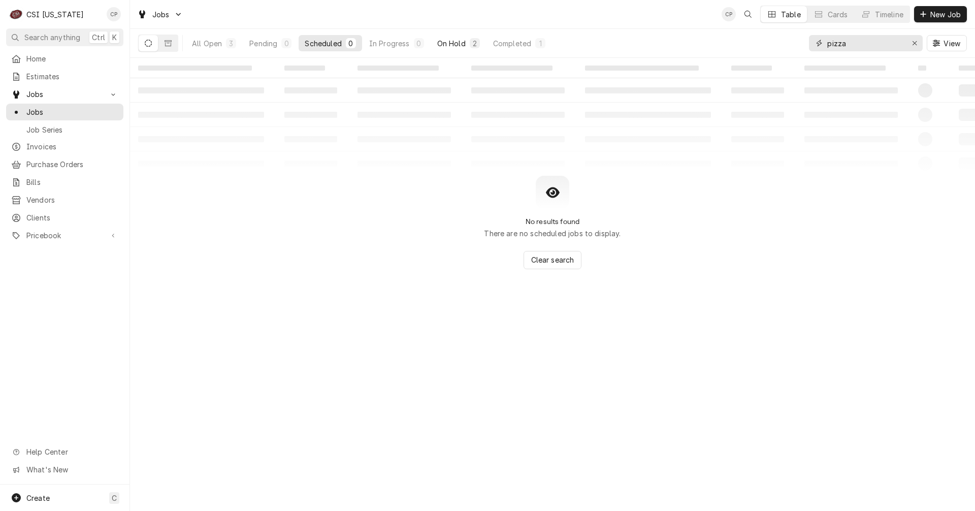
type input "pizza"
click at [451, 42] on div "On Hold" at bounding box center [451, 43] width 28 height 11
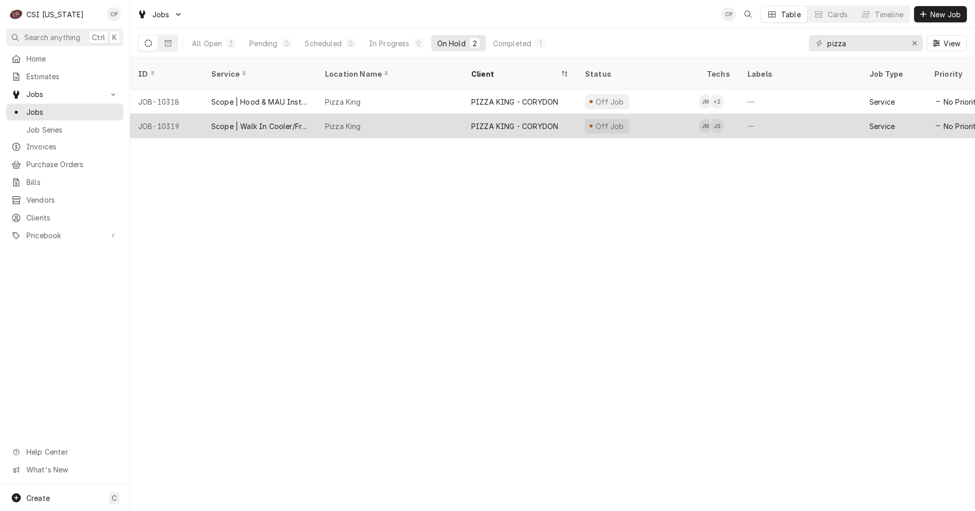
click at [311, 115] on div "Scope | Walk In Cooler/Freezer Install" at bounding box center [260, 126] width 114 height 24
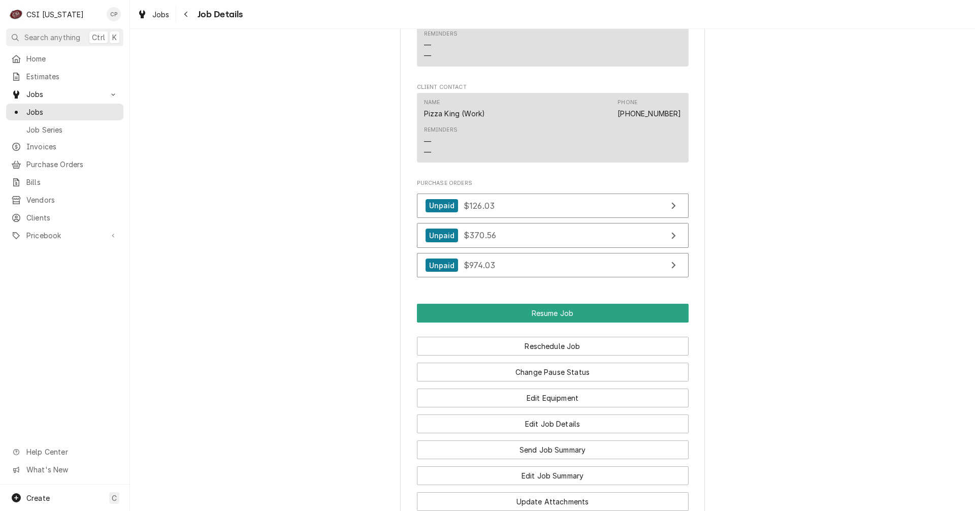
scroll to position [965, 0]
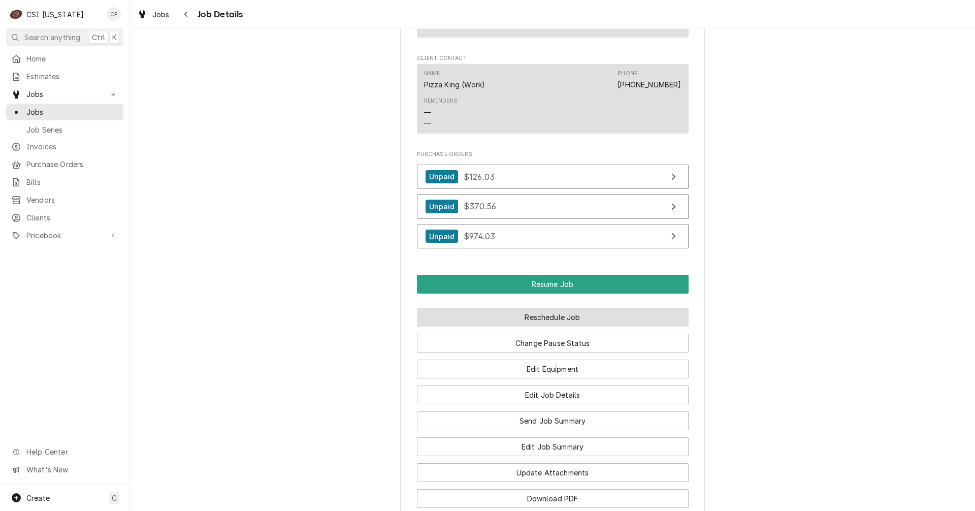
click at [591, 327] on button "Reschedule Job" at bounding box center [553, 317] width 272 height 19
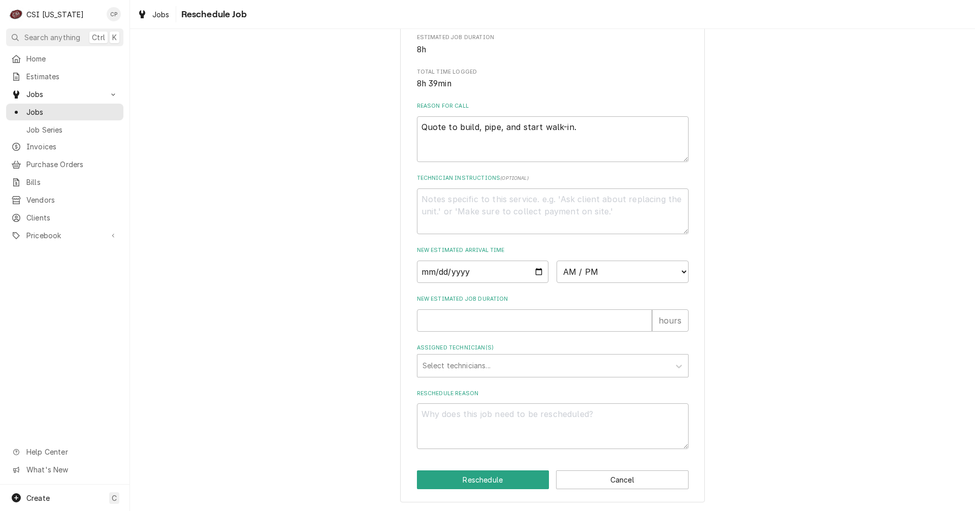
scroll to position [248, 0]
click at [540, 272] on input "Date" at bounding box center [483, 272] width 132 height 22
type textarea "x"
type input "2025-09-05"
click at [664, 268] on select "AM / PM 6:00 AM 6:15 AM 6:30 AM 6:45 AM 7:00 AM 7:15 AM 7:30 AM 7:45 AM 8:00 AM…" at bounding box center [623, 272] width 132 height 22
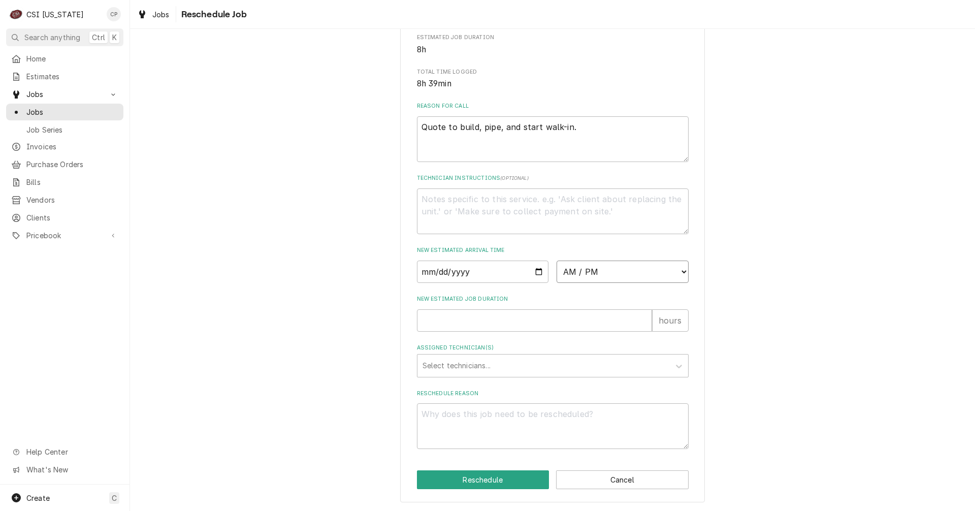
select select "07:30:00"
click at [557, 261] on select "AM / PM 6:00 AM 6:15 AM 6:30 AM 6:45 AM 7:00 AM 7:15 AM 7:30 AM 7:45 AM 8:00 AM…" at bounding box center [623, 272] width 132 height 22
click at [487, 322] on input "New Estimated Job Duration" at bounding box center [534, 320] width 235 height 22
type textarea "x"
type input "3"
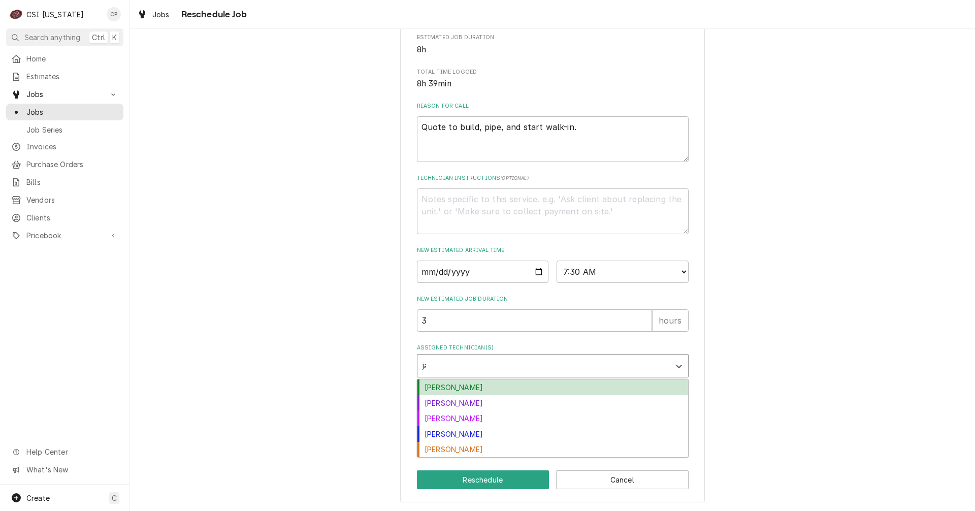
type input "jay"
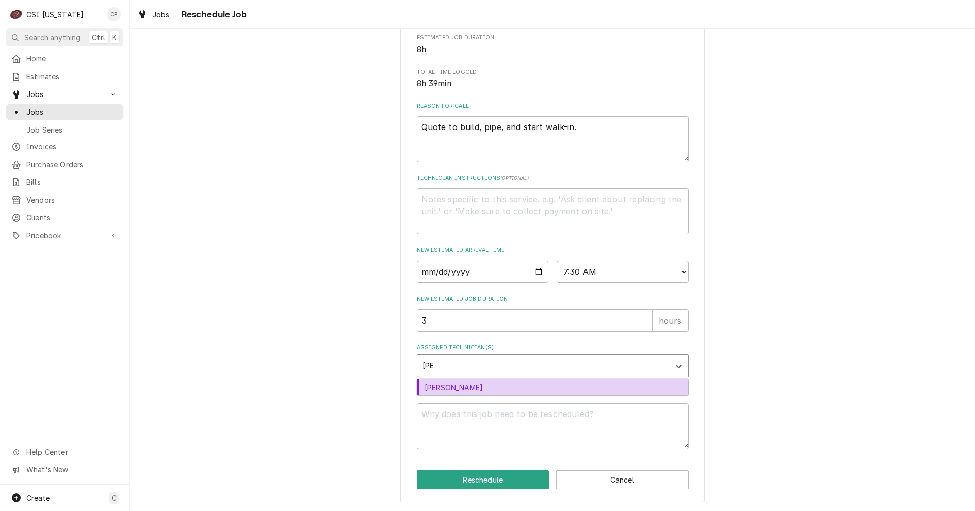
type textarea "x"
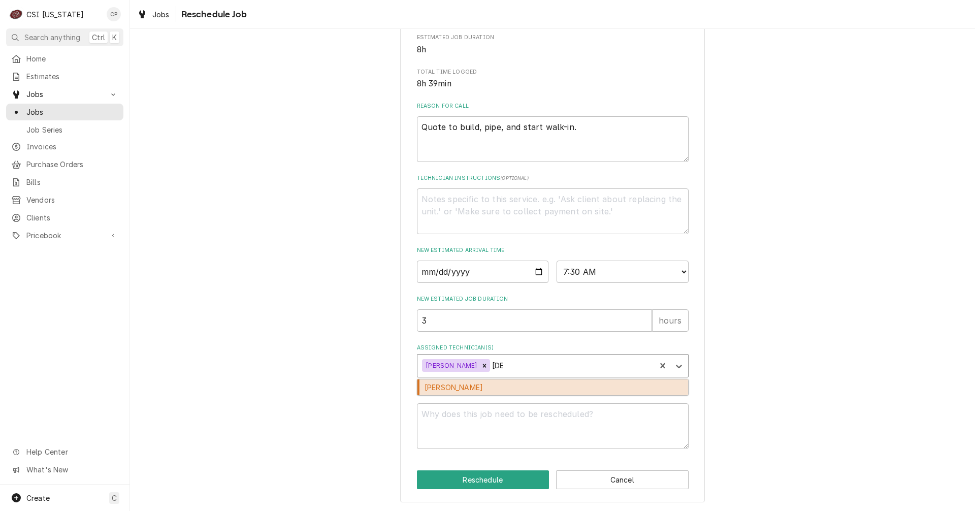
type input "jesus"
type textarea "x"
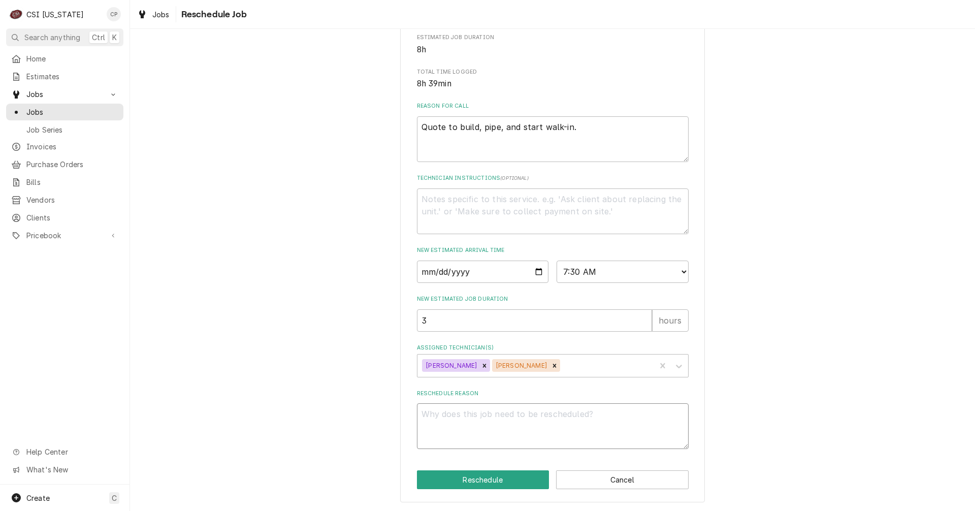
click at [486, 416] on textarea "Reschedule Reason" at bounding box center [553, 426] width 272 height 46
type textarea "x"
type textarea "N"
type textarea "x"
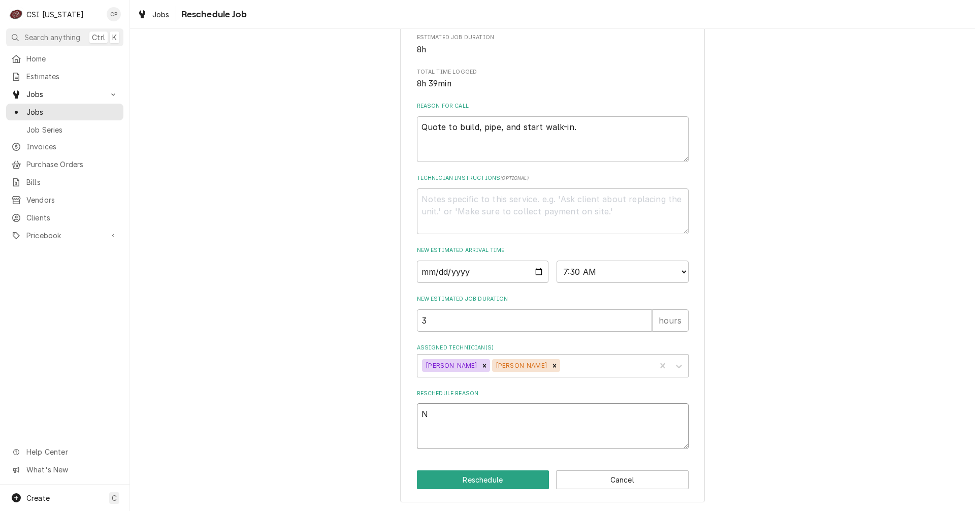
type textarea "Ne"
type textarea "x"
type textarea "Nee"
type textarea "x"
type textarea "Need"
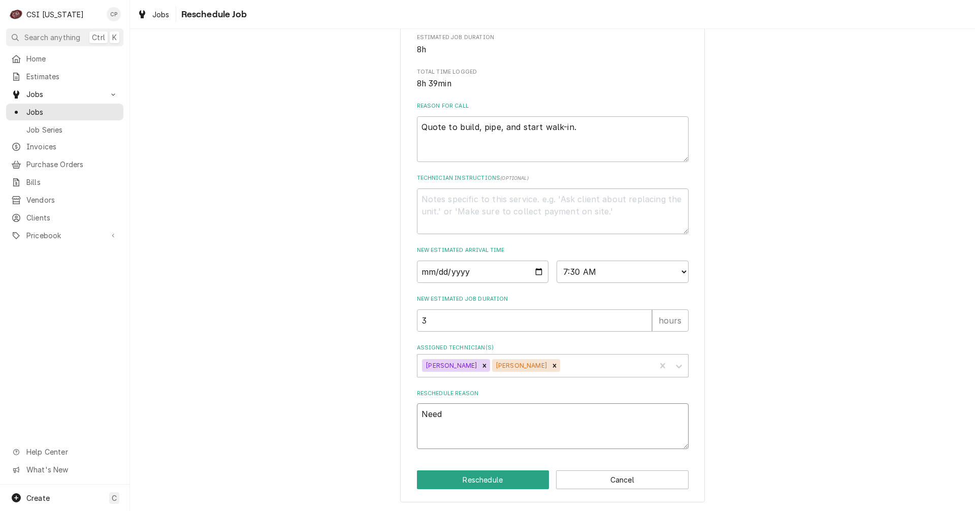
type textarea "x"
type textarea "Need"
type textarea "x"
type textarea "Need t"
type textarea "x"
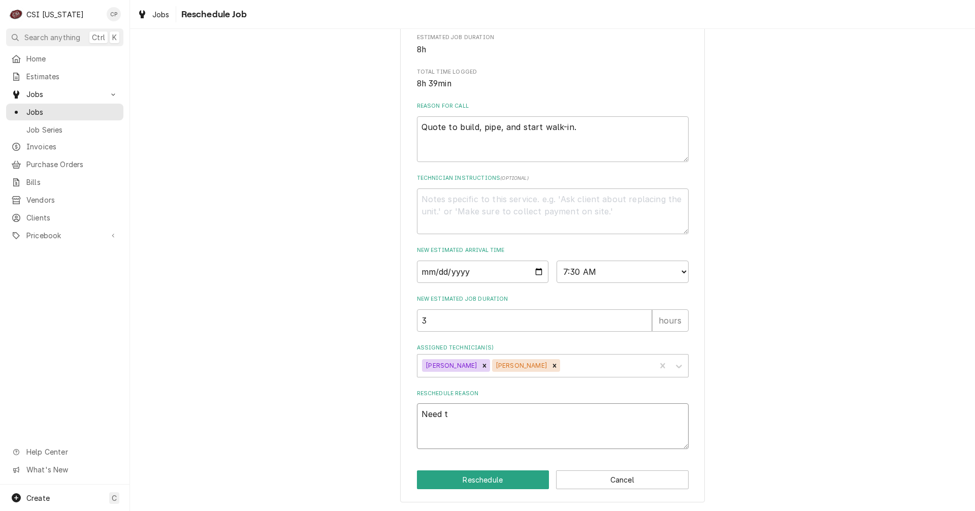
type textarea "Need to"
type textarea "x"
type textarea "Need to"
type textarea "x"
type textarea "Need to g"
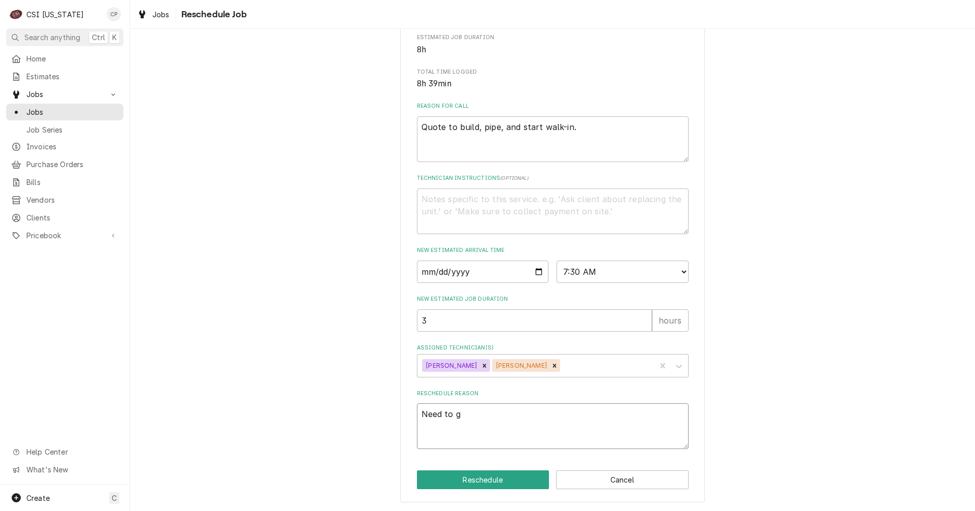
type textarea "x"
type textarea "Need to go"
type textarea "x"
type textarea "Need to go"
type textarea "x"
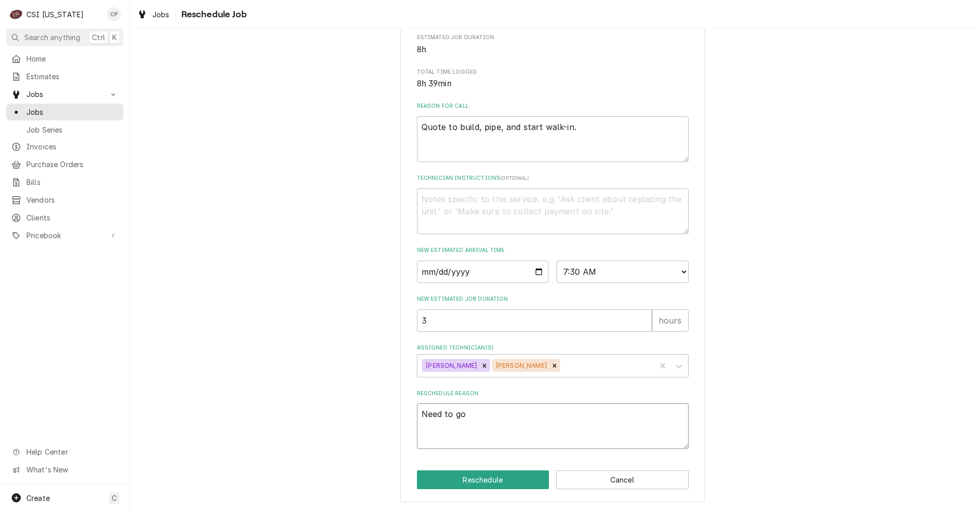
type textarea "Need to go b"
type textarea "x"
type textarea "Need to go ba"
type textarea "x"
type textarea "Need to go bac"
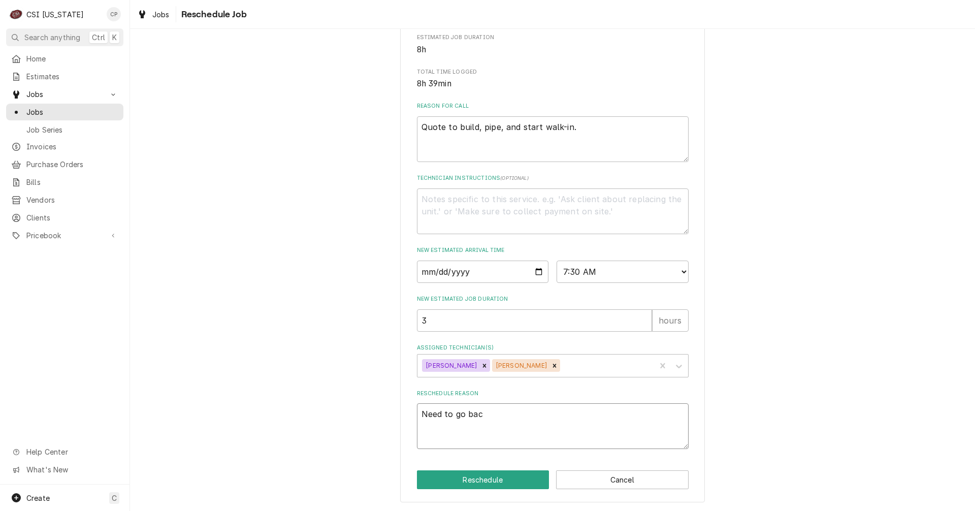
type textarea "x"
type textarea "Need to go back"
type textarea "x"
type textarea "Need to go back"
type textarea "x"
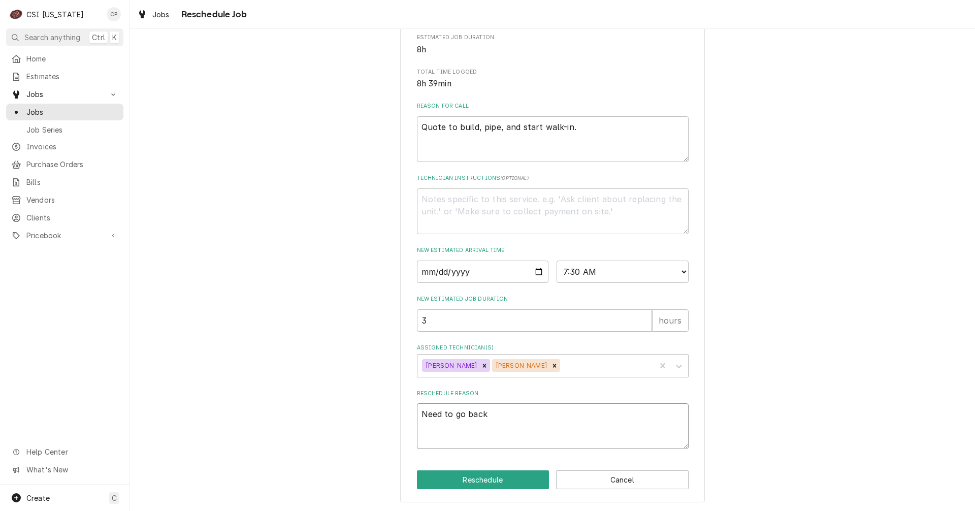
type textarea "Need to go back a"
type textarea "x"
type textarea "Need to go back an"
type textarea "x"
type textarea "Need to go back and"
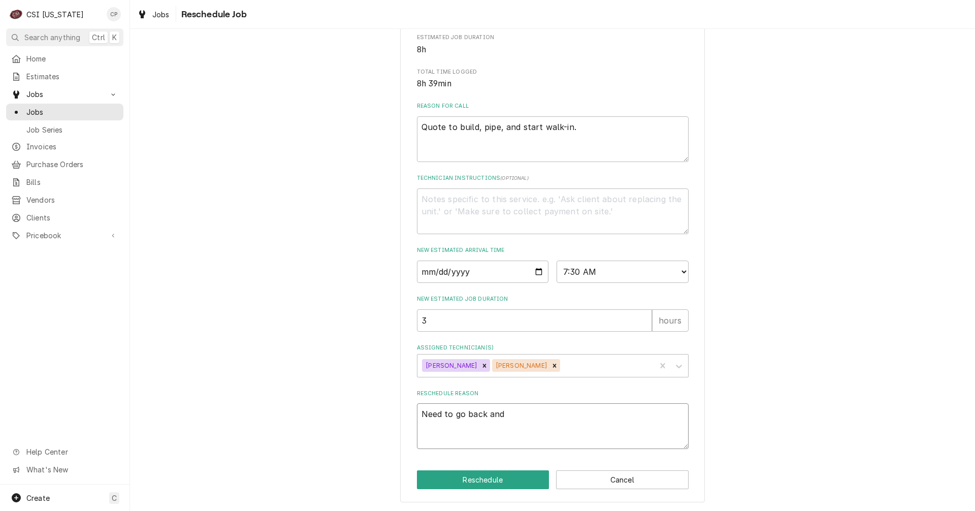
type textarea "x"
type textarea "Need to go back and"
type textarea "x"
type textarea "Need to go back and r"
type textarea "x"
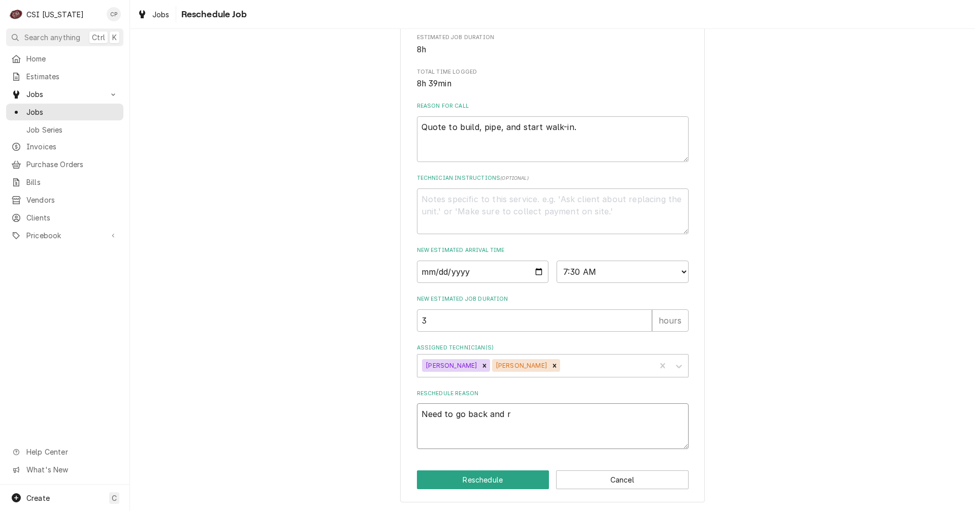
type textarea "Need to go back and ru"
type textarea "x"
type textarea "Need to go back and run"
type textarea "x"
type textarea "Need to go back and ru"
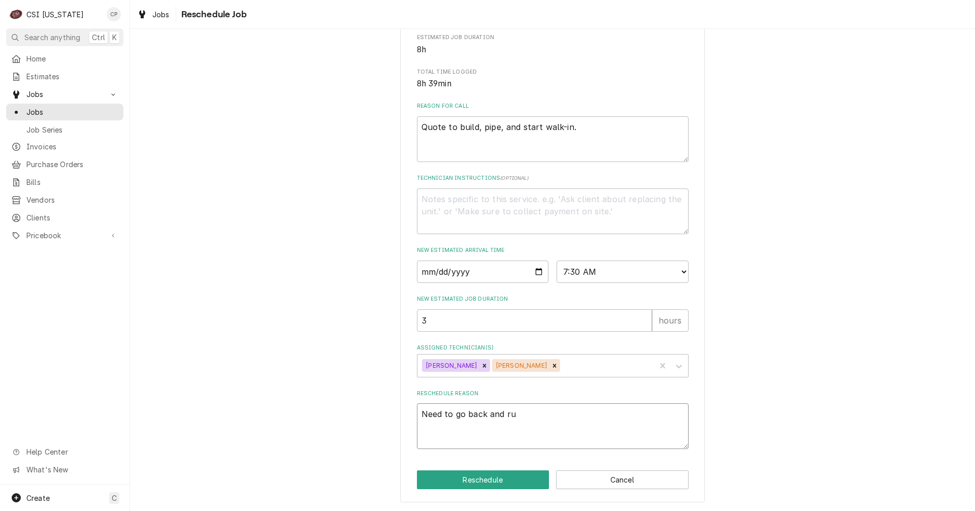
type textarea "x"
type textarea "Need to go back and r"
type textarea "x"
type textarea "Need to go back and"
type textarea "x"
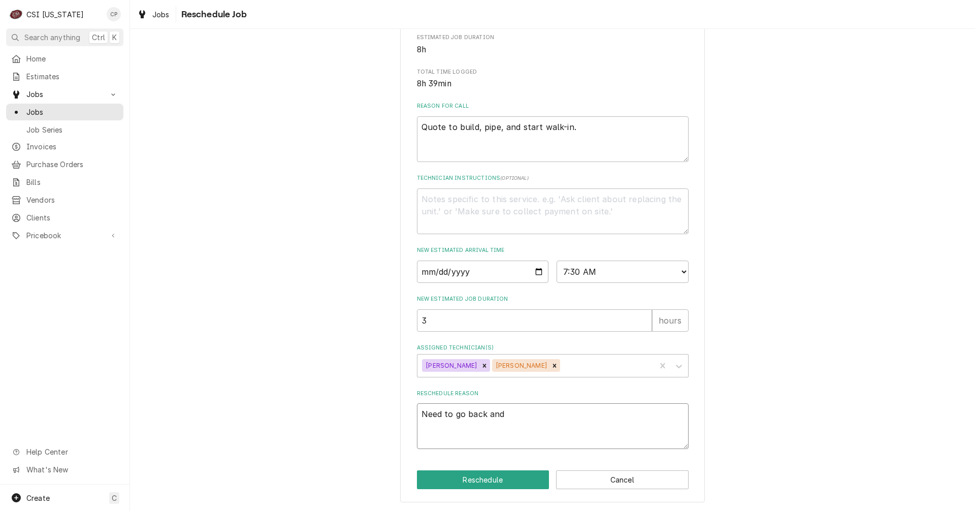
type textarea "Need to go back and a"
type textarea "x"
type textarea "Need to go back and ad"
type textarea "x"
type textarea "Need to go back and add"
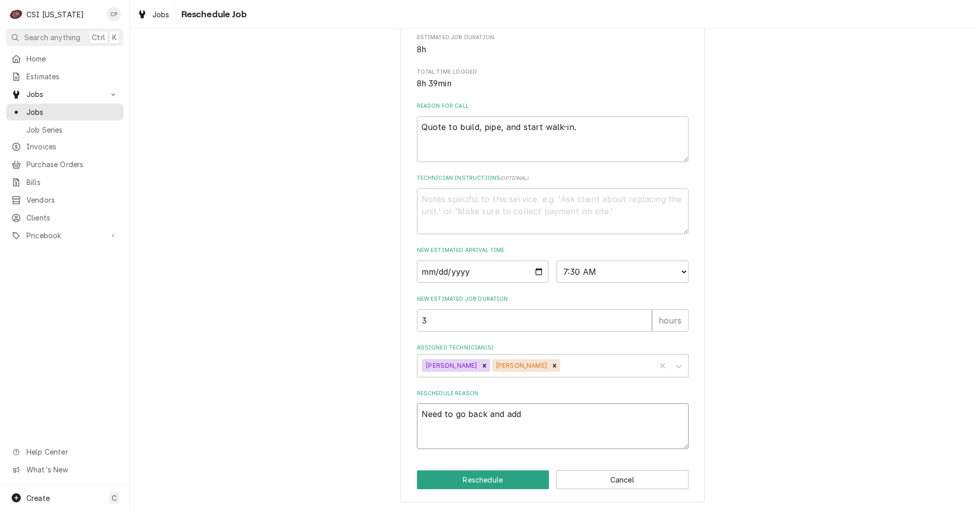
type textarea "x"
type textarea "Need to go back and add"
type textarea "x"
type textarea "Need to go back and add r"
type textarea "x"
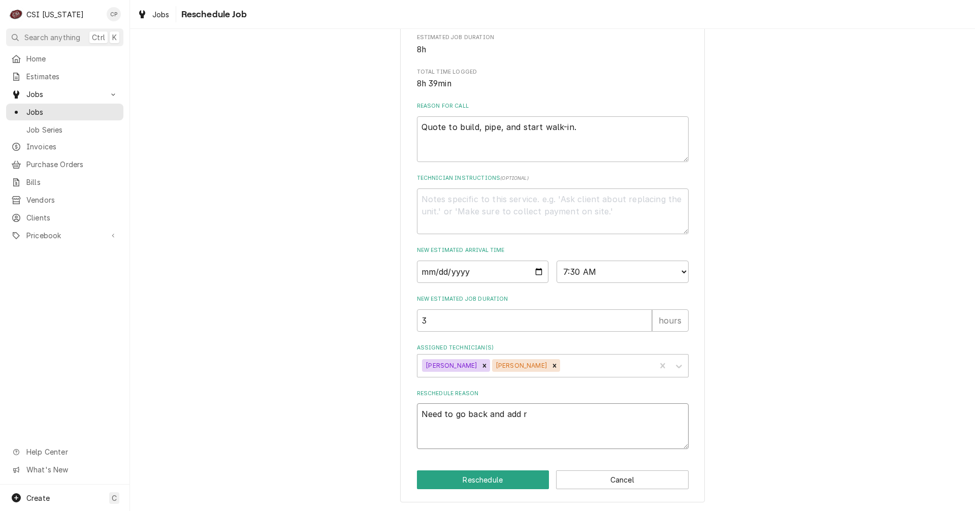
type textarea "Need to go back and add ro"
type textarea "x"
type textarea "Need to go back and add roo"
type textarea "x"
type textarea "Need to go back and add roof"
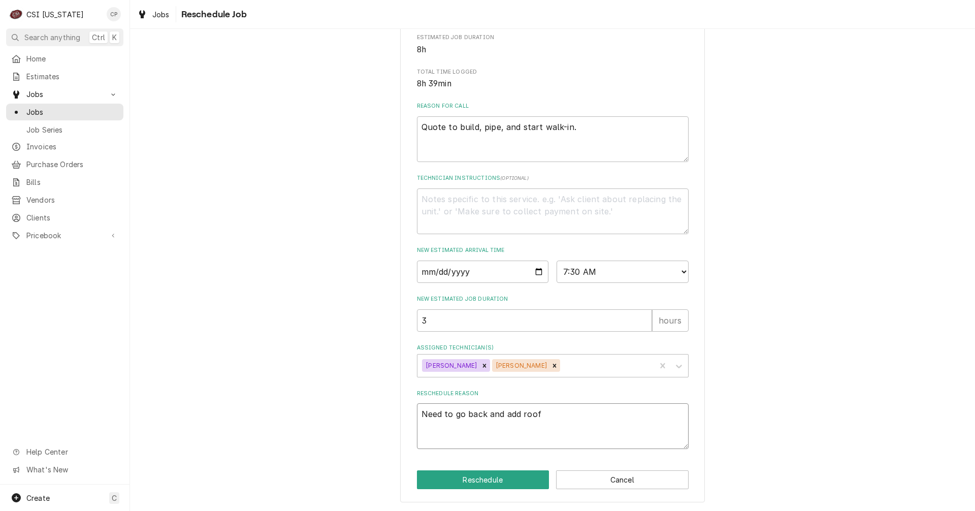
type textarea "x"
type textarea "Need to go back and add roof"
type textarea "x"
type textarea "Need to go back and add roof m"
type textarea "x"
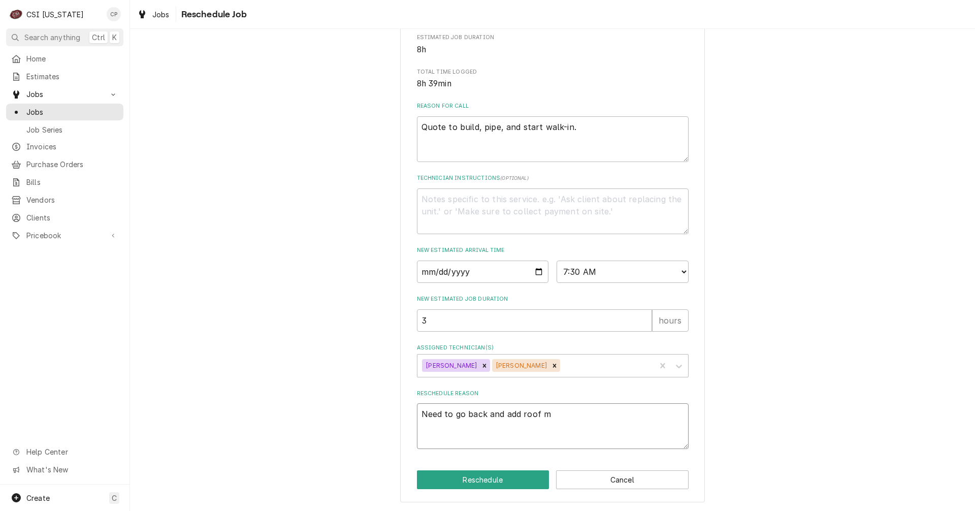
type textarea "Need to go back and add roof me"
type textarea "x"
type textarea "Need to go back and add roof mem"
type textarea "x"
type textarea "Need to go back and add roof memb"
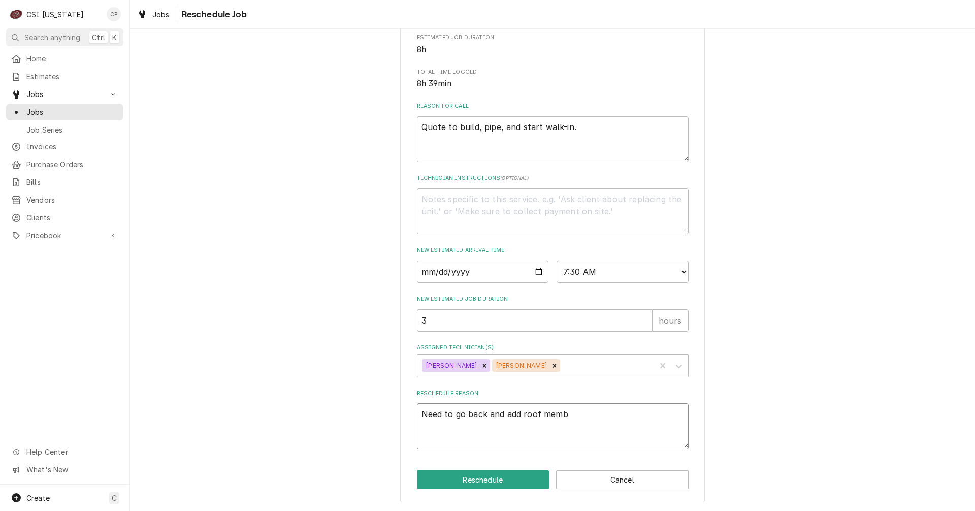
type textarea "x"
type textarea "Need to go back and add roof membr"
type textarea "x"
type textarea "Need to go back and add roof membra"
type textarea "x"
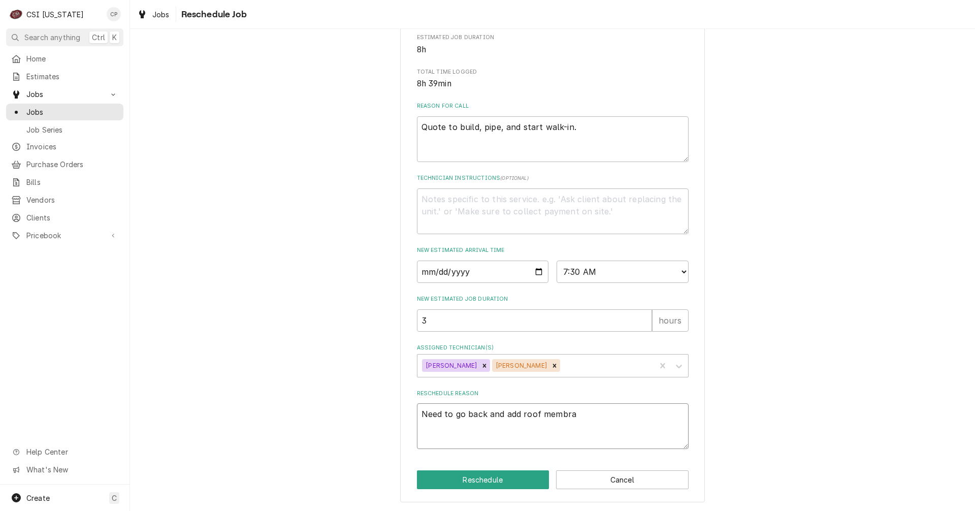
type textarea "Need to go back and add roof membrai"
type textarea "x"
type textarea "Need to go back and add roof membrain"
type textarea "x"
type textarea "Need to go back and add roof membrain"
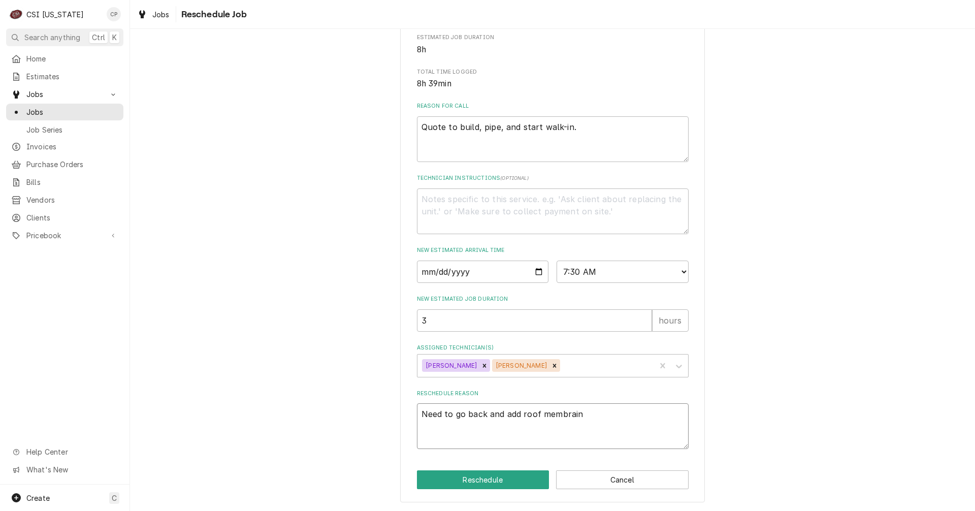
type textarea "x"
type textarea "Need to go back and add roof membrain a"
type textarea "x"
type textarea "Need to go back and add roof membrain an"
type textarea "x"
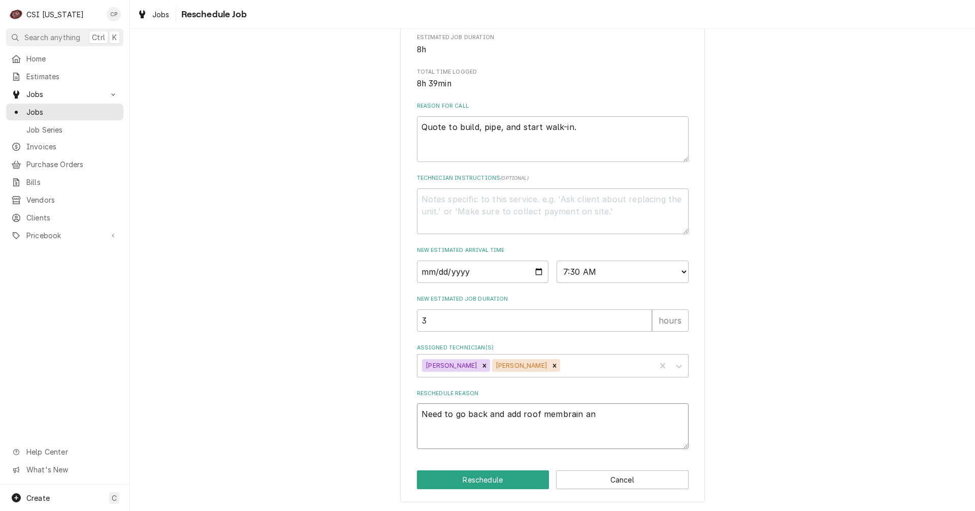
type textarea "Need to go back and add roof membrain and"
type textarea "x"
type textarea "Need to go back and add roof membrain and"
type textarea "x"
type textarea "Need to go back and add roof membrain and r"
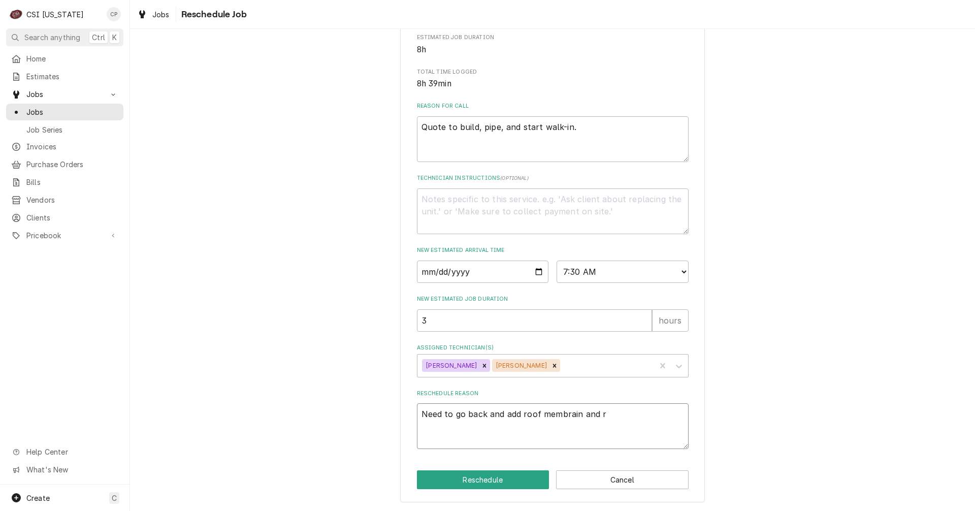
type textarea "x"
type textarea "Need to go back and add roof membrain and ru"
type textarea "x"
type textarea "Need to go back and add roof membrain and run"
type textarea "x"
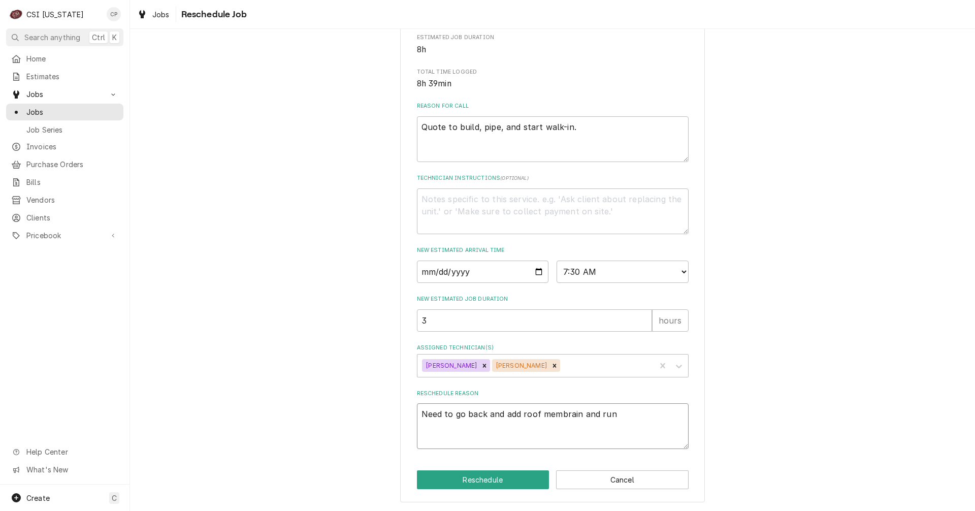
type textarea "Need to go back and add roof membrain and run"
type textarea "x"
type textarea "Need to go back and add roof membrain and run p"
type textarea "x"
type textarea "Need to go back and add roof membrain and run pi"
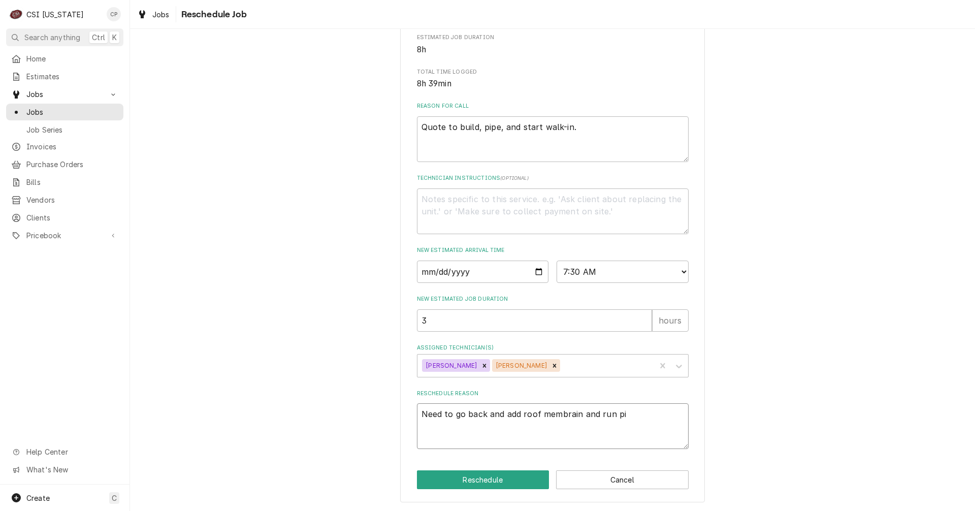
type textarea "x"
type textarea "Need to go back and add roof membrain and run pip"
type textarea "x"
type textarea "Need to go back and add roof membrain and run pipe"
type textarea "x"
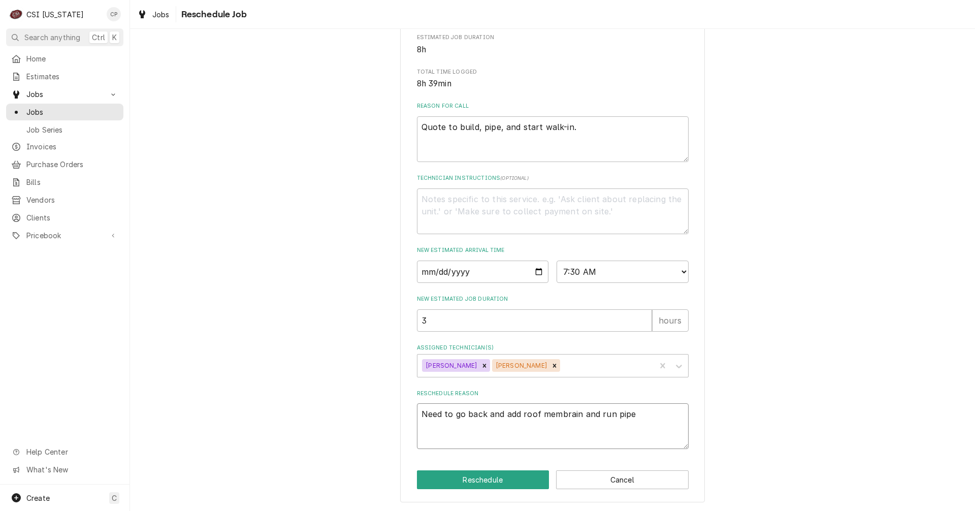
type textarea "Need to go back and add roof membrain and run pipe"
type textarea "x"
type textarea "Need to go back and add roof membrain and run pipe f"
type textarea "x"
type textarea "Need to go back and add roof membrain and run pipe fo"
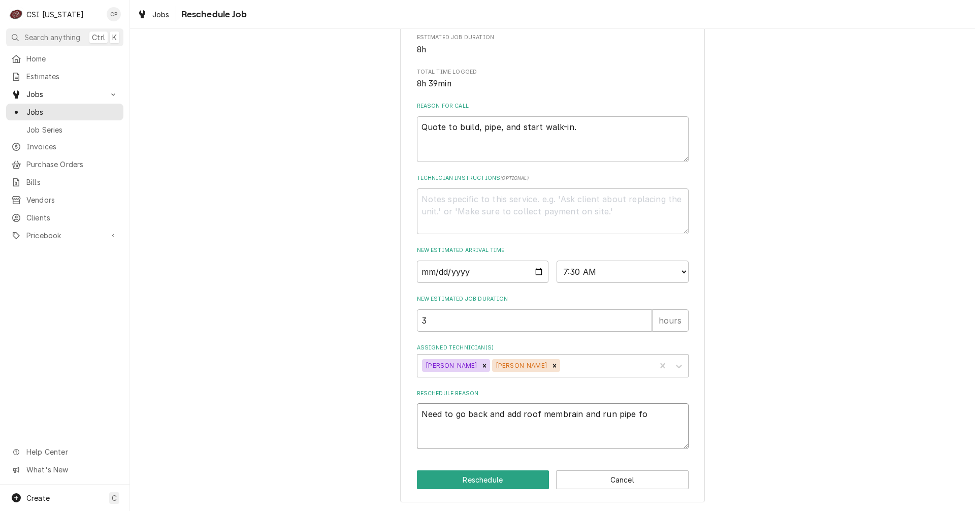
type textarea "x"
type textarea "Need to go back and add roof membrain and run pipe for"
type textarea "x"
type textarea "Need to go back and add roof membrain and run pipe for"
type textarea "x"
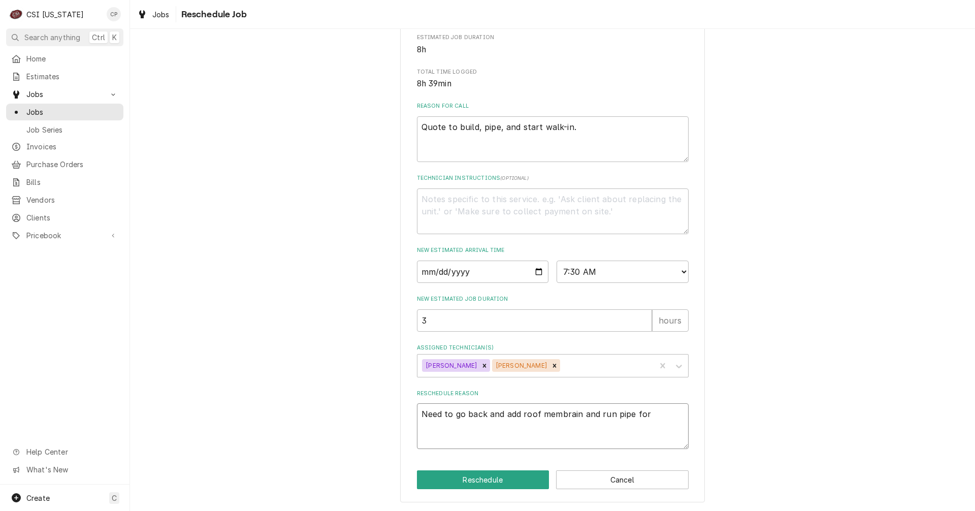
type textarea "Need to go back and add roof membrain and run pipe for t"
type textarea "x"
type textarea "Need to go back and add roof membrain and run pipe for th"
type textarea "x"
type textarea "Need to go back and add roof membrain and run pipe for the"
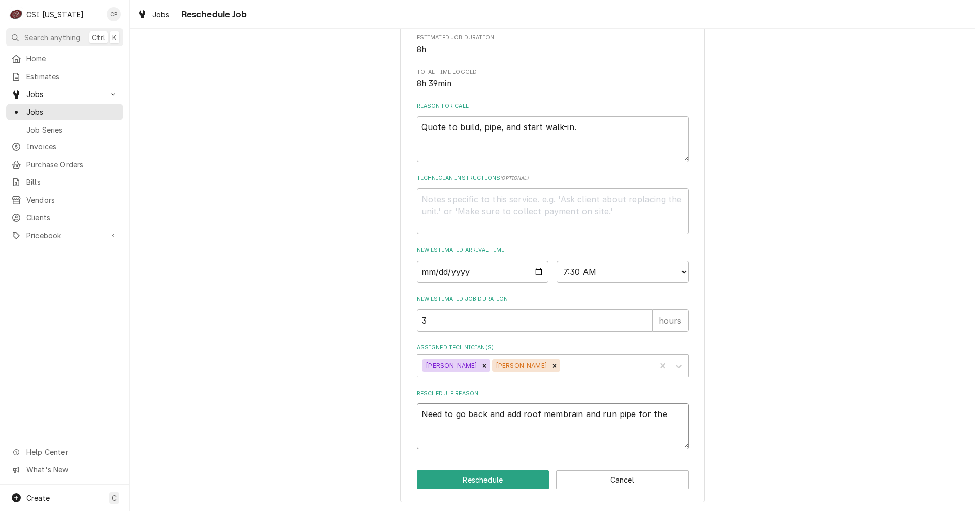
type textarea "x"
type textarea "Need to go back and add roof membrain and run pipe for the"
type textarea "x"
type textarea "Need to go back and add roof membrain and run pipe for the r"
type textarea "x"
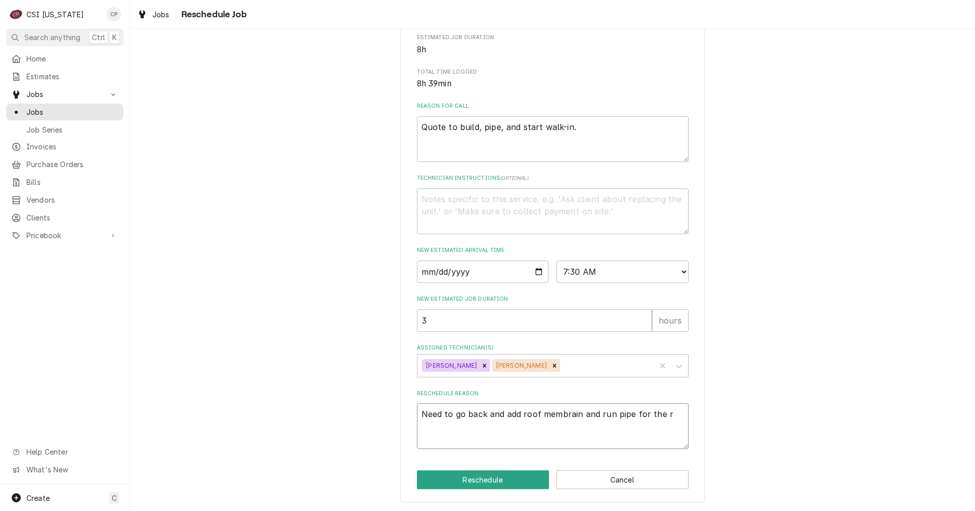
type textarea "Need to go back and add roof membrain and run pipe for the re"
type textarea "x"
type textarea "Need to go back and add roof membrain and run pipe for the ref"
type textarea "x"
type textarea "Need to go back and add roof membrain and run pipe for the refr"
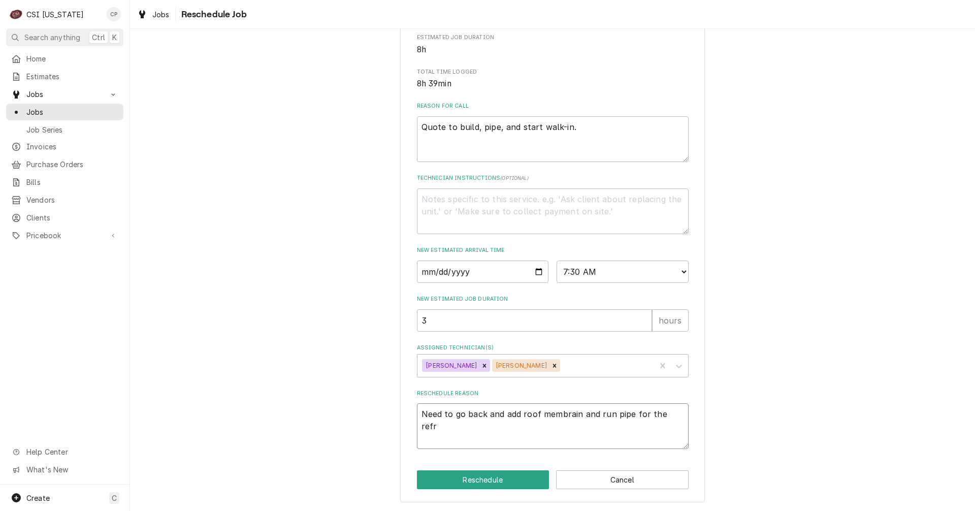
type textarea "x"
type textarea "Need to go back and add roof membrain and run pipe for the refri"
type textarea "x"
type textarea "Need to go back and add roof membrain and run pipe for the refrig"
type textarea "x"
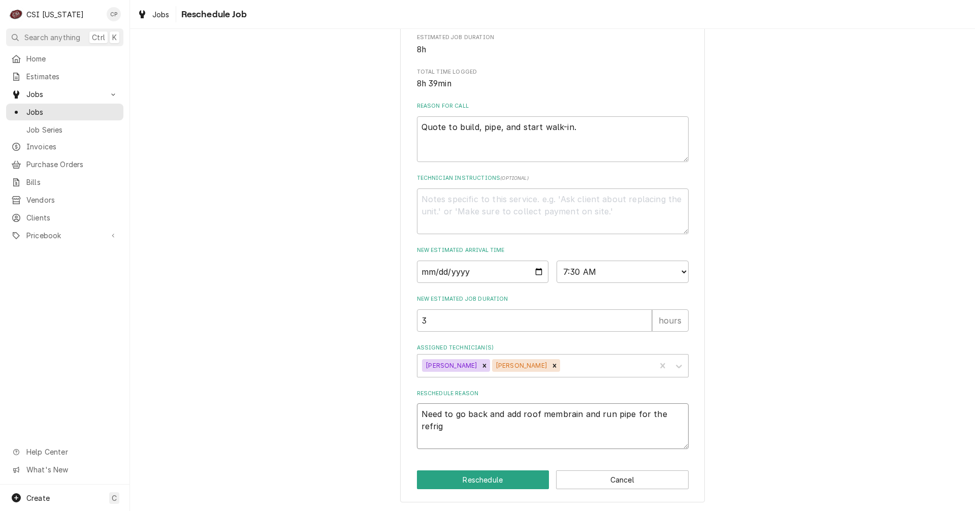
type textarea "Need to go back and add roof membrain and run pipe for the refrige"
type textarea "x"
type textarea "Need to go back and add roof membrain and run pipe for the refriger"
type textarea "x"
type textarea "Need to go back and add roof membrain and run pipe for the refrigera"
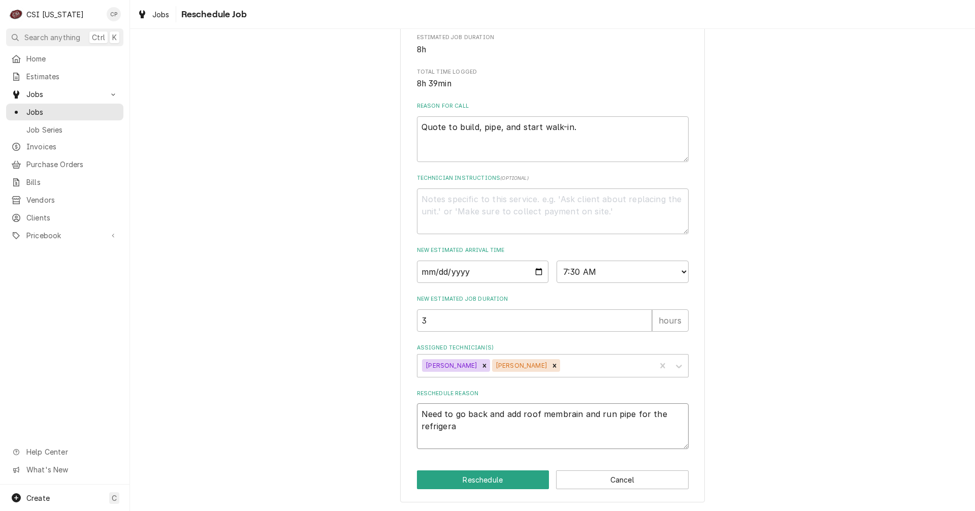
type textarea "x"
type textarea "Need to go back and add roof membrain and run pipe for the refrigerat"
type textarea "x"
type textarea "Need to go back and add roof membrain and run pipe for the refrigerati"
type textarea "x"
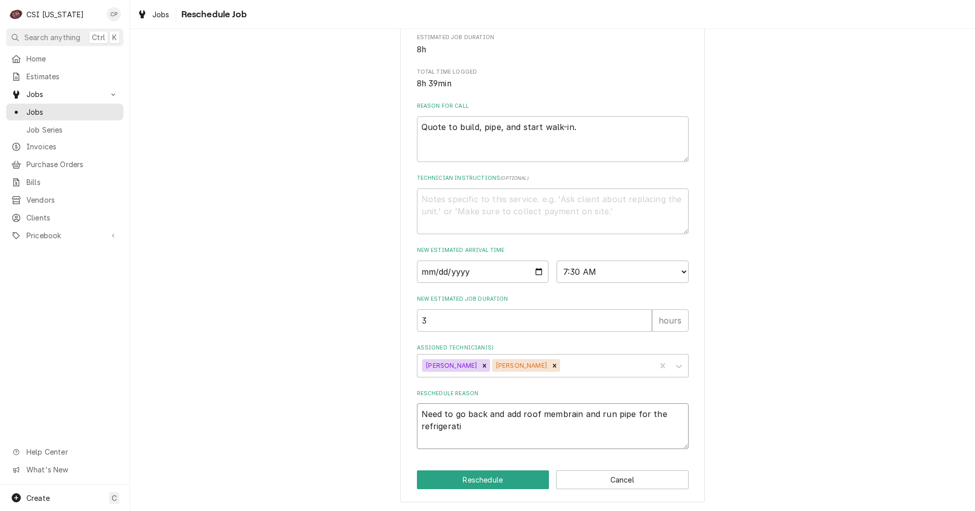
type textarea "Need to go back and add roof membrain and run pipe for the refrigeratio"
type textarea "x"
type textarea "Need to go back and add roof membrain and run pipe for the refrigeration"
type textarea "x"
click at [479, 435] on textarea "Need to go back and add roof membrane and run pipe for the refrigeration" at bounding box center [553, 426] width 272 height 46
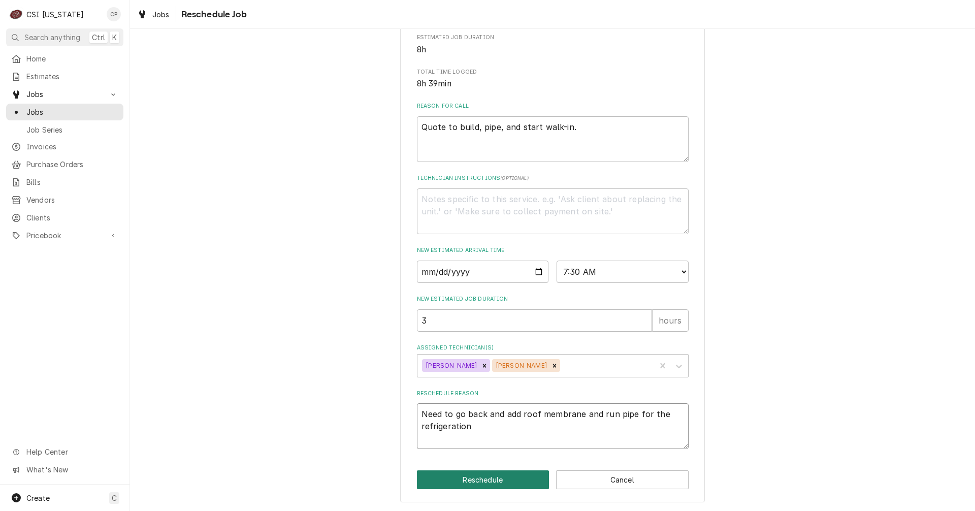
type textarea "Need to go back and add roof membrane and run pipe for the refrigeration"
click at [483, 481] on button "Reschedule" at bounding box center [483, 479] width 133 height 19
type textarea "x"
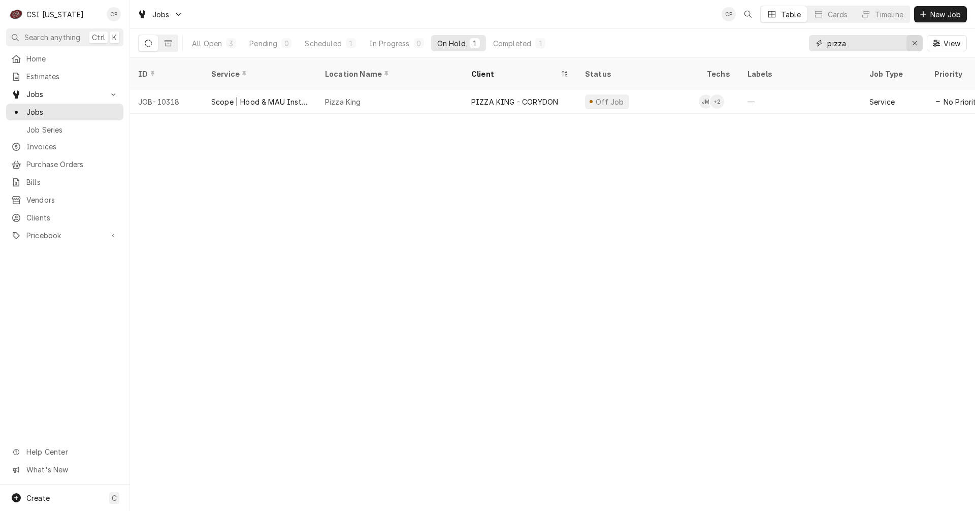
click at [916, 42] on icon "Erase input" at bounding box center [915, 43] width 6 height 7
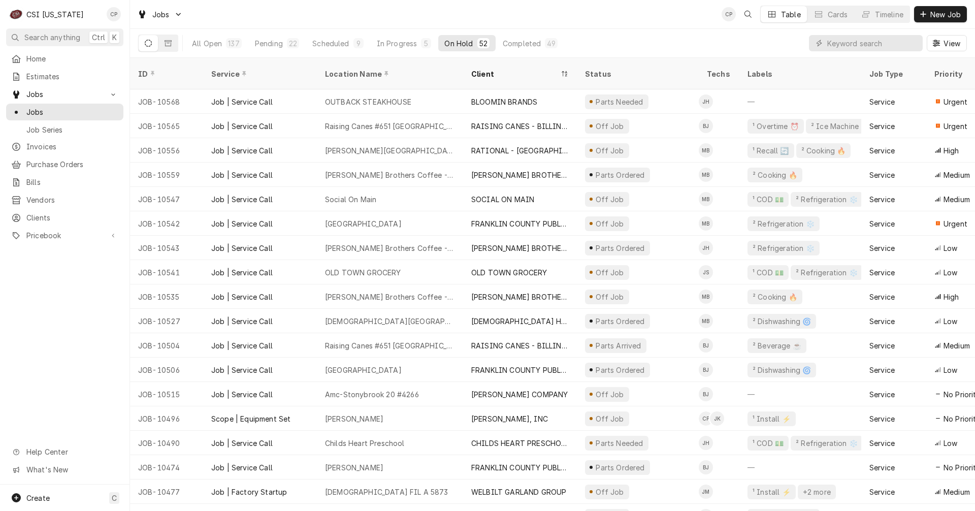
click at [464, 44] on div "On Hold" at bounding box center [459, 43] width 28 height 11
click at [863, 40] on input "Dynamic Content Wrapper" at bounding box center [873, 43] width 90 height 16
type input "elanco"
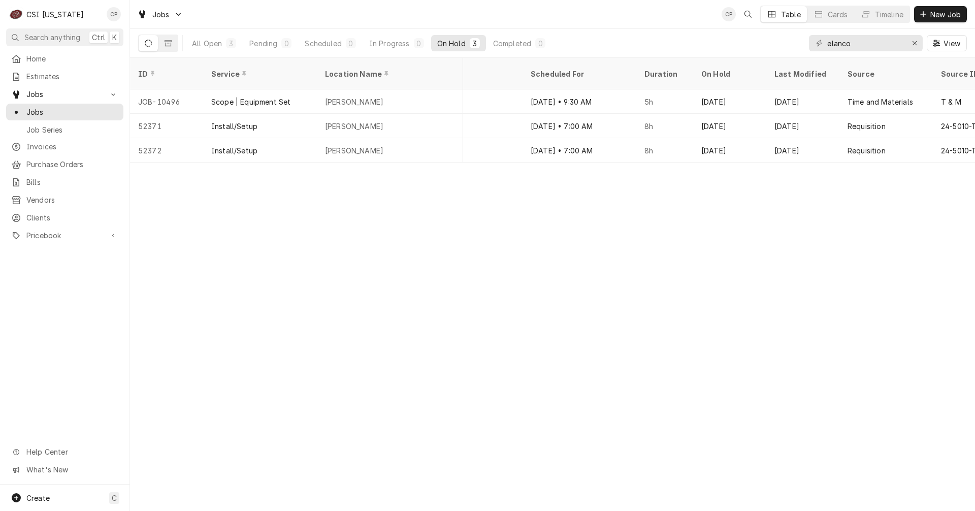
scroll to position [0, 727]
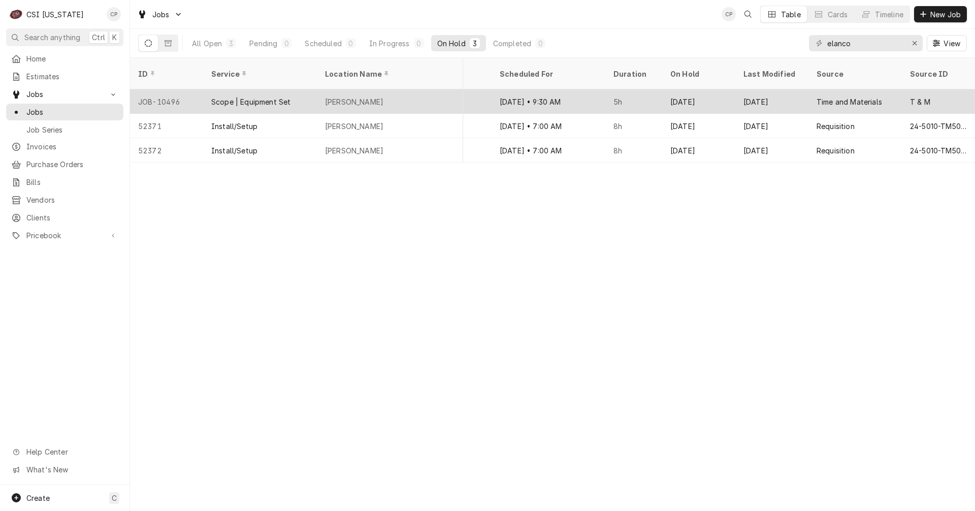
click at [851, 97] on div "Time and Materials" at bounding box center [850, 102] width 66 height 11
